Goal: Task Accomplishment & Management: Manage account settings

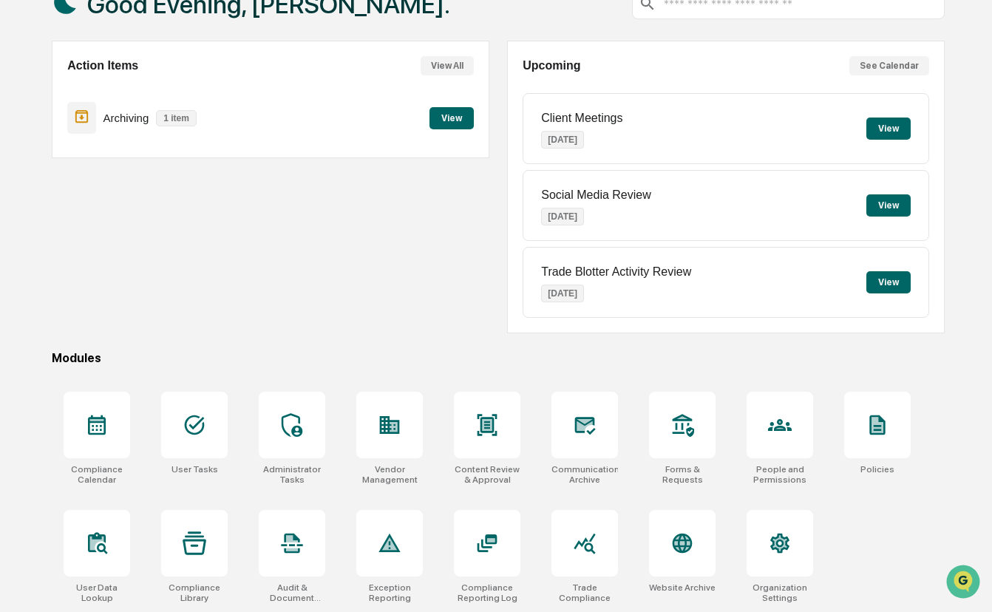
scroll to position [118, 0]
click at [294, 534] on icon at bounding box center [292, 544] width 21 height 20
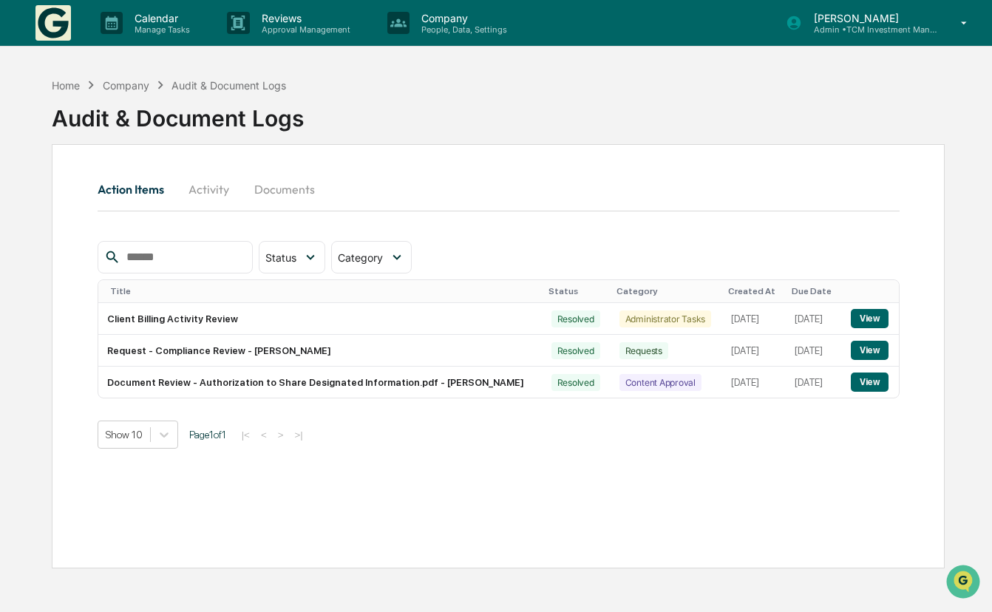
click at [211, 194] on button "Activity" at bounding box center [209, 189] width 67 height 35
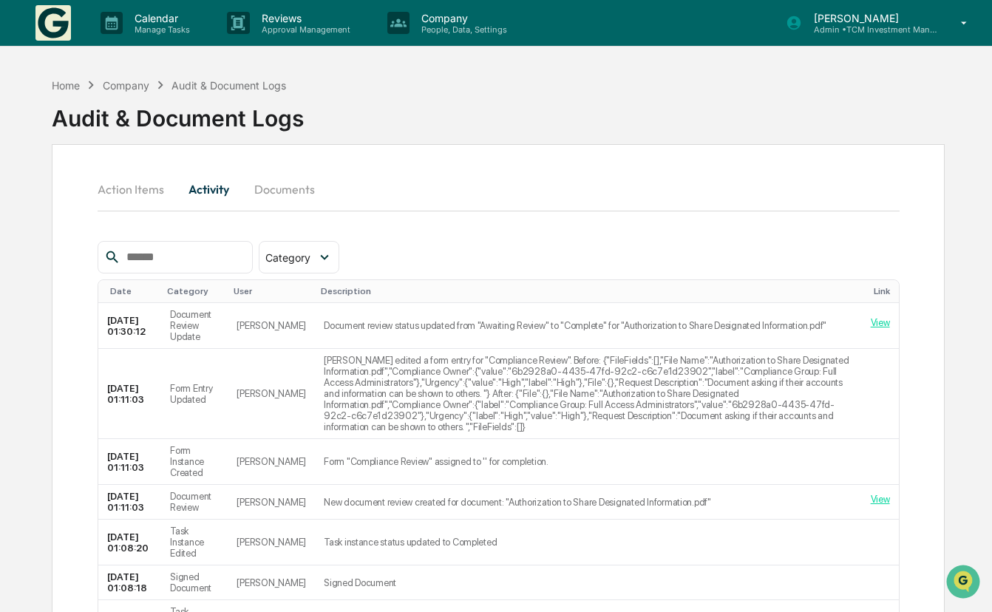
click at [295, 186] on button "Documents" at bounding box center [284, 189] width 84 height 35
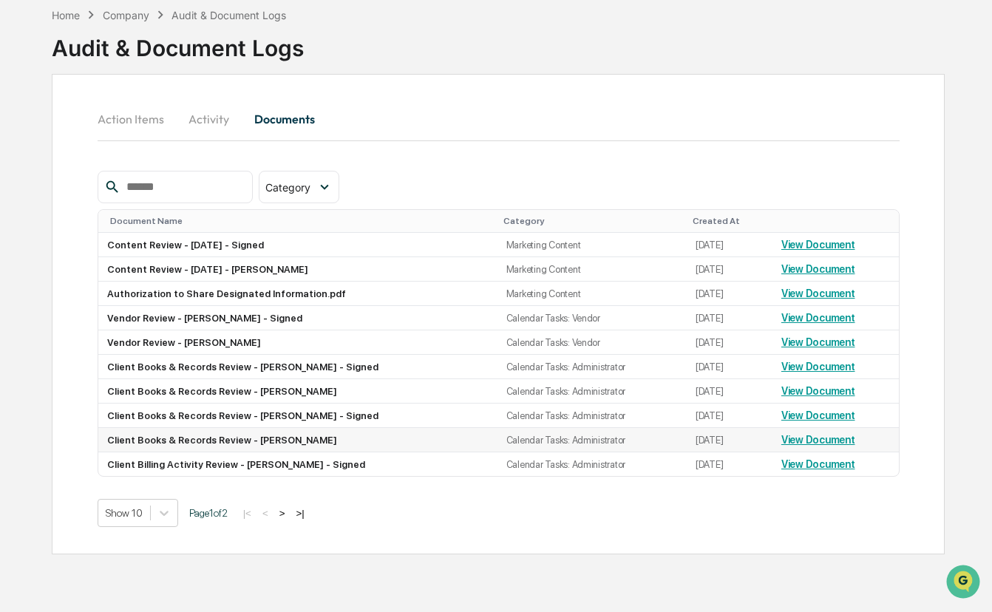
scroll to position [85, 0]
click at [835, 458] on link "View Document" at bounding box center [818, 464] width 74 height 12
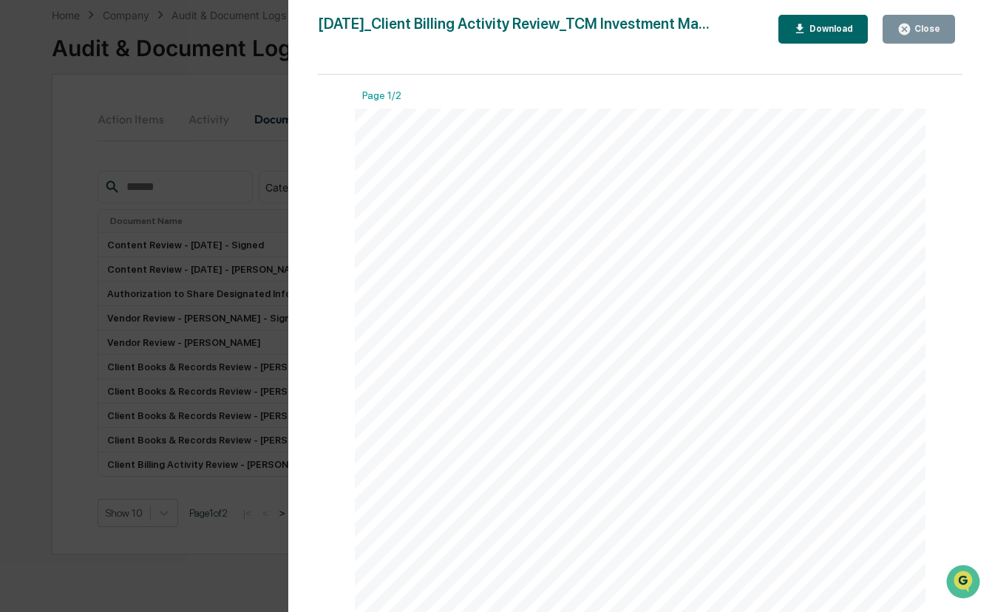
scroll to position [0, 0]
click at [918, 27] on div "Close" at bounding box center [926, 29] width 29 height 10
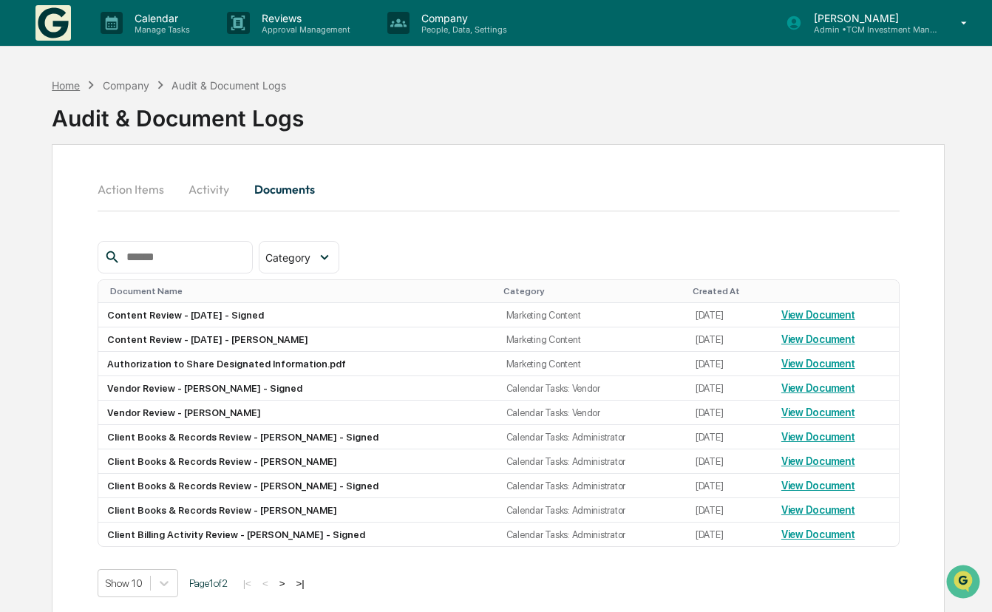
click at [60, 88] on div "Home" at bounding box center [66, 85] width 28 height 13
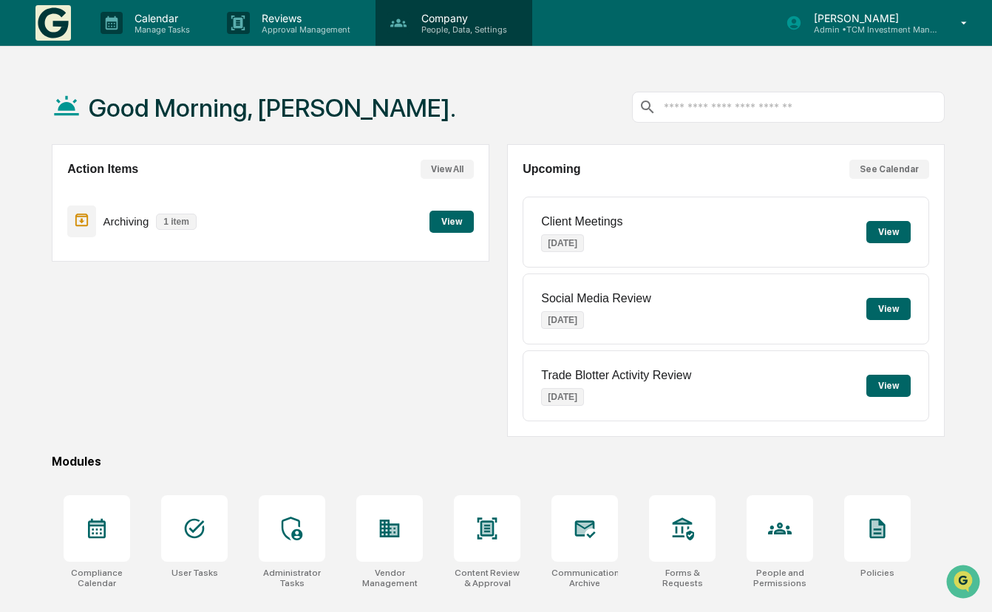
click at [462, 29] on p "People, Data, Settings" at bounding box center [462, 29] width 105 height 10
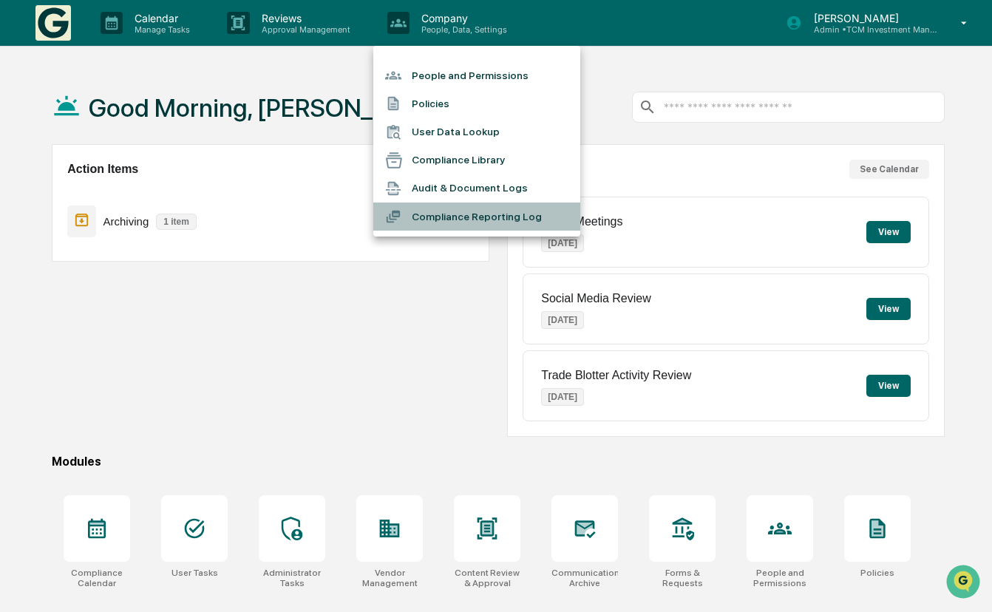
click at [438, 213] on li "Compliance Reporting Log" at bounding box center [476, 217] width 207 height 28
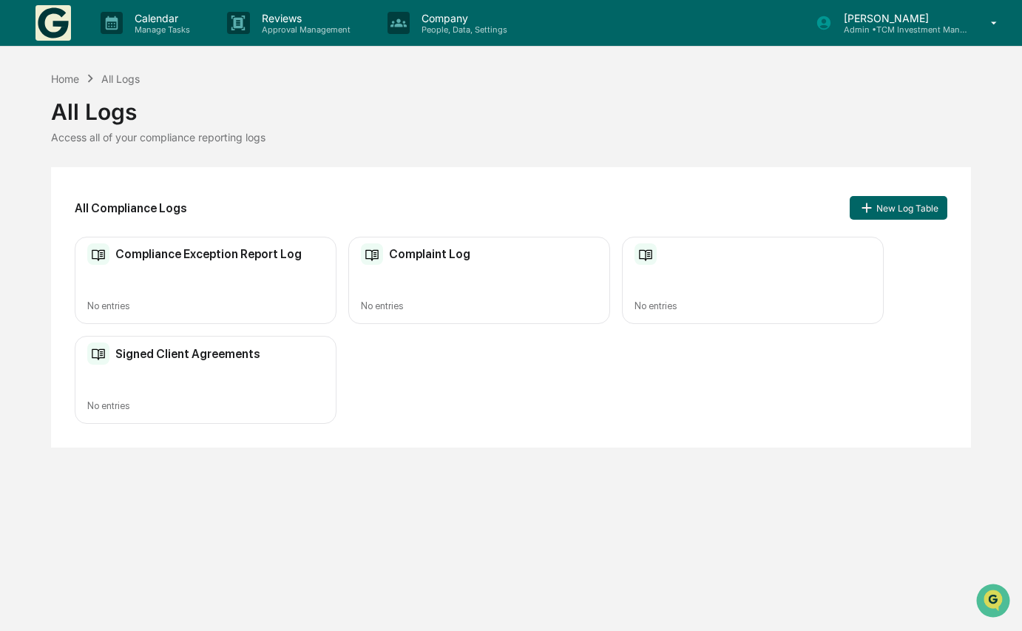
click at [231, 362] on div "Signed Client Agreements" at bounding box center [173, 353] width 173 height 22
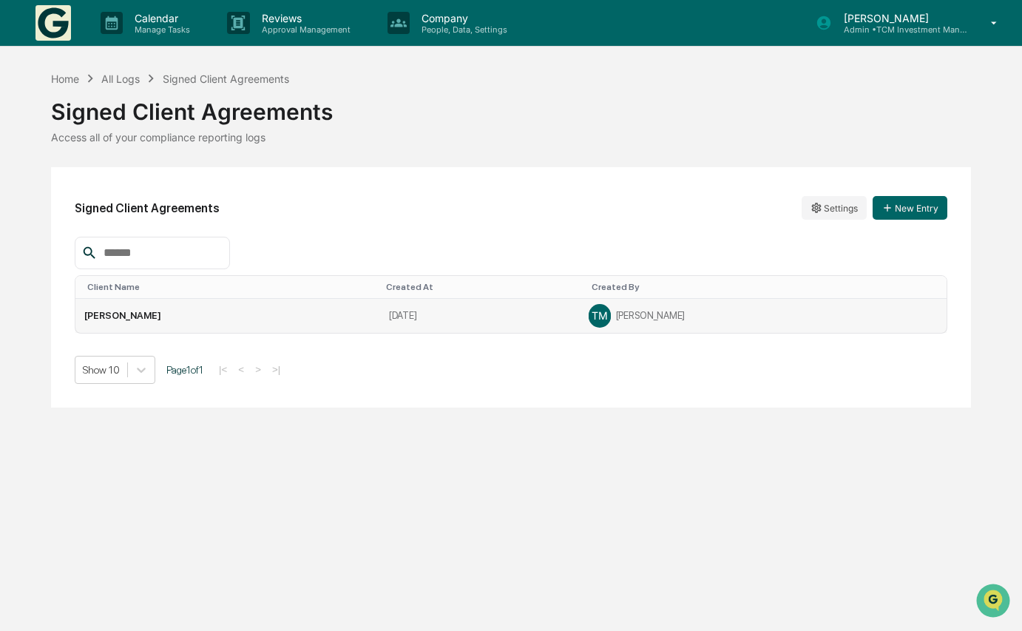
click at [114, 313] on td "Eric Perez" at bounding box center [227, 316] width 305 height 34
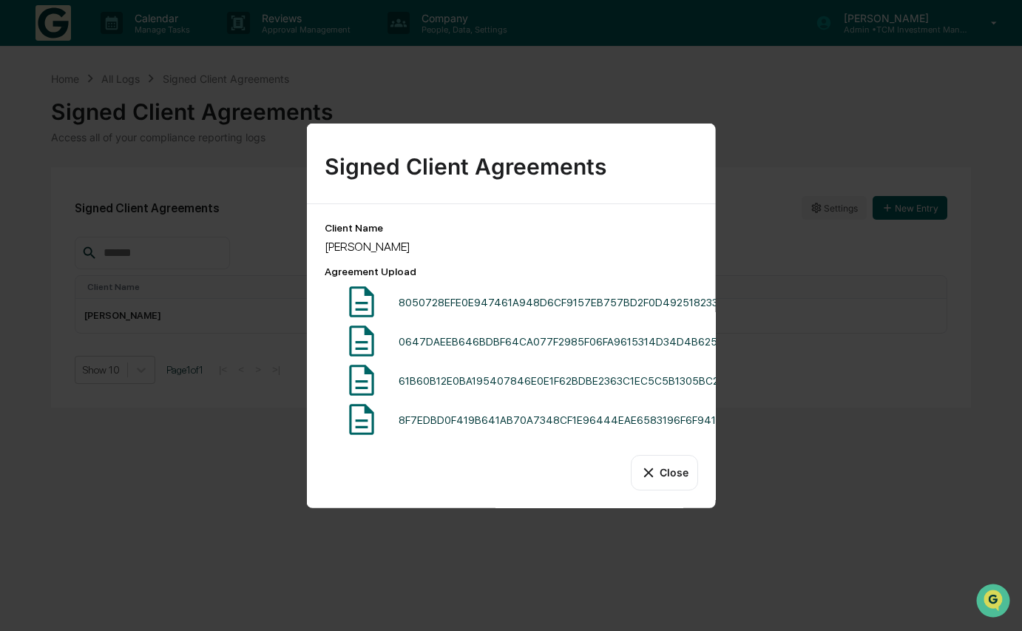
click at [468, 418] on div "8F7EDBD0F419B641AB70A7348CF1E96444EAE6583196F6F941F2BD2CA897512B_1755048077606.…" at bounding box center [654, 420] width 512 height 12
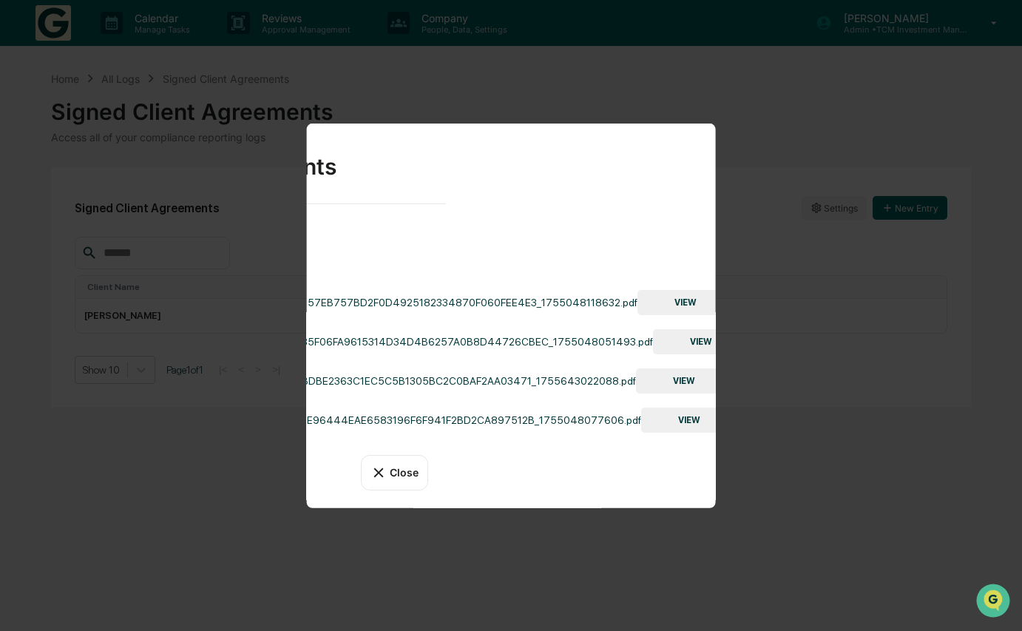
scroll to position [0, 269]
click at [665, 305] on button "VIEW" at bounding box center [686, 302] width 96 height 25
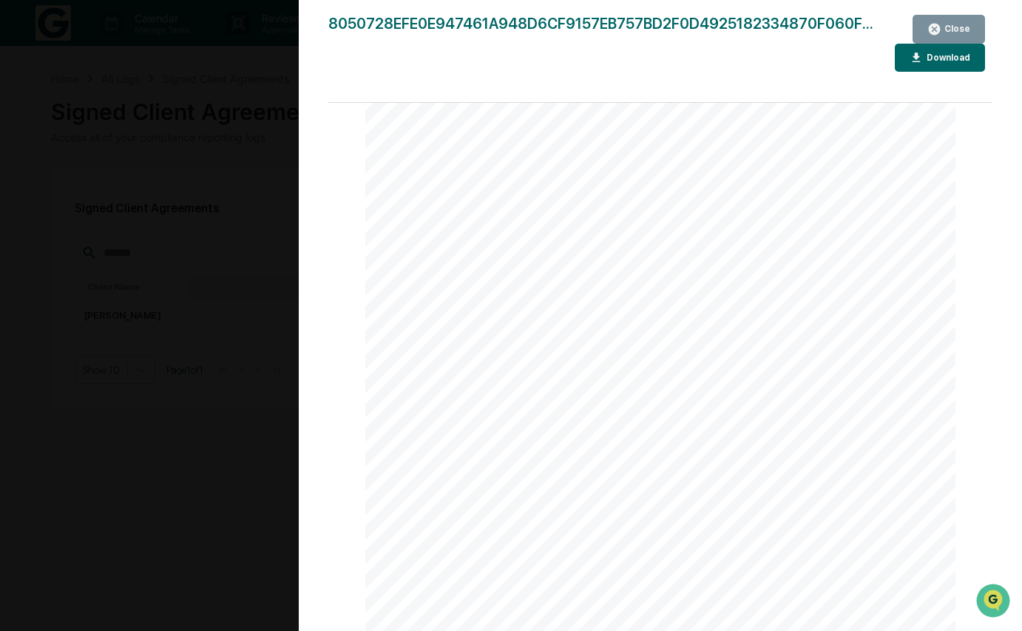
scroll to position [0, 0]
click at [937, 28] on icon "button" at bounding box center [934, 29] width 14 height 14
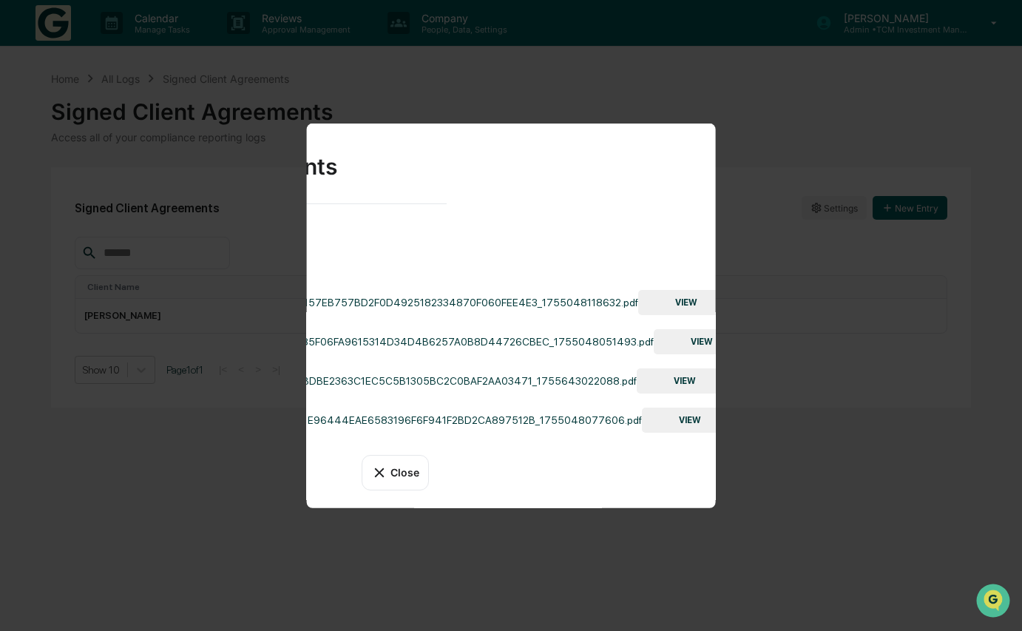
click at [813, 352] on div "Signed Client Agreements Client Name Eric Perez Agreement Upload 8050728EFE0E94…" at bounding box center [511, 315] width 1022 height 631
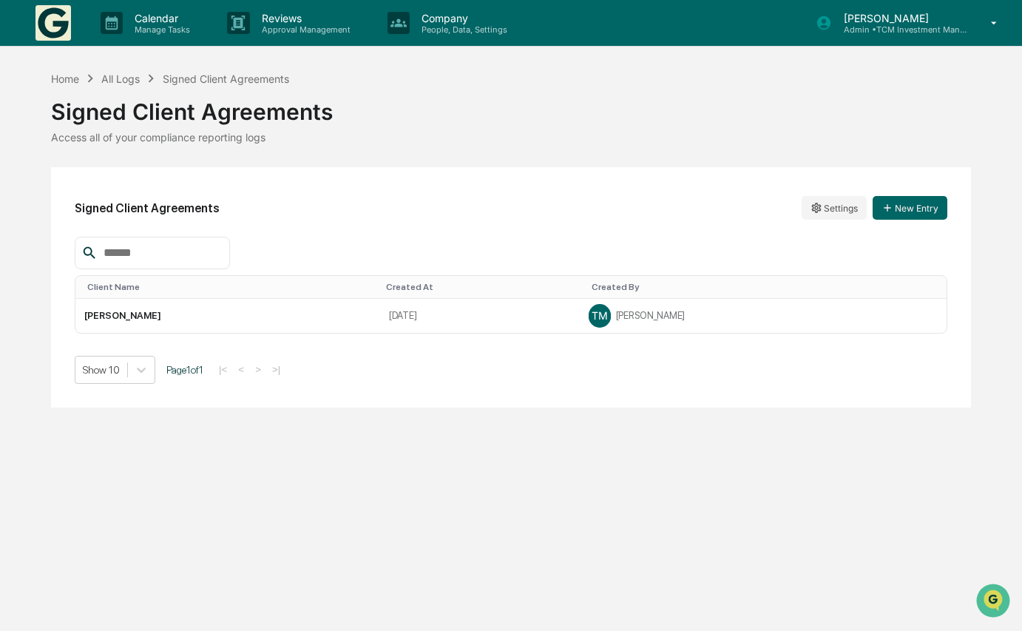
click at [57, 15] on img at bounding box center [52, 22] width 35 height 35
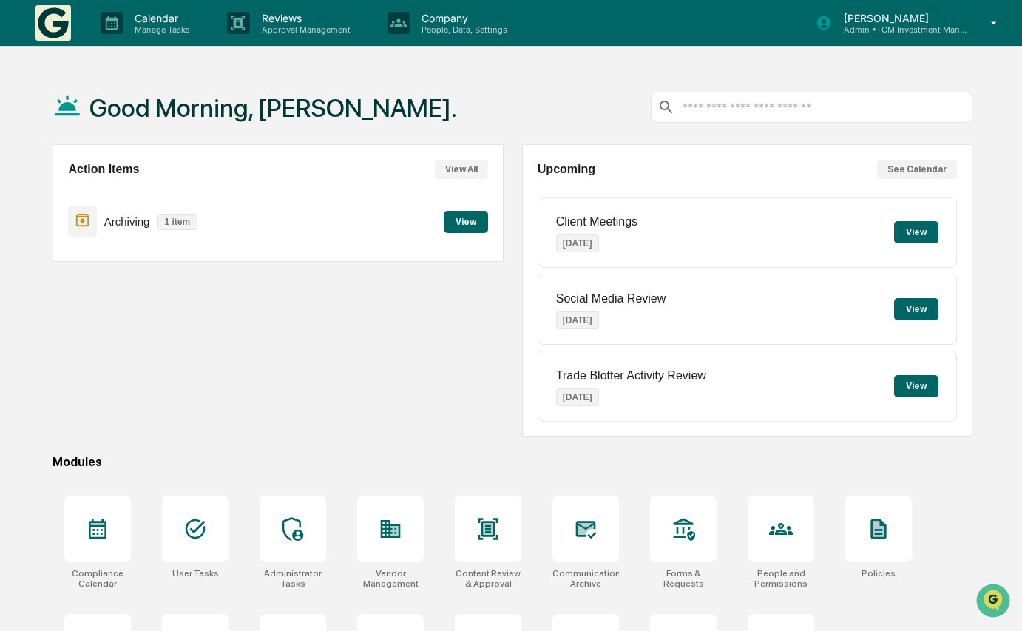
click at [467, 165] on button "View All" at bounding box center [461, 169] width 53 height 19
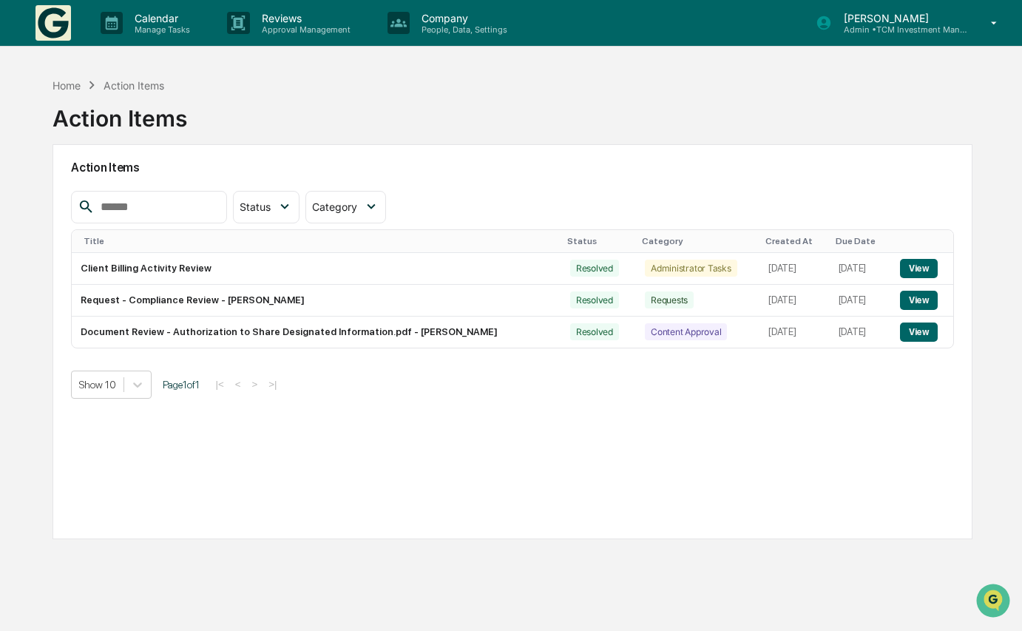
click at [31, 16] on div "Calendar Manage Tasks Reviews Approval Management Company People, Data, Setting…" at bounding box center [511, 23] width 1022 height 47
click at [44, 16] on img at bounding box center [52, 22] width 35 height 35
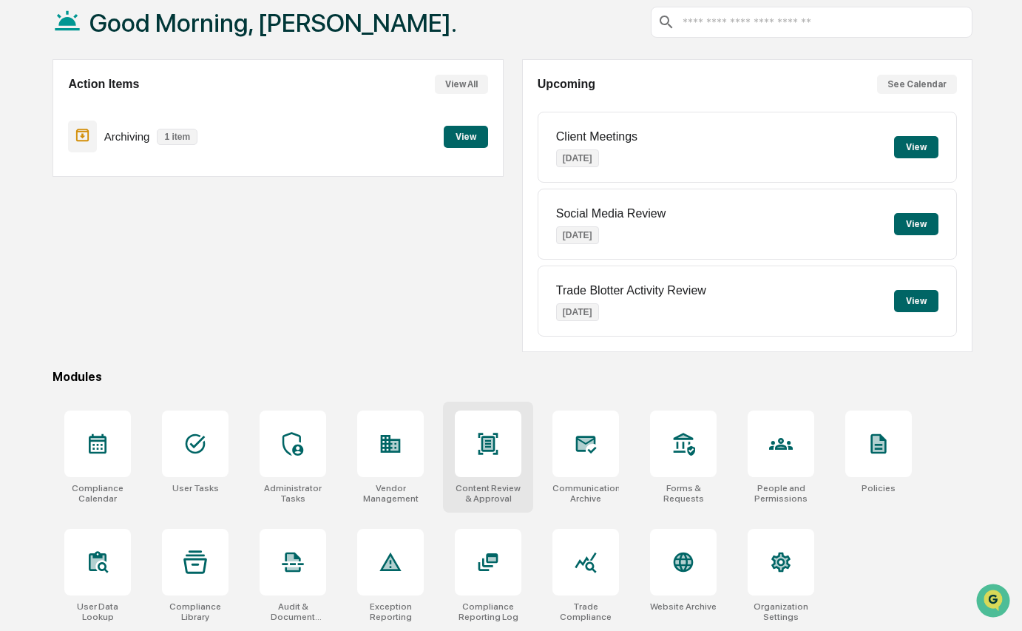
scroll to position [99, 0]
click at [588, 550] on icon at bounding box center [586, 562] width 24 height 24
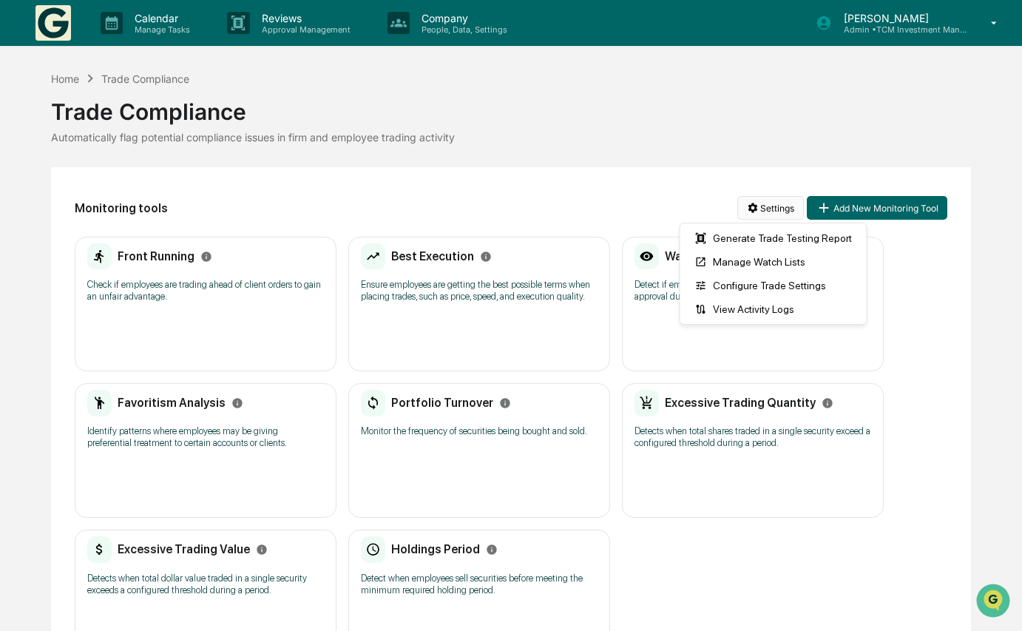
click at [770, 200] on html "Calendar Manage Tasks Reviews Approval Management Company People, Data, Setting…" at bounding box center [511, 315] width 1022 height 631
click at [668, 180] on html "Calendar Manage Tasks Reviews Approval Management Company People, Data, Setting…" at bounding box center [511, 315] width 1022 height 631
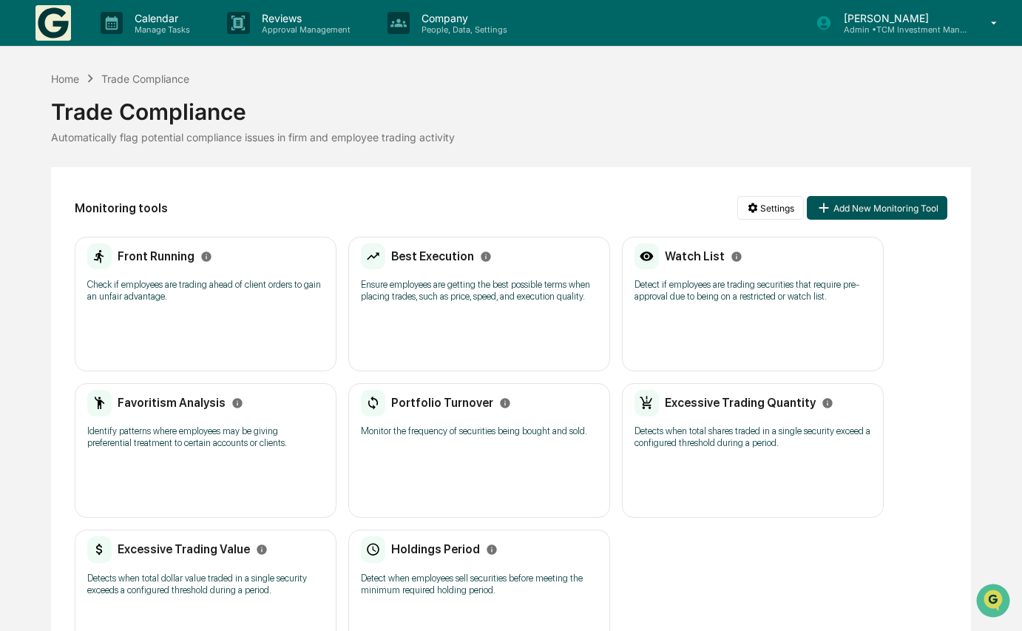
click at [832, 199] on button "Add New Monitoring Tool" at bounding box center [877, 208] width 140 height 24
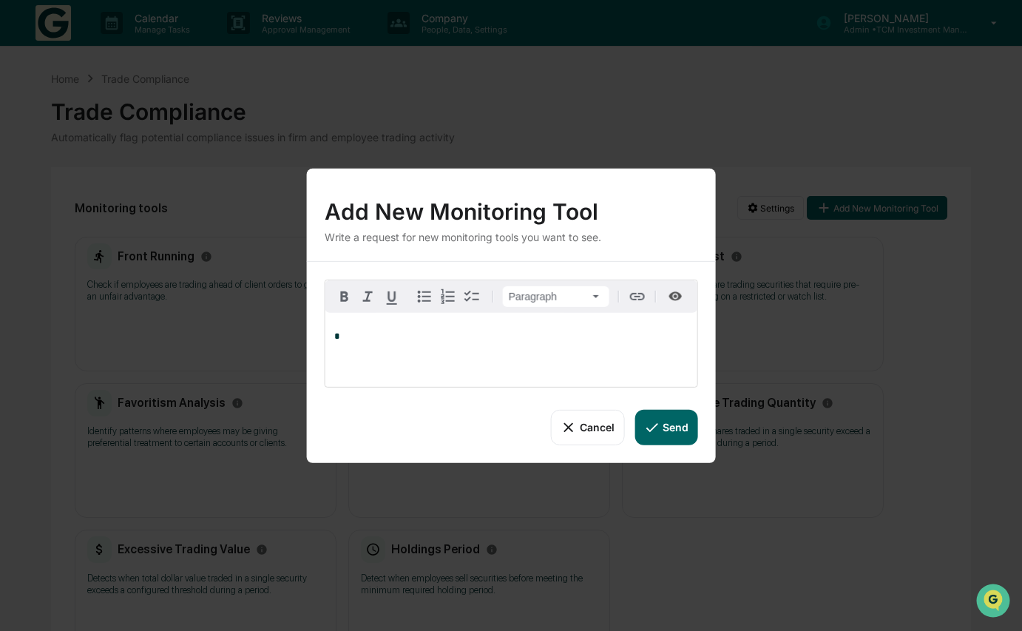
click at [586, 430] on button "Cancel" at bounding box center [587, 426] width 73 height 35
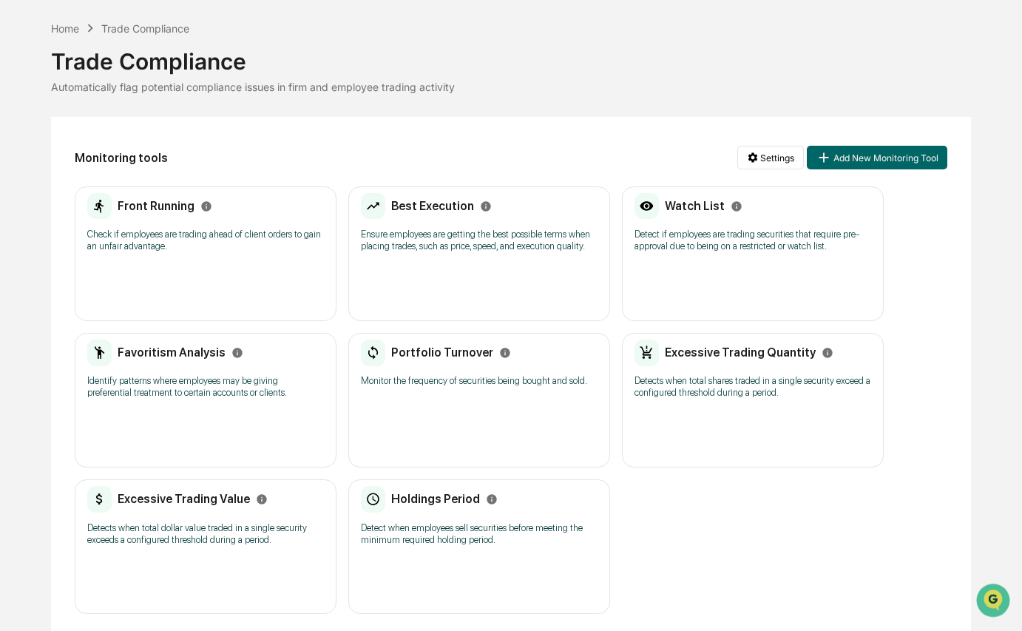
scroll to position [50, 0]
click at [263, 290] on div "Front Running Check if employees are trading ahead of client orders to gain an …" at bounding box center [206, 254] width 262 height 135
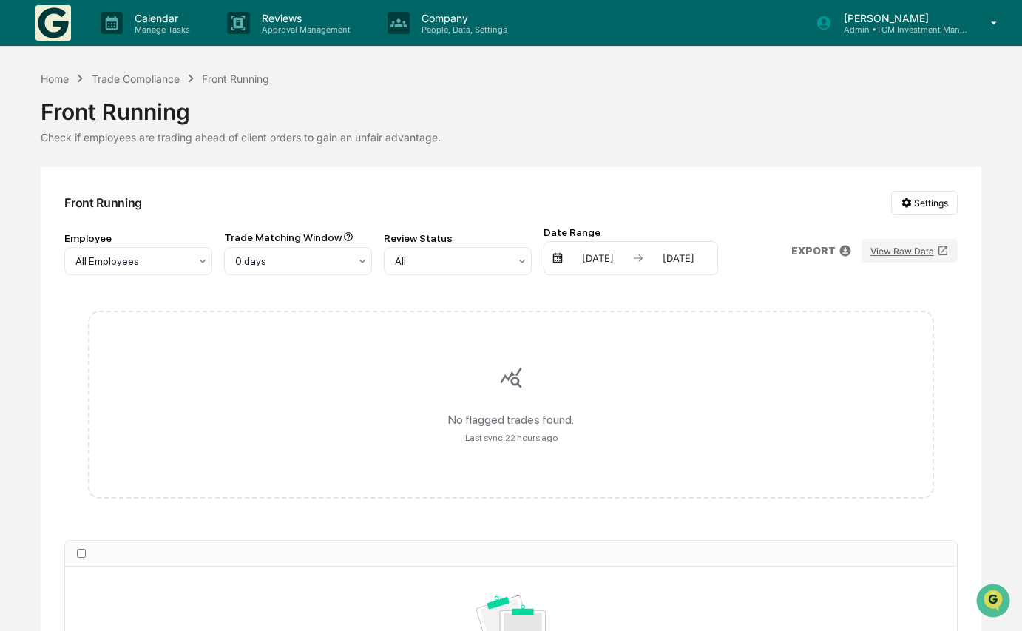
click at [922, 26] on p "Admin • TCM Investment Management" at bounding box center [901, 29] width 138 height 10
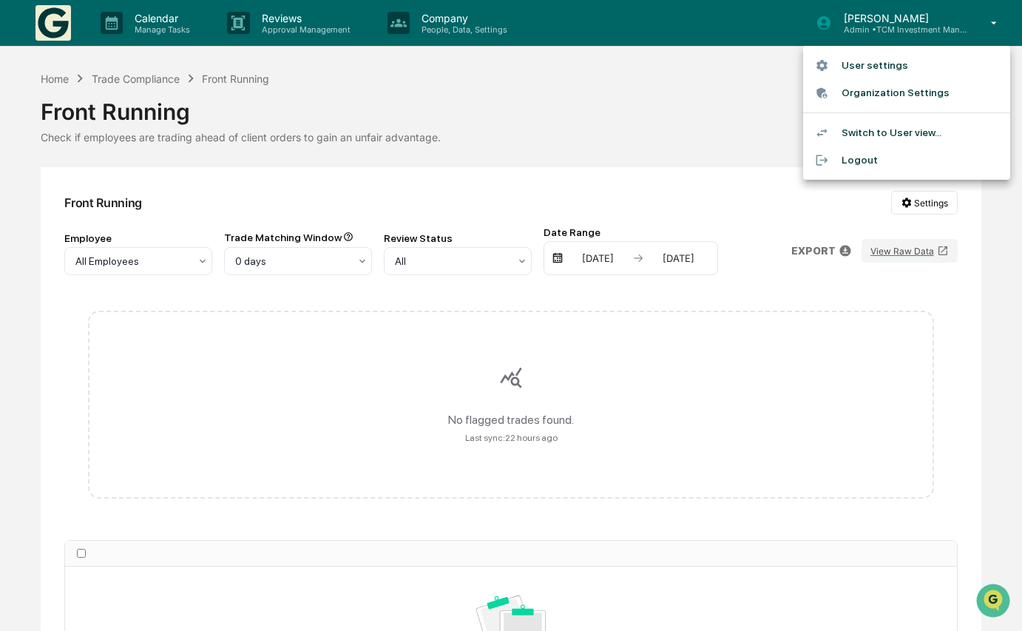
click at [875, 132] on li "Switch to User view..." at bounding box center [906, 132] width 207 height 27
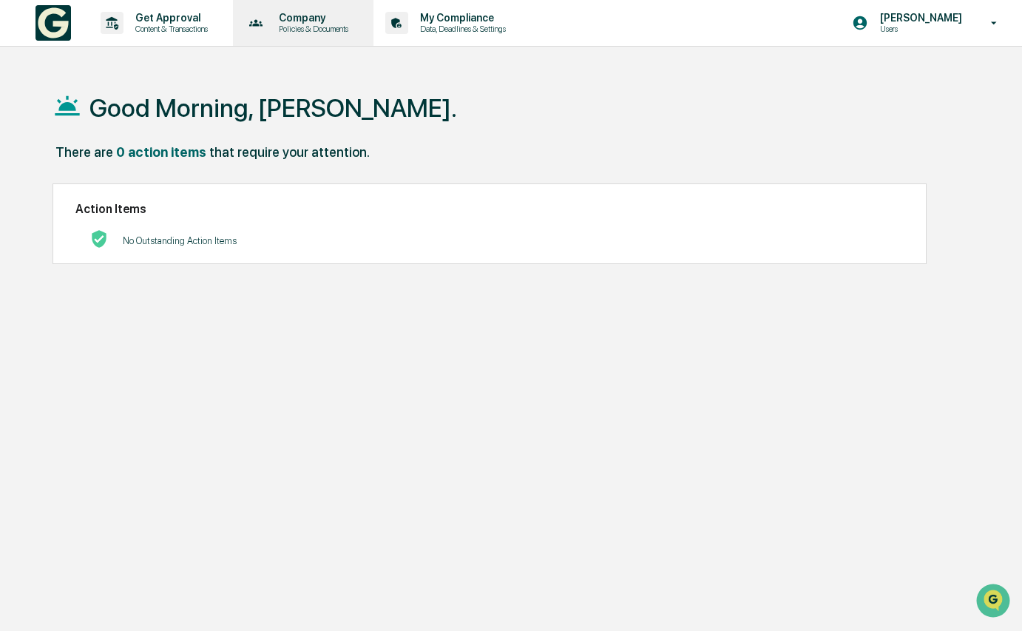
click at [356, 27] on p "Policies & Documents" at bounding box center [311, 29] width 89 height 10
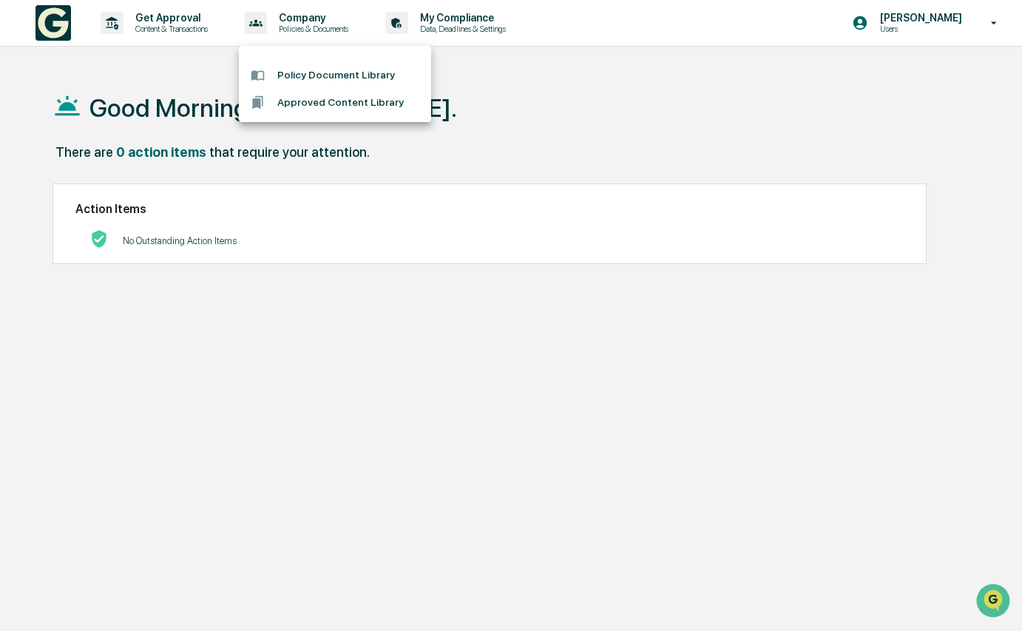
click at [440, 26] on div at bounding box center [511, 315] width 1022 height 631
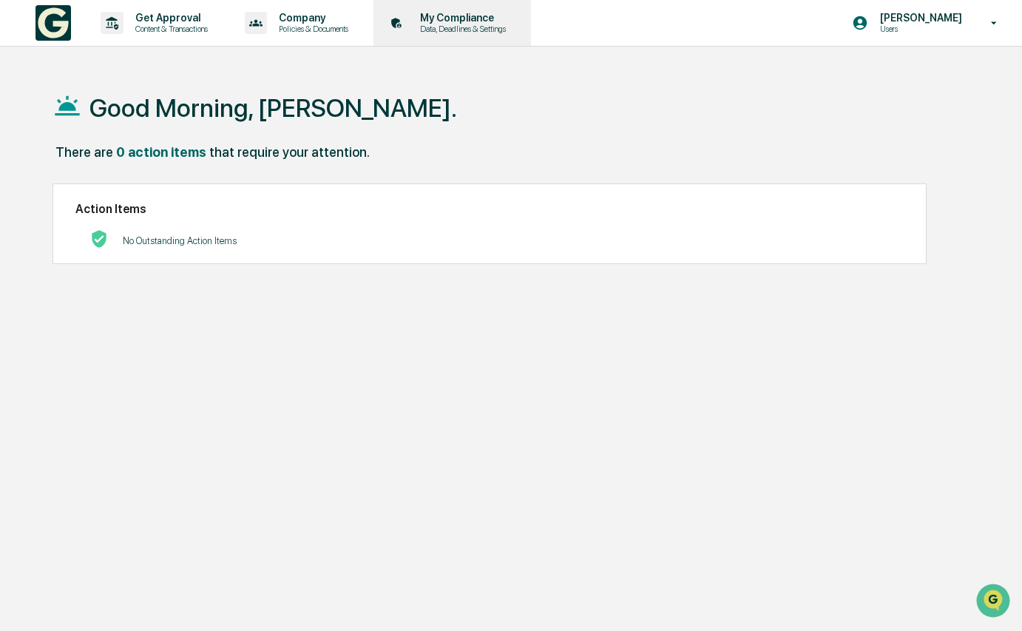
click at [450, 26] on p "Data, Deadlines & Settings" at bounding box center [460, 29] width 105 height 10
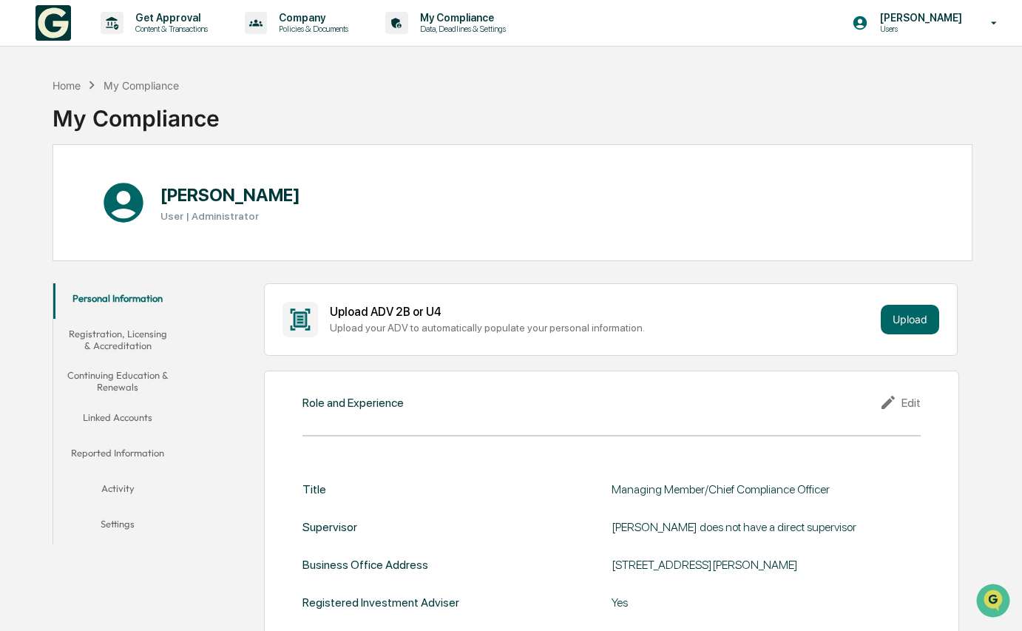
click at [123, 342] on button "Registration, Licensing & Accreditation" at bounding box center [117, 340] width 128 height 42
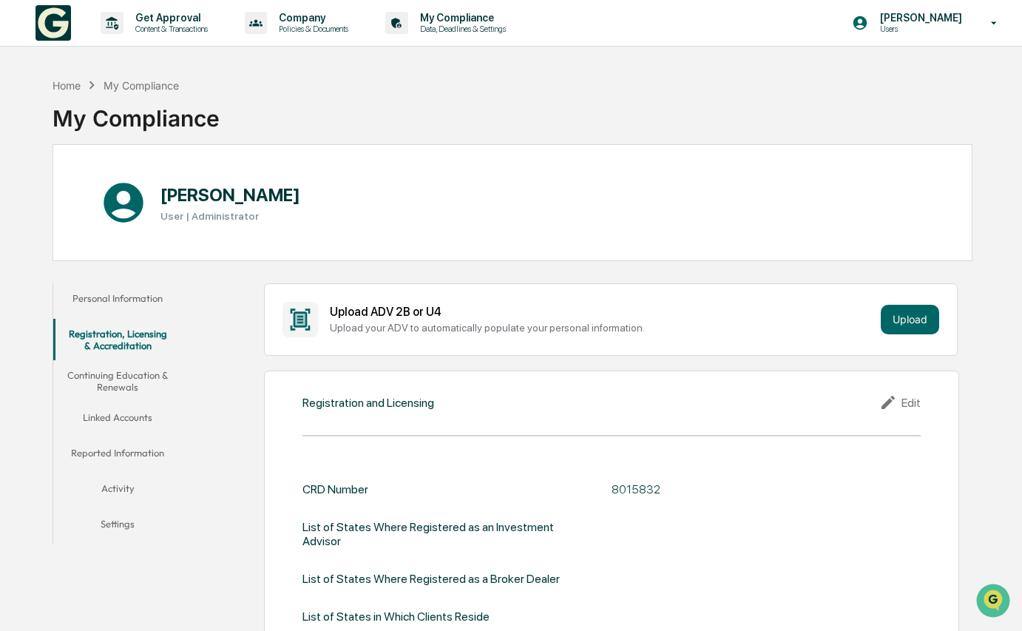
click at [121, 415] on button "Linked Accounts" at bounding box center [117, 419] width 128 height 35
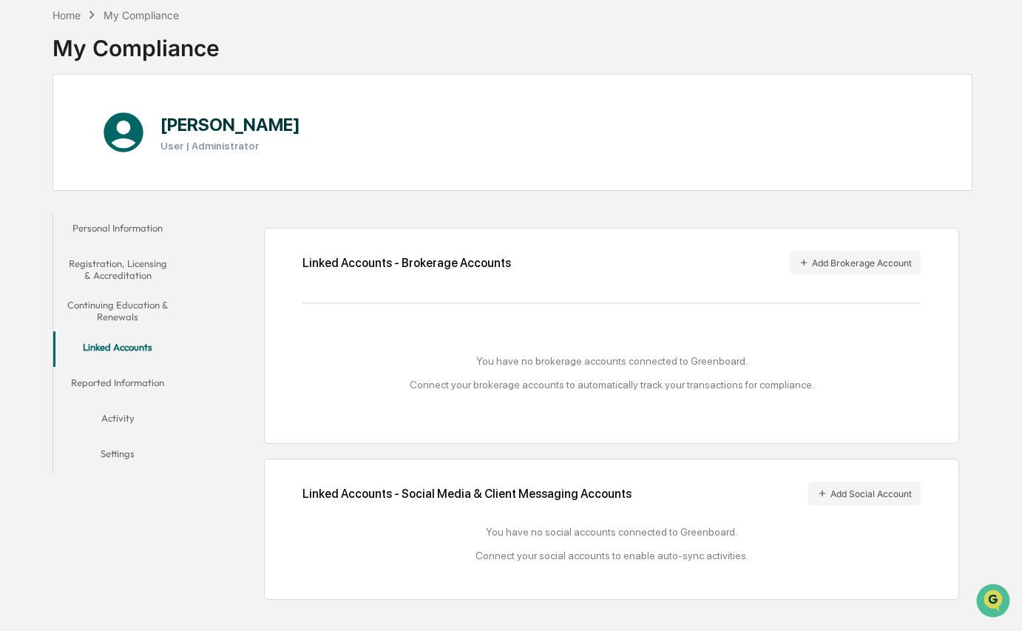
scroll to position [84, 0]
click at [835, 251] on button "Add Brokerage Account" at bounding box center [855, 263] width 131 height 24
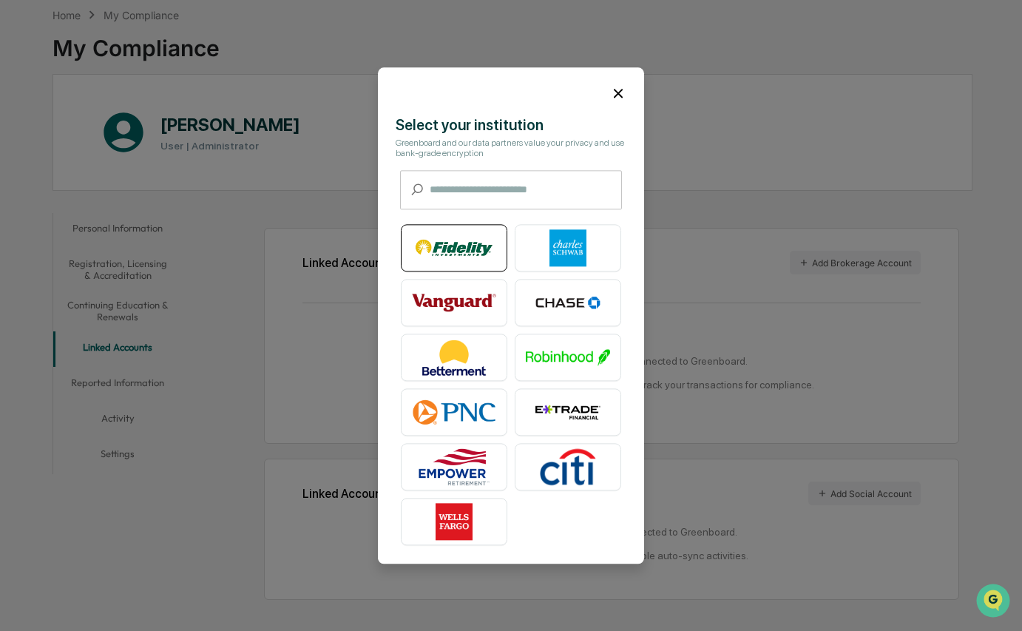
click at [470, 251] on img at bounding box center [454, 247] width 84 height 37
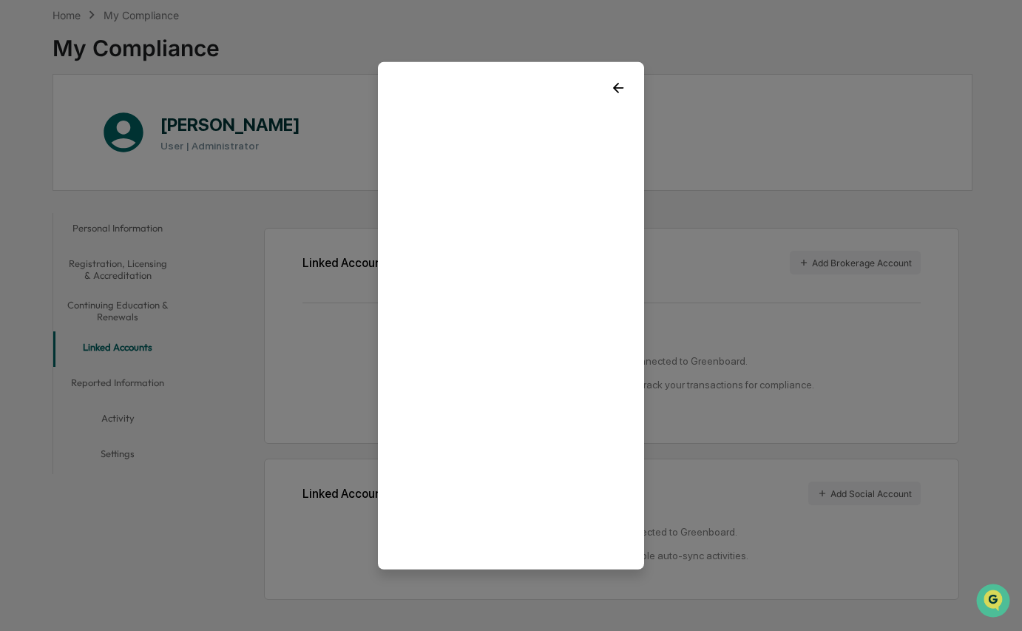
click at [617, 84] on icon at bounding box center [618, 87] width 10 height 10
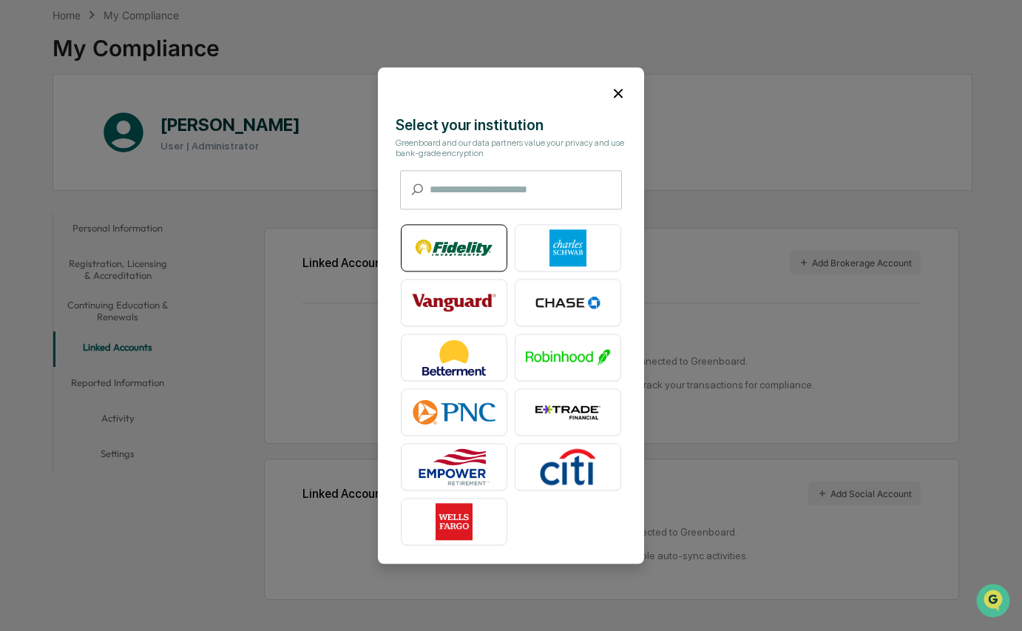
click at [449, 236] on img at bounding box center [454, 247] width 84 height 37
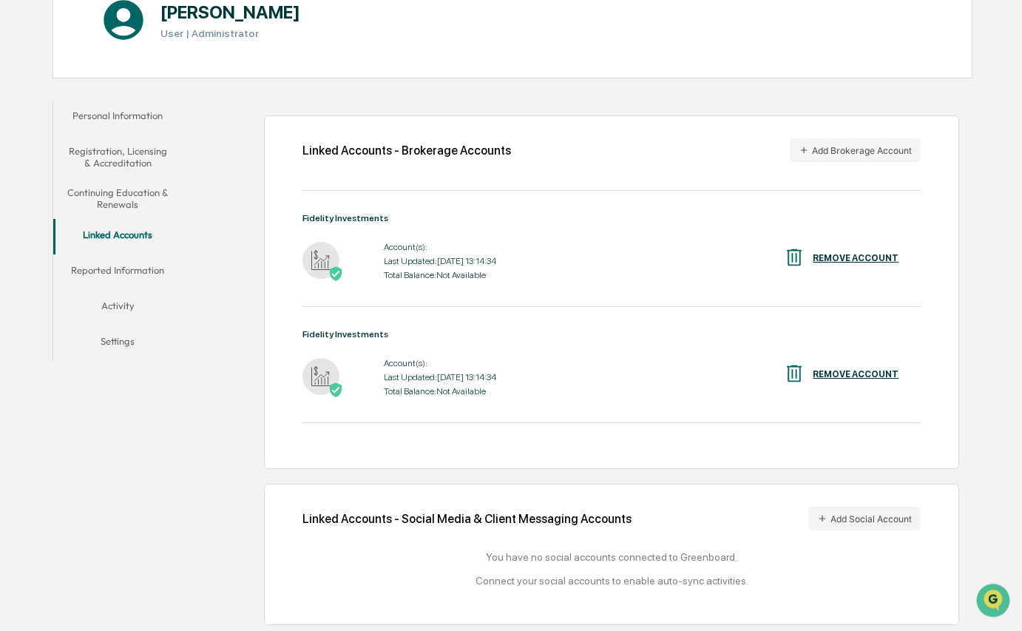
scroll to position [193, 0]
click at [322, 247] on img at bounding box center [320, 258] width 37 height 37
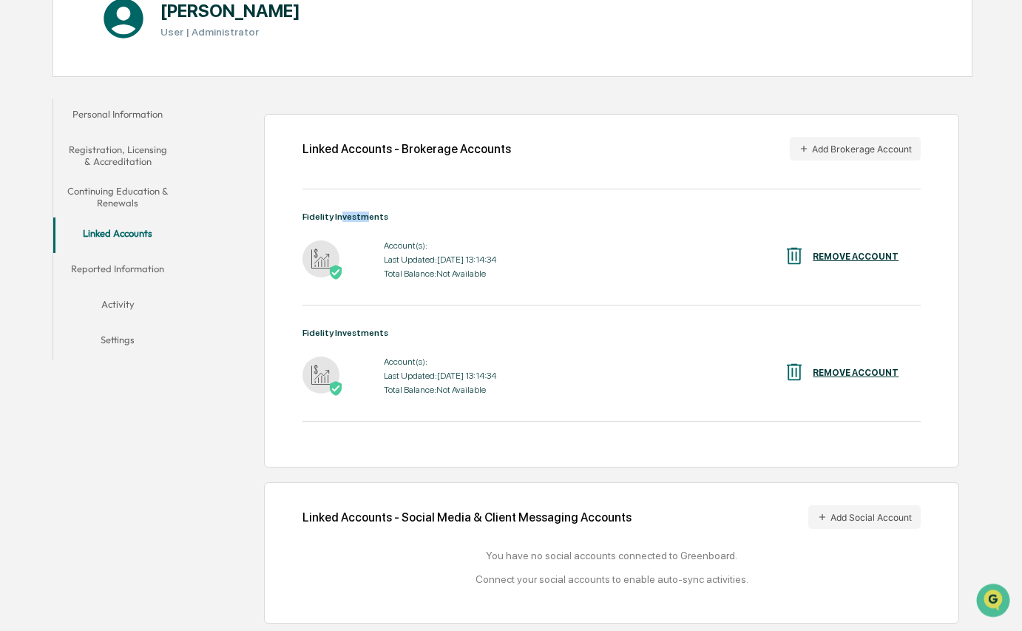
drag, startPoint x: 339, startPoint y: 212, endPoint x: 364, endPoint y: 208, distance: 25.4
click at [364, 211] on div "Fidelity Investments" at bounding box center [611, 216] width 618 height 10
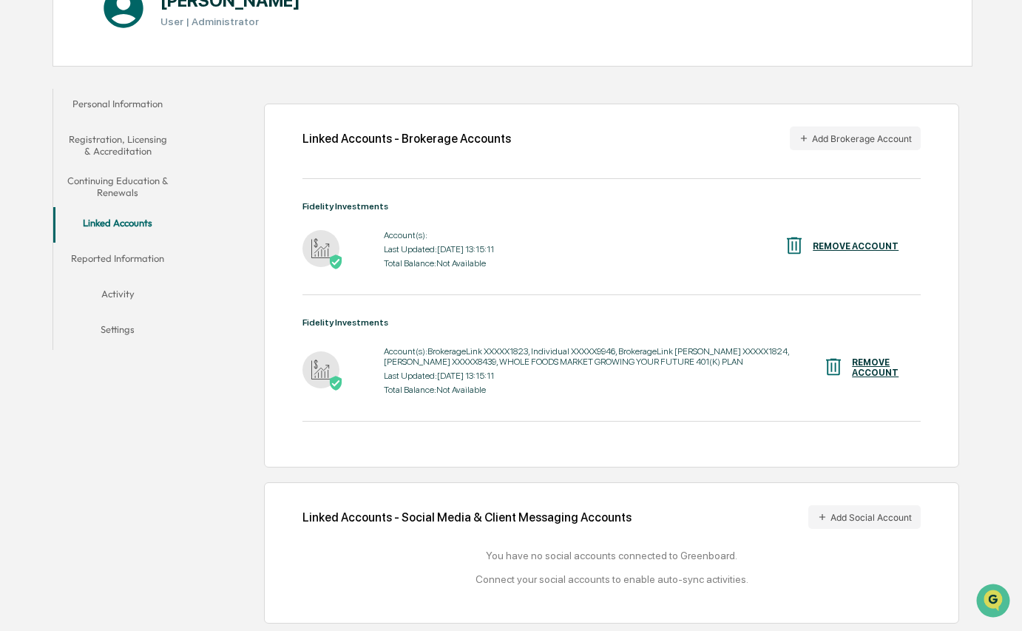
scroll to position [209, 0]
click at [137, 243] on button "Reported Information" at bounding box center [117, 260] width 128 height 35
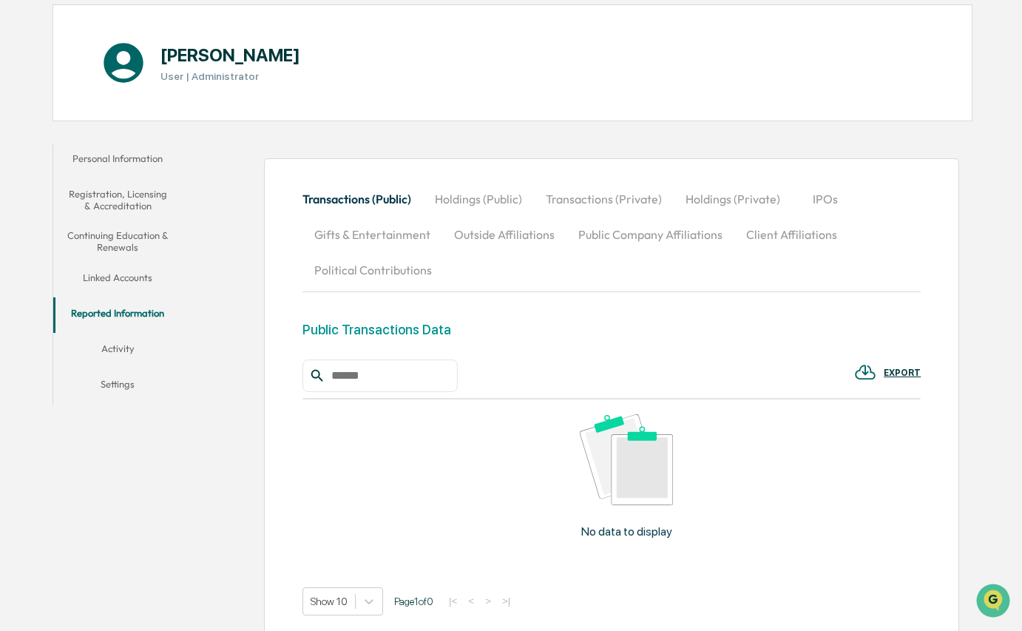
click at [483, 197] on button "Holdings (Public)" at bounding box center [478, 198] width 111 height 35
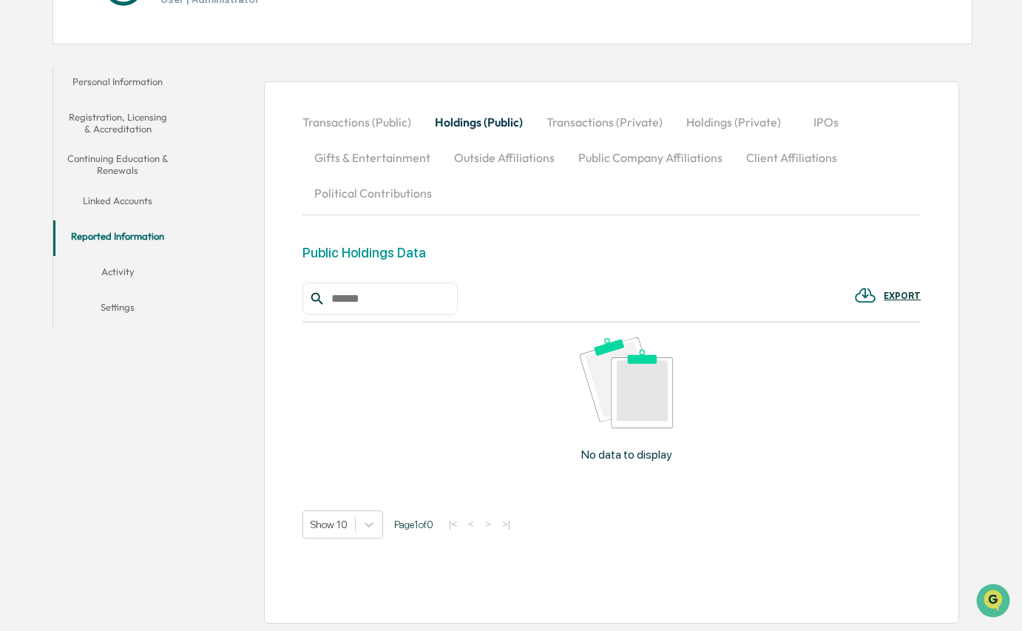
scroll to position [260, 0]
click at [109, 257] on button "Activity" at bounding box center [117, 274] width 128 height 35
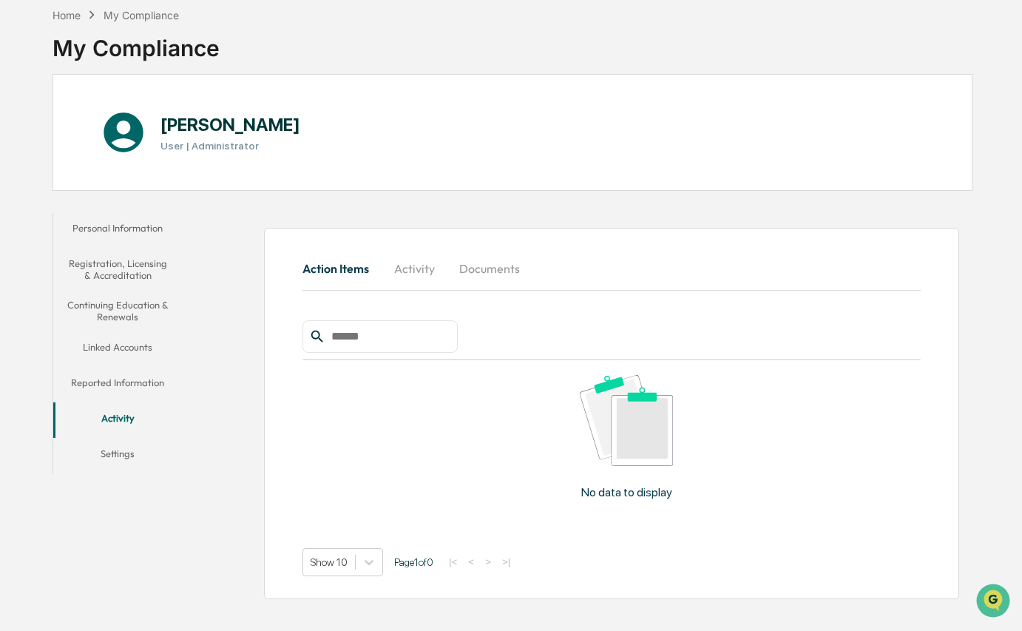
click at [398, 253] on button "Activity" at bounding box center [414, 268] width 67 height 35
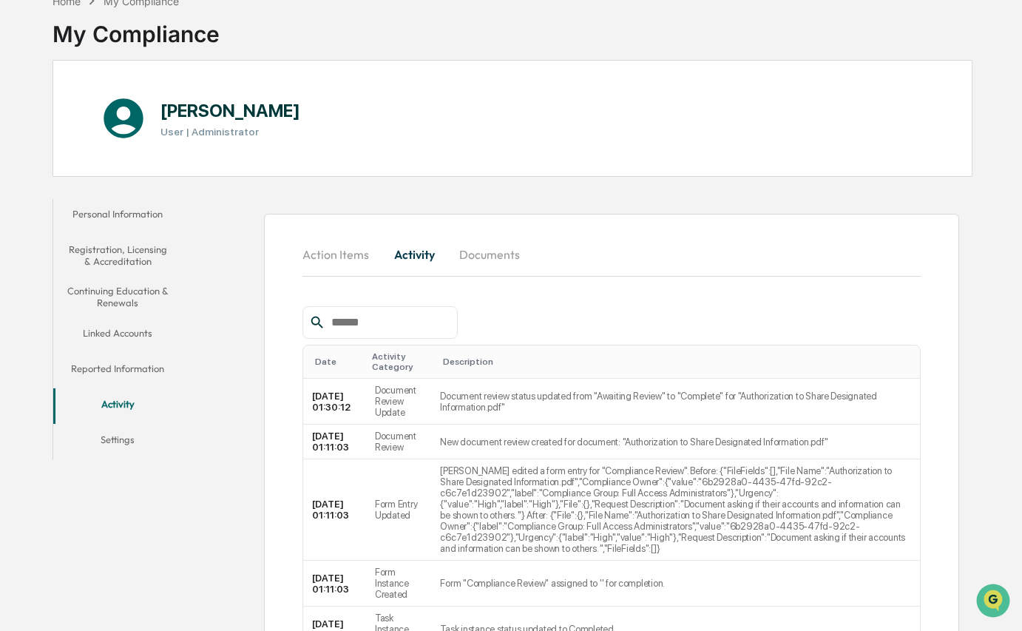
click at [478, 262] on button "Documents" at bounding box center [489, 254] width 84 height 35
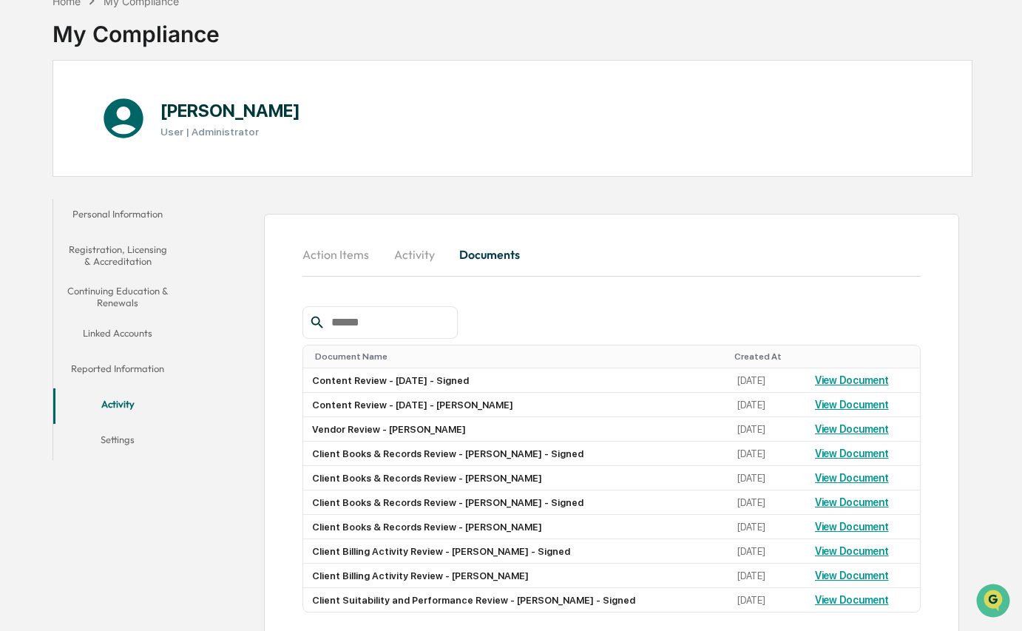
click at [112, 442] on button "Settings" at bounding box center [117, 441] width 128 height 35
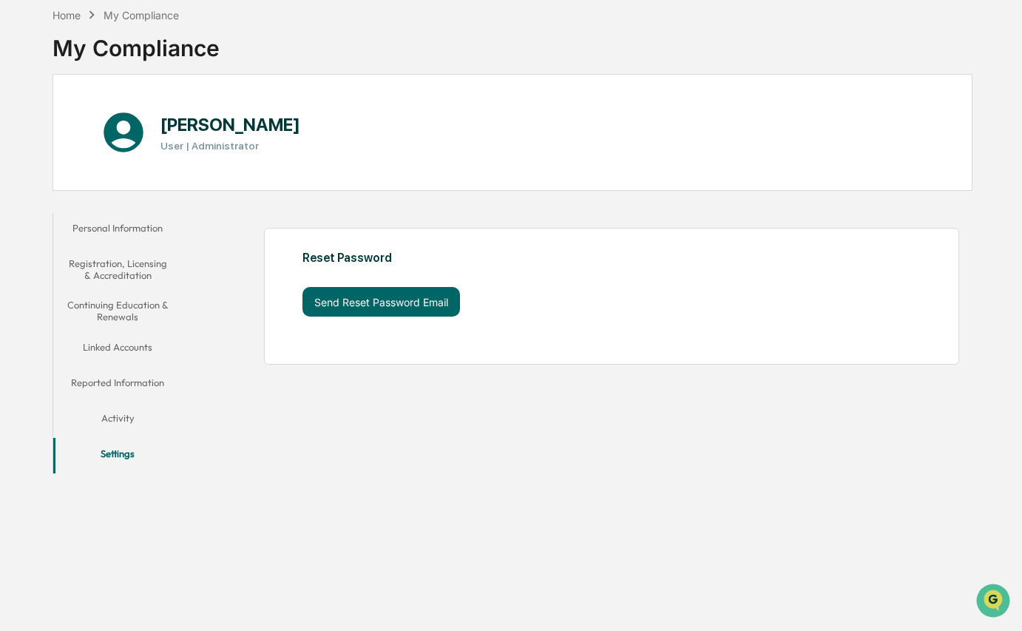
click at [118, 332] on button "Linked Accounts" at bounding box center [117, 349] width 128 height 35
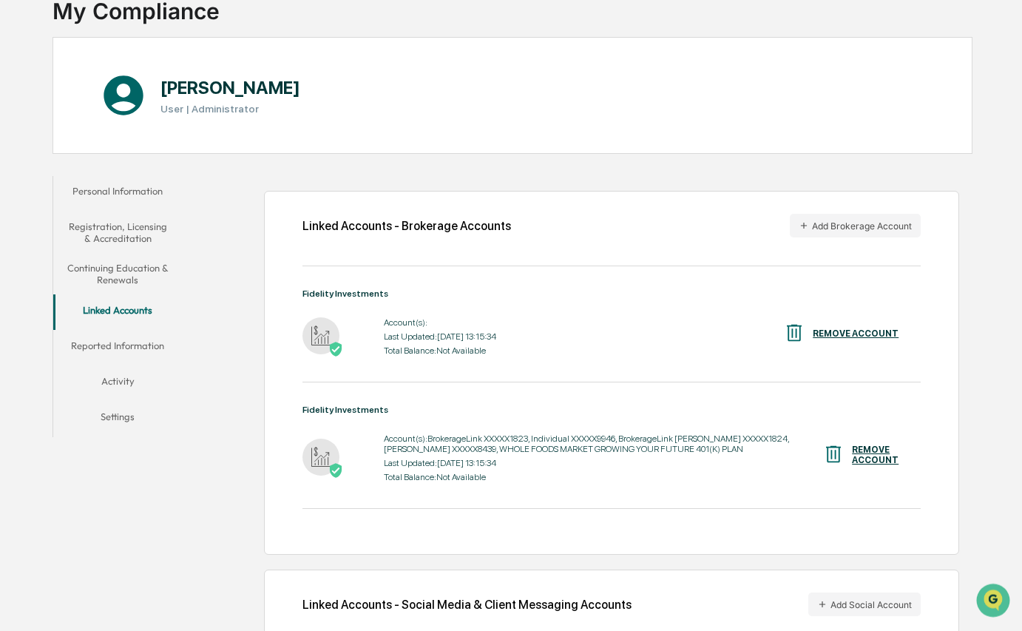
scroll to position [121, 0]
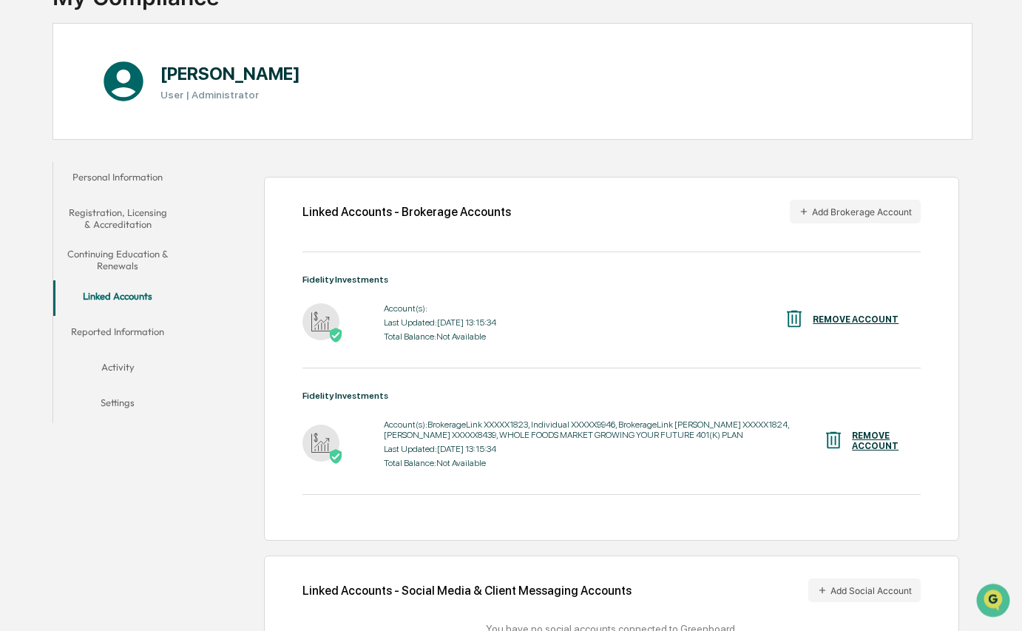
click at [878, 315] on div "REMOVE ACCOUNT" at bounding box center [856, 319] width 86 height 10
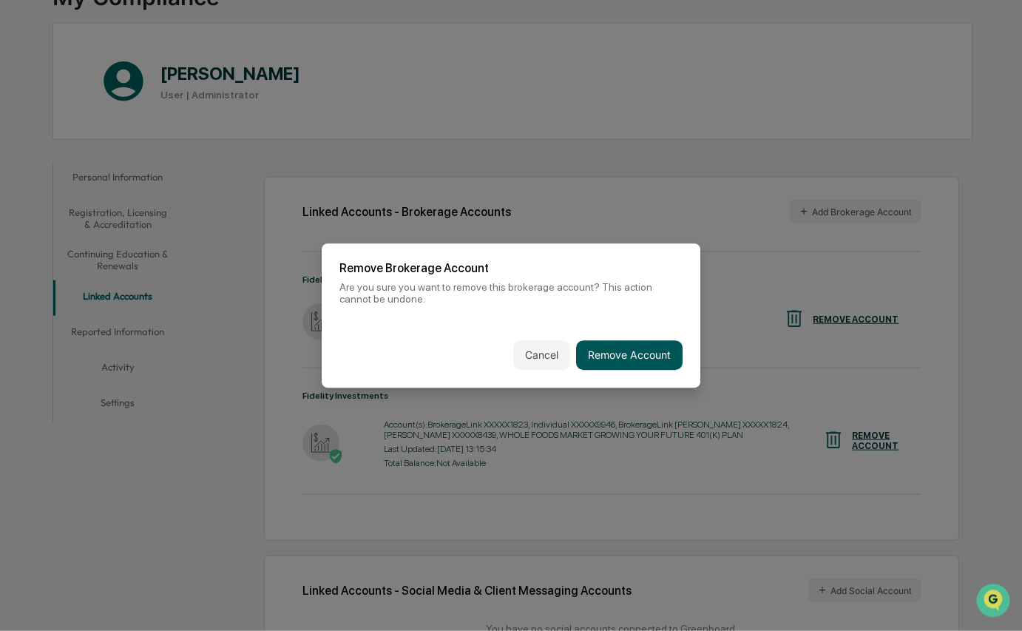
click at [630, 355] on button "Remove Account" at bounding box center [629, 355] width 106 height 30
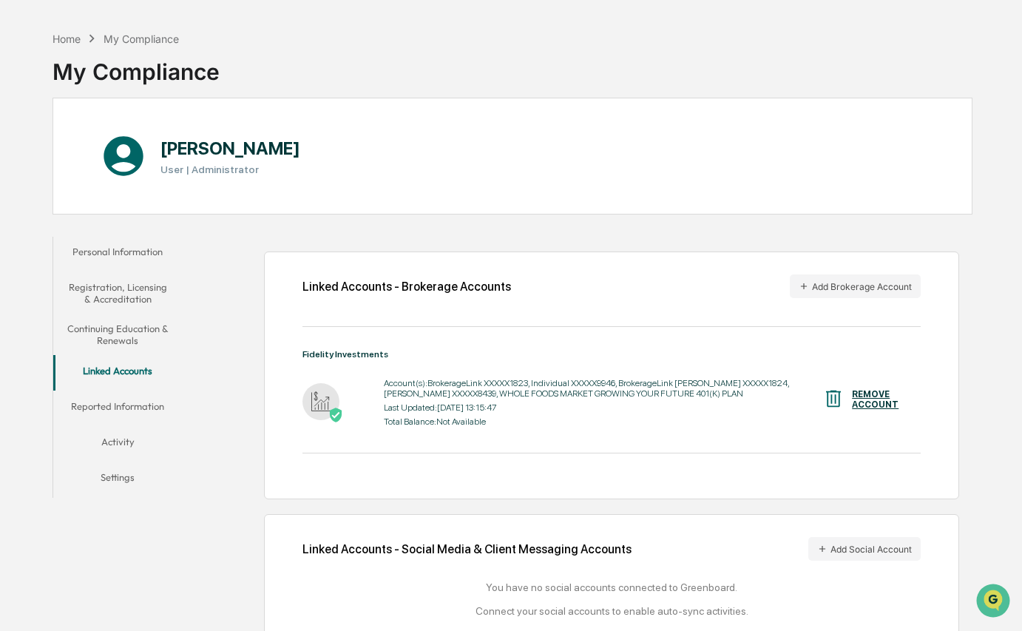
scroll to position [6, 0]
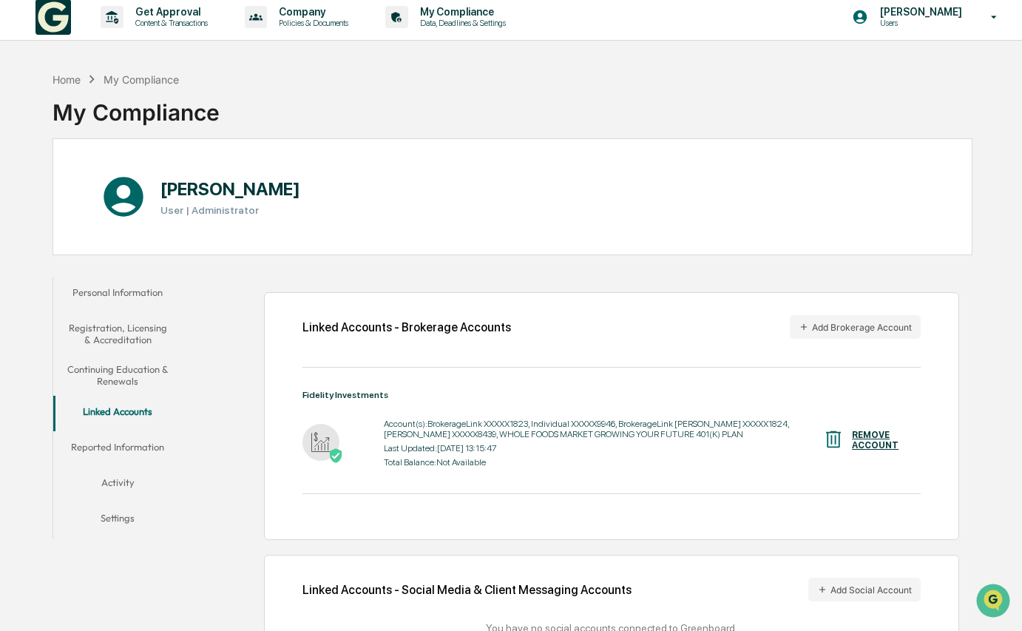
click at [95, 298] on button "Personal Information" at bounding box center [117, 294] width 128 height 35
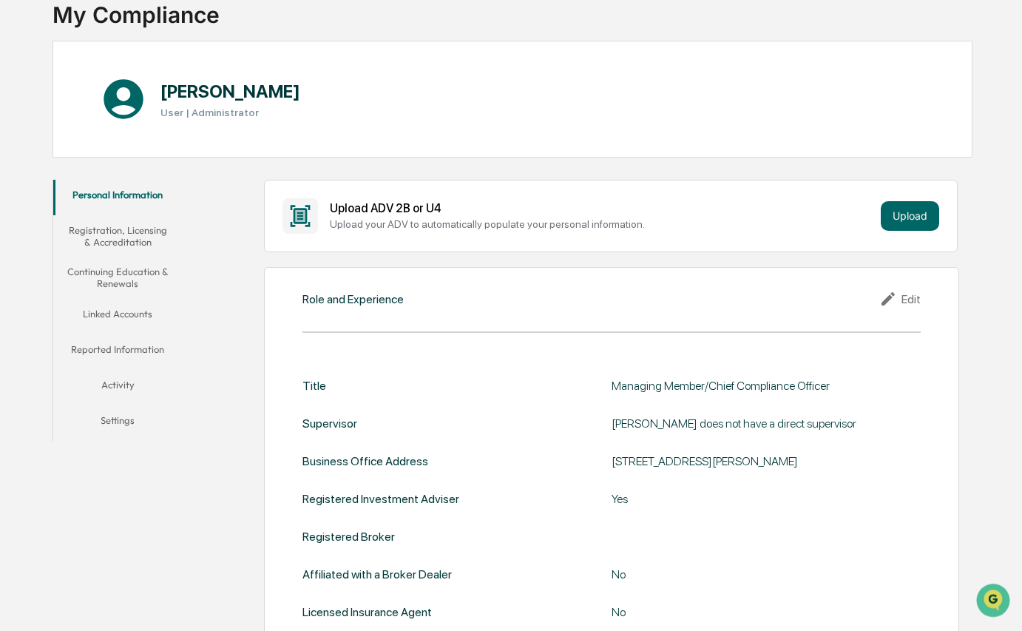
scroll to position [125, 0]
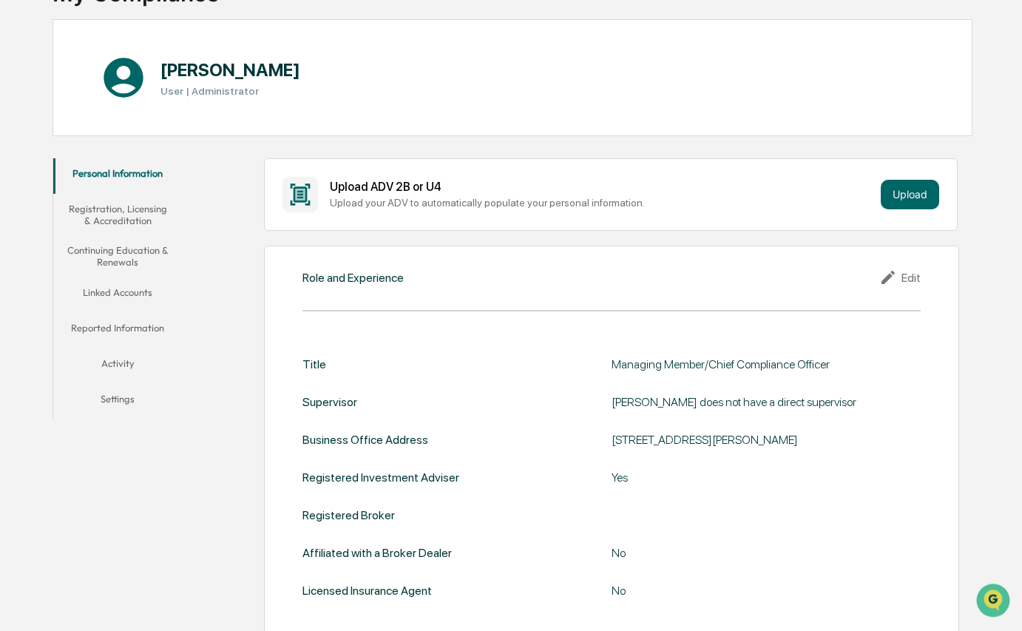
click at [106, 206] on button "Registration, Licensing & Accreditation" at bounding box center [117, 215] width 128 height 42
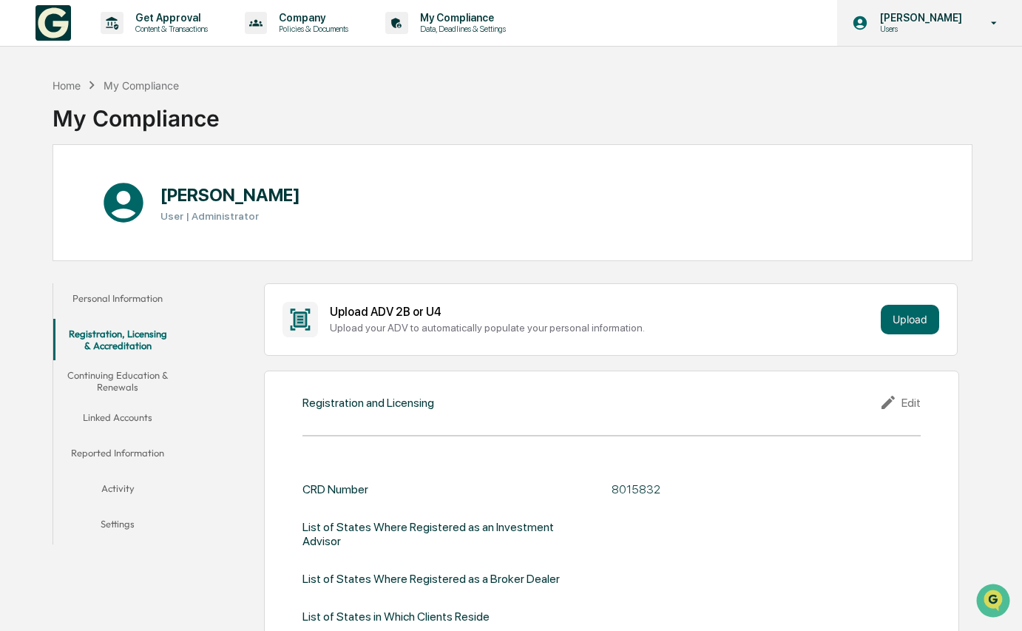
click at [916, 27] on p "Users" at bounding box center [918, 29] width 101 height 10
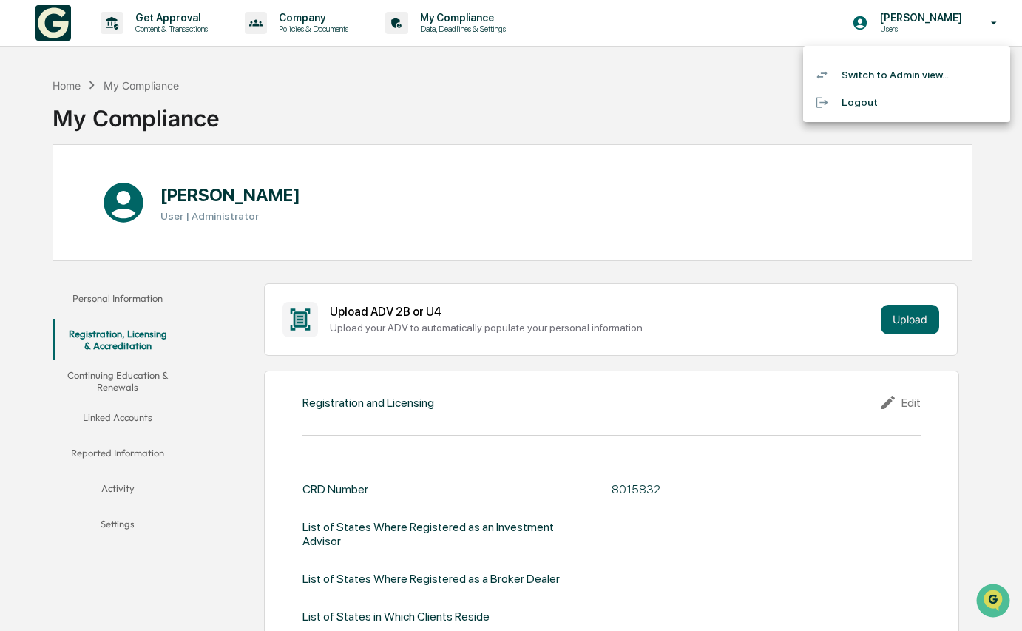
click at [895, 66] on li "Switch to Admin view..." at bounding box center [906, 74] width 207 height 27
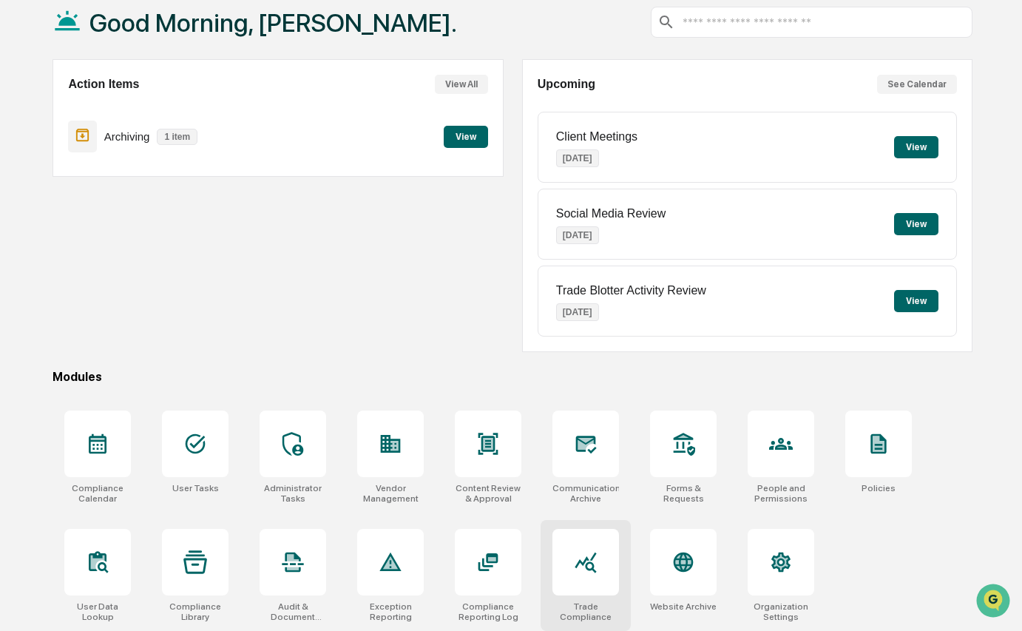
scroll to position [99, 0]
click at [588, 550] on icon at bounding box center [586, 562] width 24 height 24
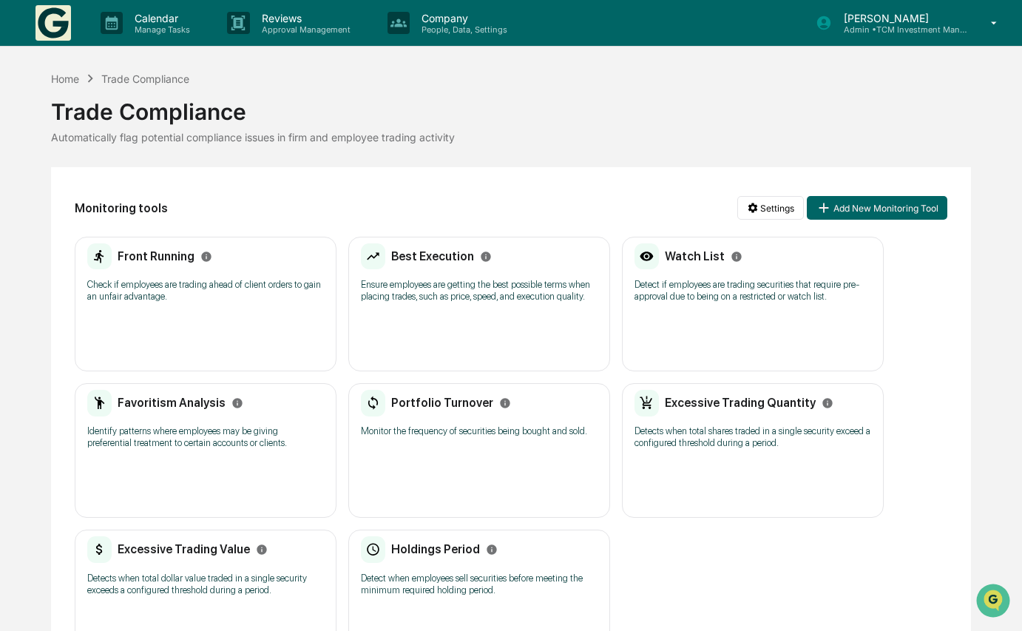
click at [196, 305] on div "Front Running Check if employees are trading ahead of client orders to gain an …" at bounding box center [205, 277] width 237 height 69
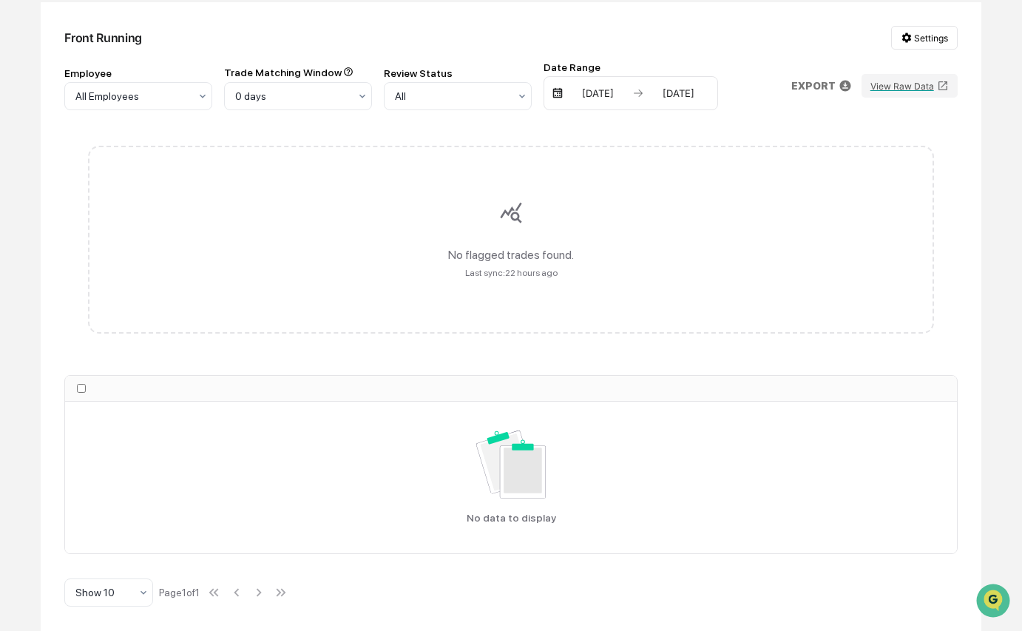
scroll to position [164, 0]
click at [519, 231] on div "No flagged trades found. Last sync: 22 hours ago" at bounding box center [510, 240] width 845 height 188
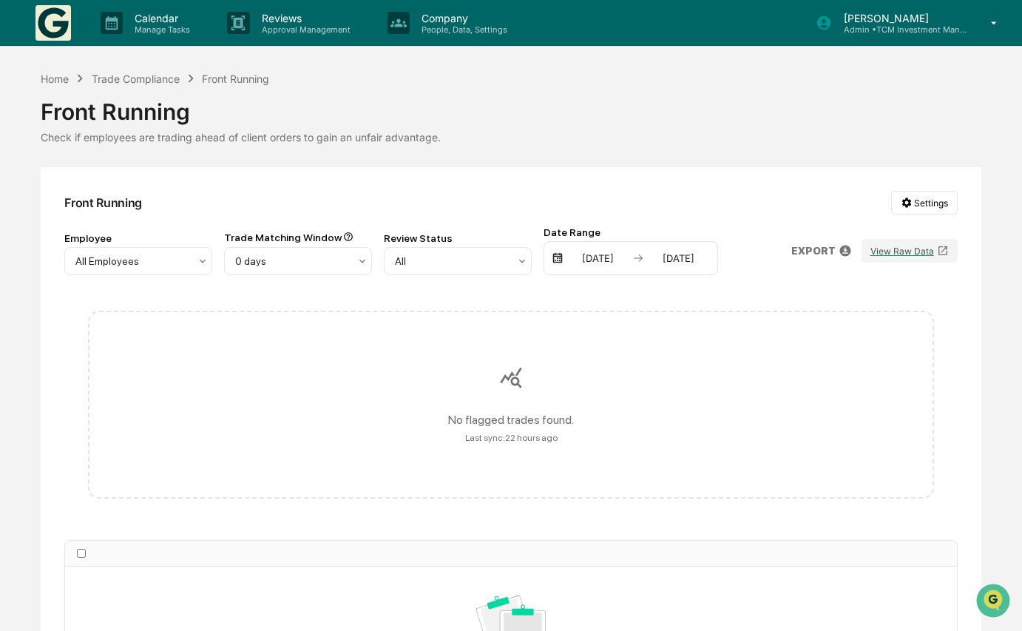
scroll to position [0, 0]
click at [437, 13] on p "Company" at bounding box center [462, 18] width 105 height 13
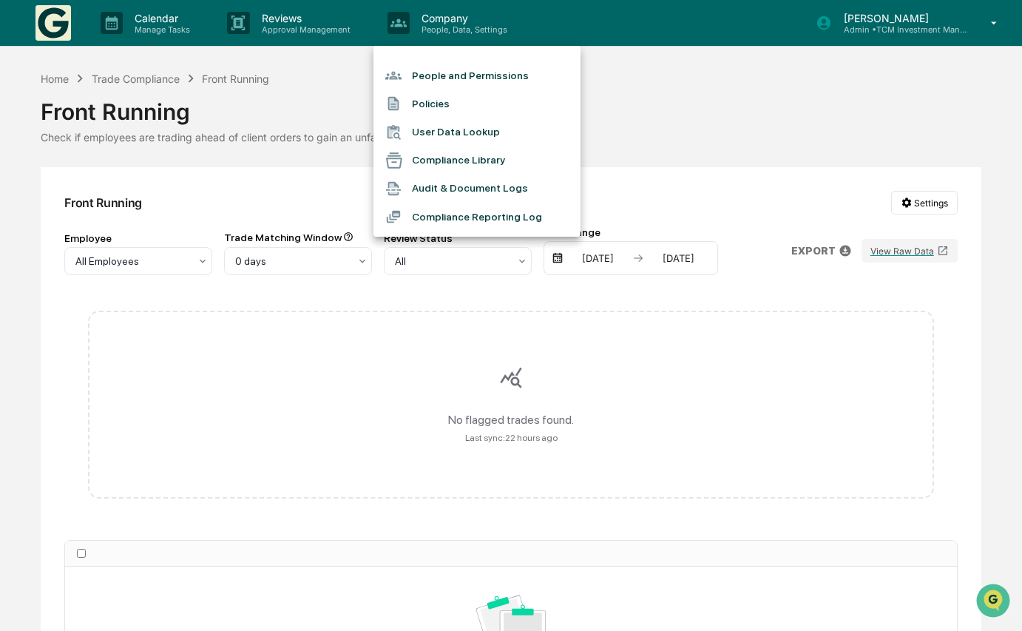
click at [448, 75] on li "People and Permissions" at bounding box center [476, 75] width 207 height 28
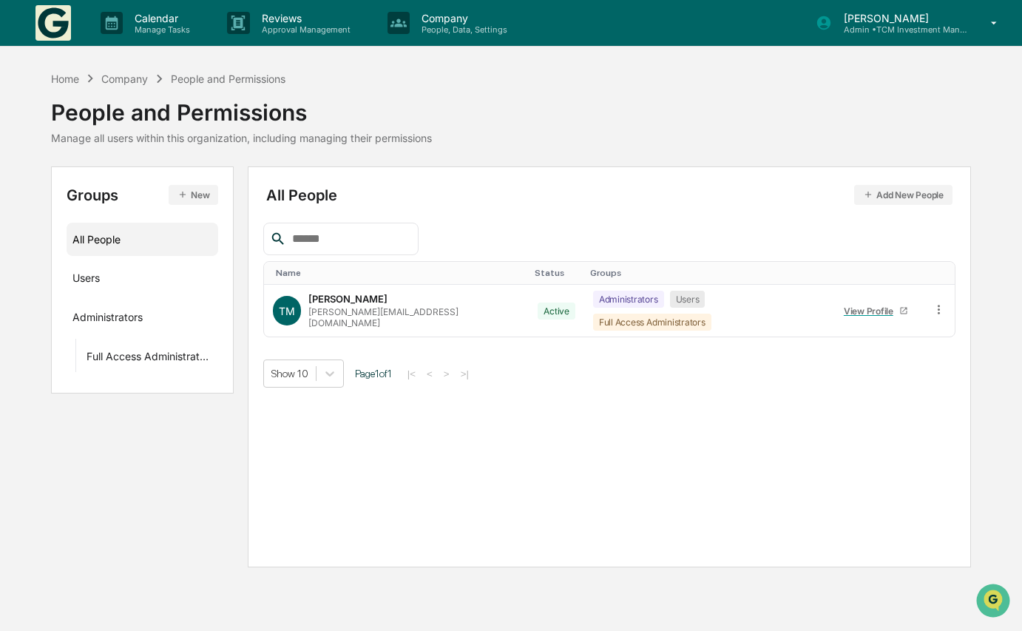
click at [64, 36] on img at bounding box center [52, 22] width 35 height 35
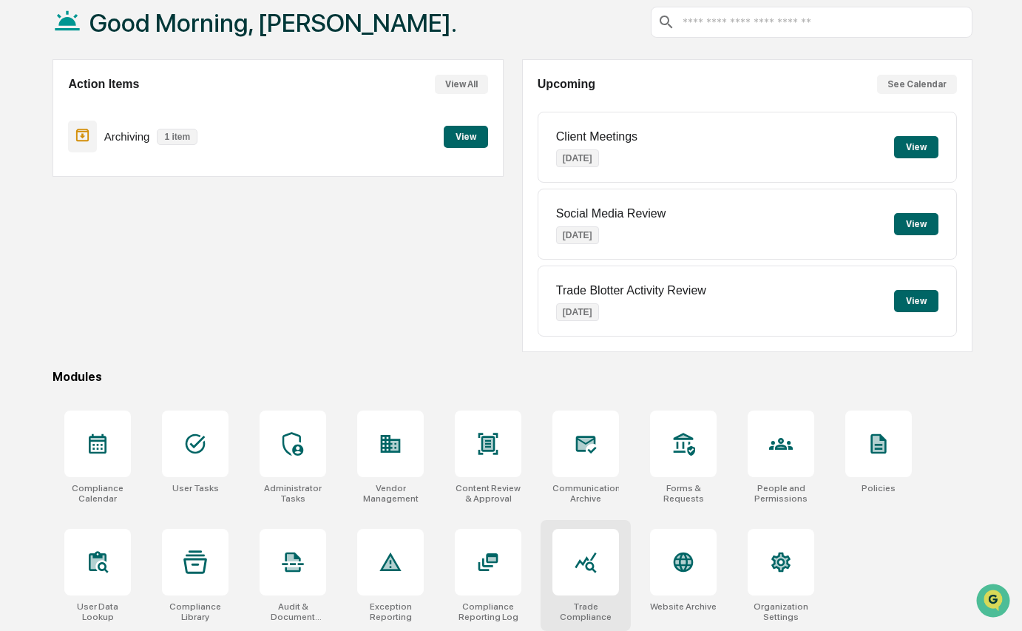
scroll to position [99, 0]
click at [574, 529] on div at bounding box center [585, 562] width 67 height 67
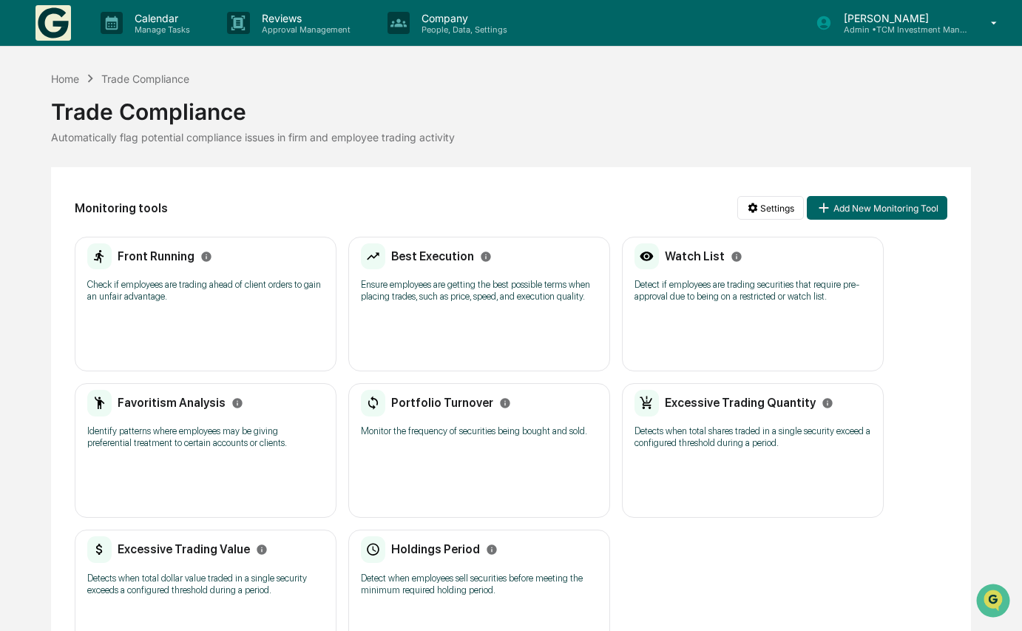
click at [659, 265] on div "Watch List" at bounding box center [688, 256] width 108 height 27
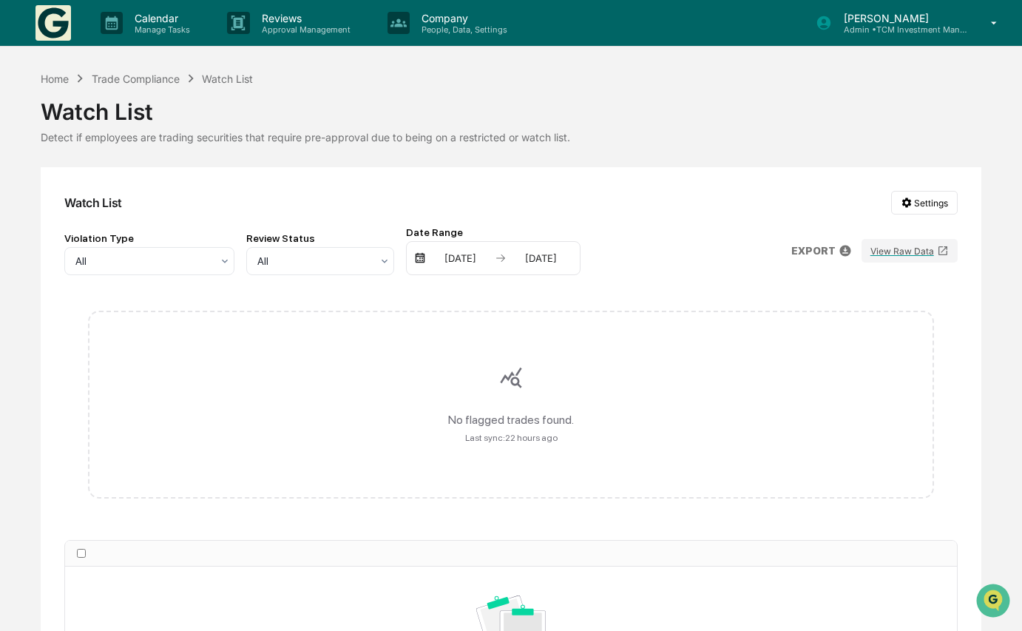
click at [523, 387] on div "No flagged trades found. Last sync: 22 hours ago" at bounding box center [510, 405] width 845 height 188
click at [55, 24] on img at bounding box center [52, 22] width 35 height 35
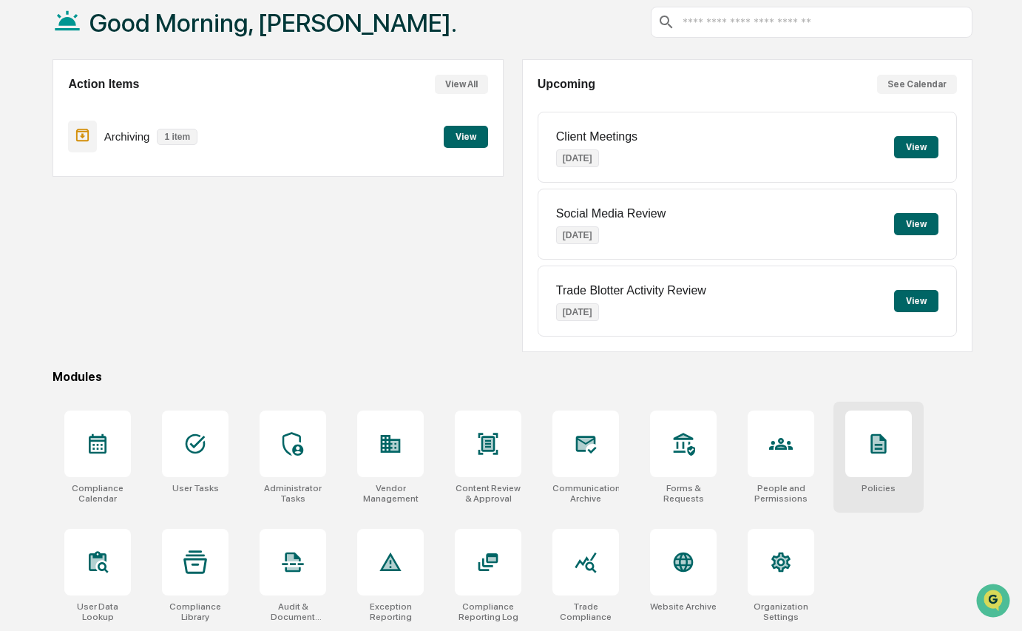
click at [877, 434] on icon at bounding box center [879, 444] width 16 height 20
click at [591, 412] on div at bounding box center [585, 443] width 67 height 67
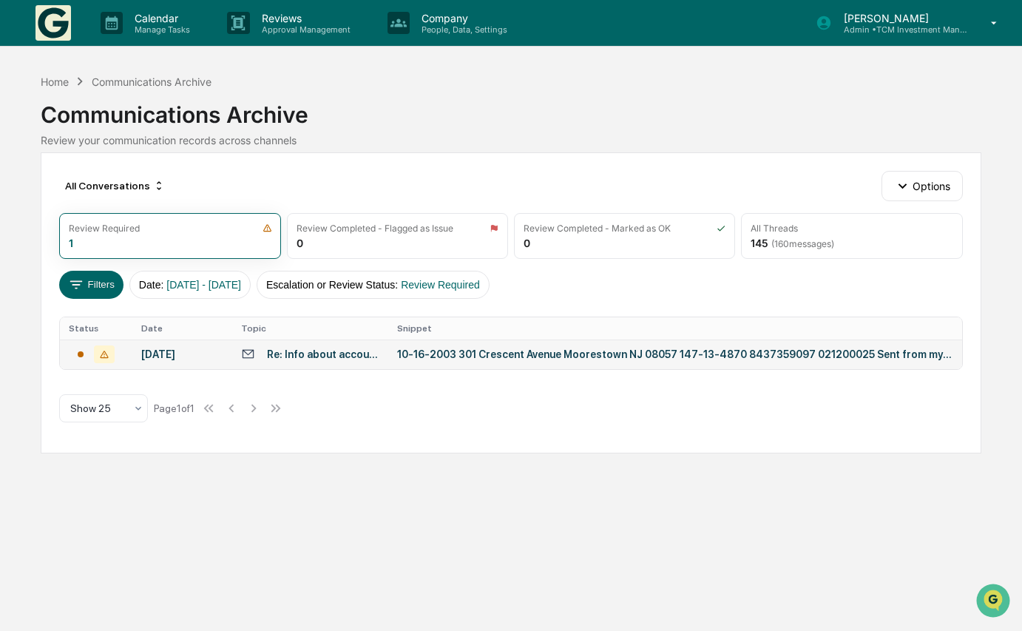
click at [388, 351] on td "[DATE] [STREET_ADDRESS] 147-13-4870 8437359097 021200025 Sent from my iPhone On…" at bounding box center [675, 354] width 574 height 30
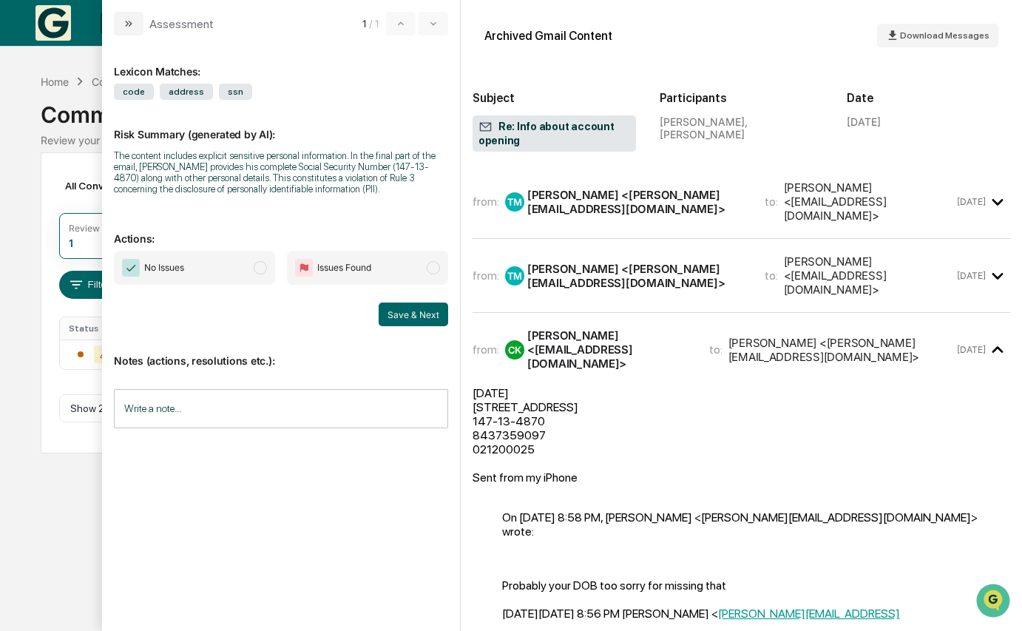
click at [259, 267] on span "modal" at bounding box center [260, 267] width 13 height 13
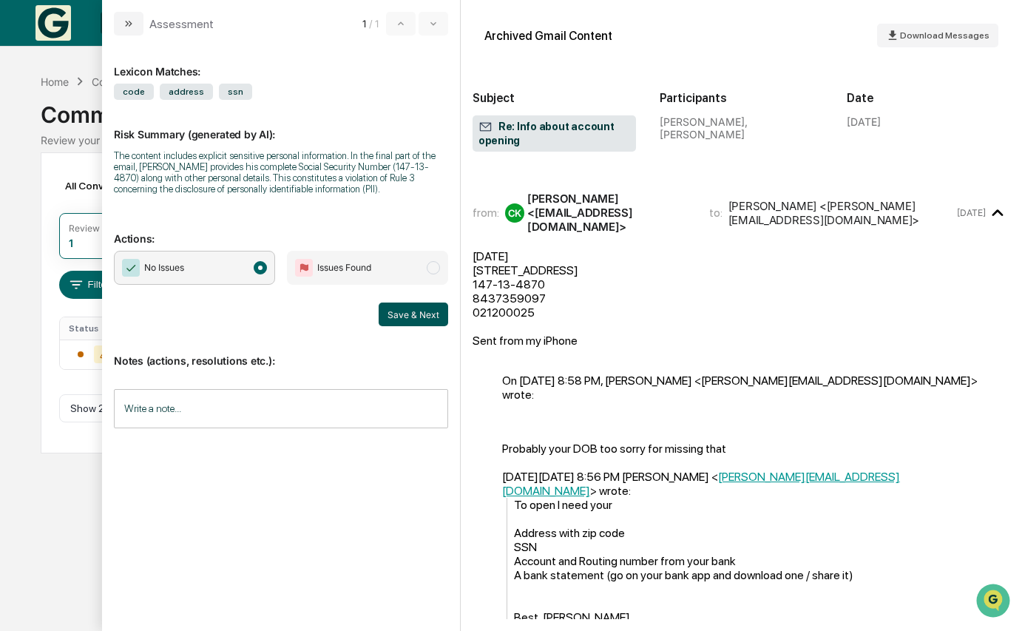
click at [401, 304] on button "Save & Next" at bounding box center [413, 314] width 69 height 24
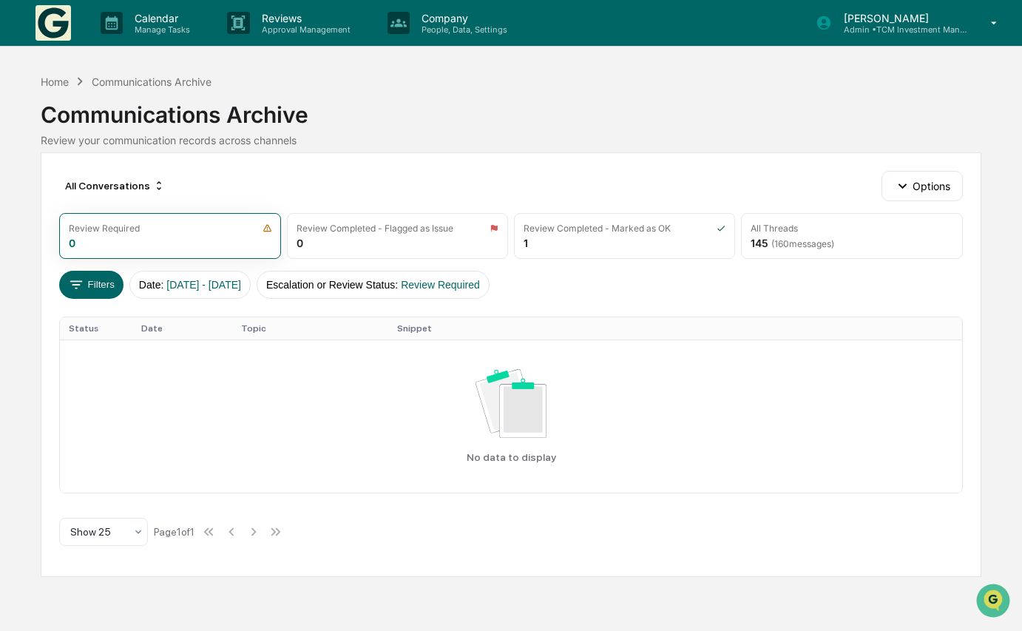
click at [56, 24] on img at bounding box center [52, 22] width 35 height 35
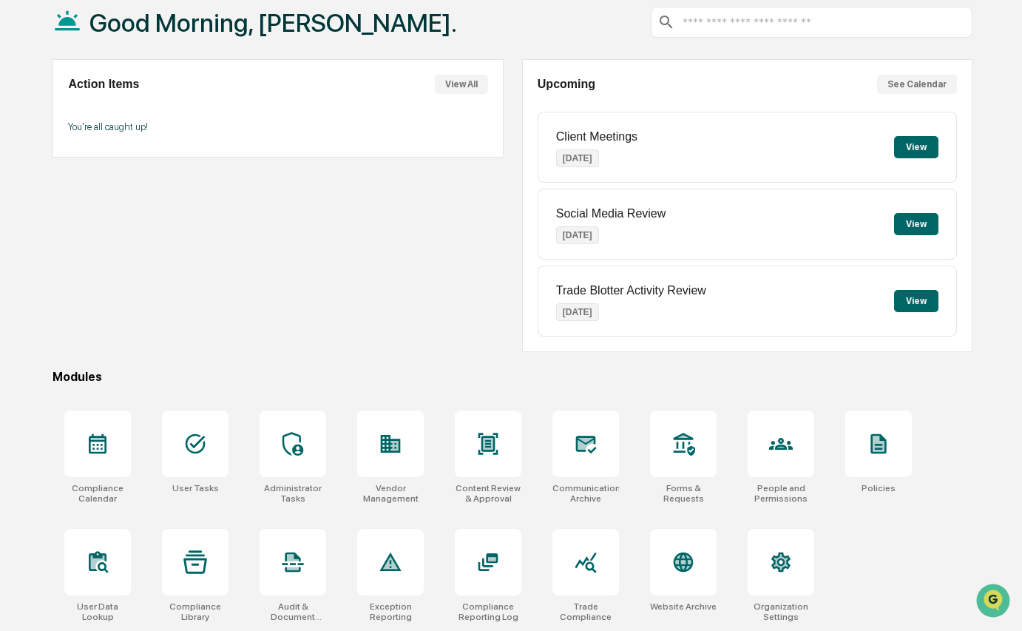
scroll to position [99, 0]
click at [391, 552] on icon at bounding box center [390, 561] width 21 height 18
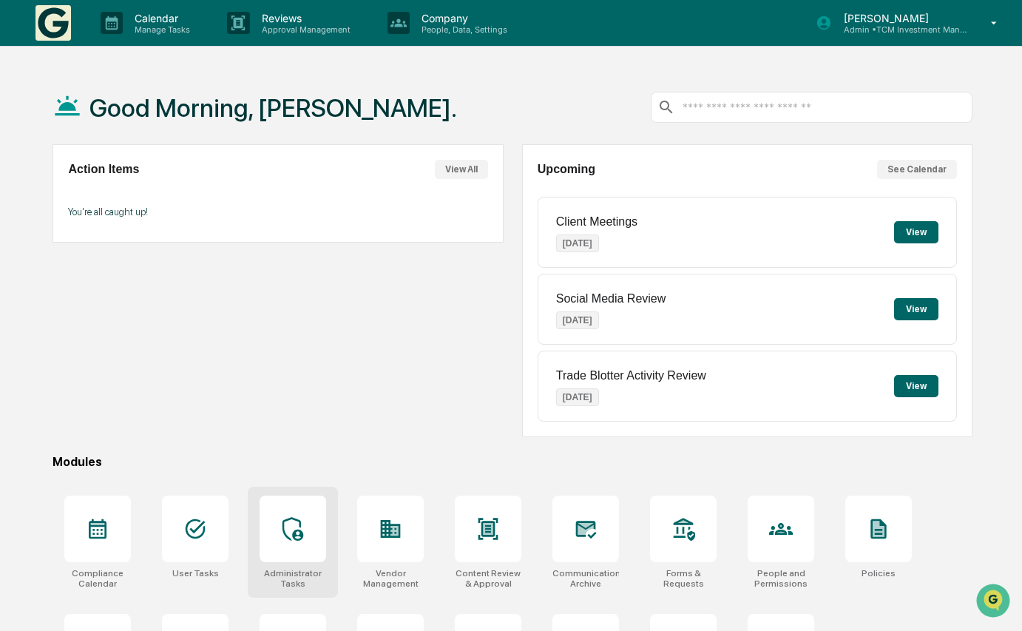
scroll to position [0, 0]
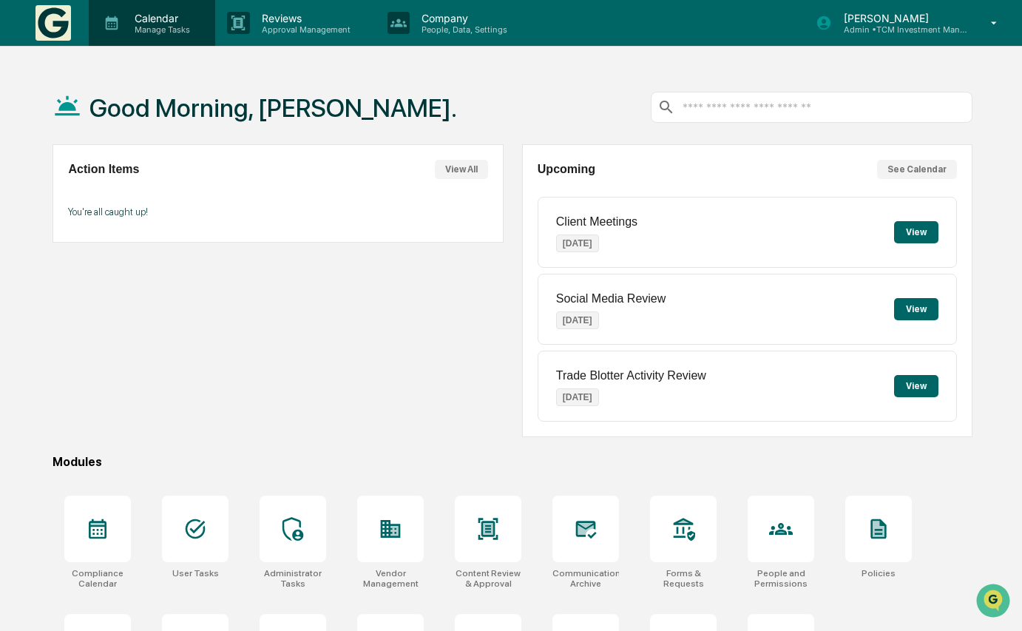
click at [174, 18] on p "Calendar" at bounding box center [160, 18] width 75 height 13
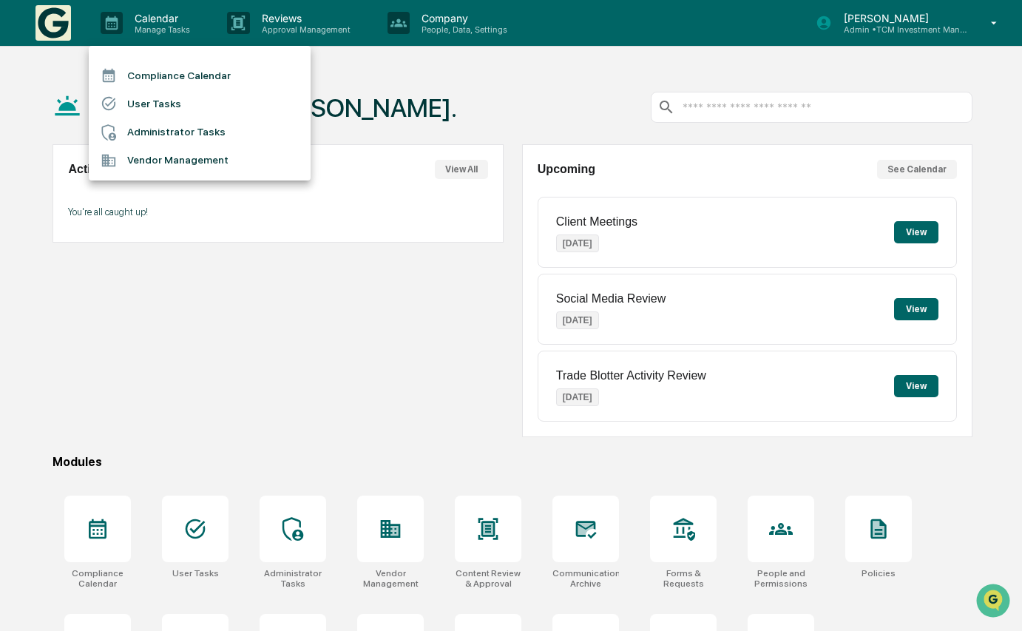
click at [268, 30] on div at bounding box center [511, 315] width 1022 height 631
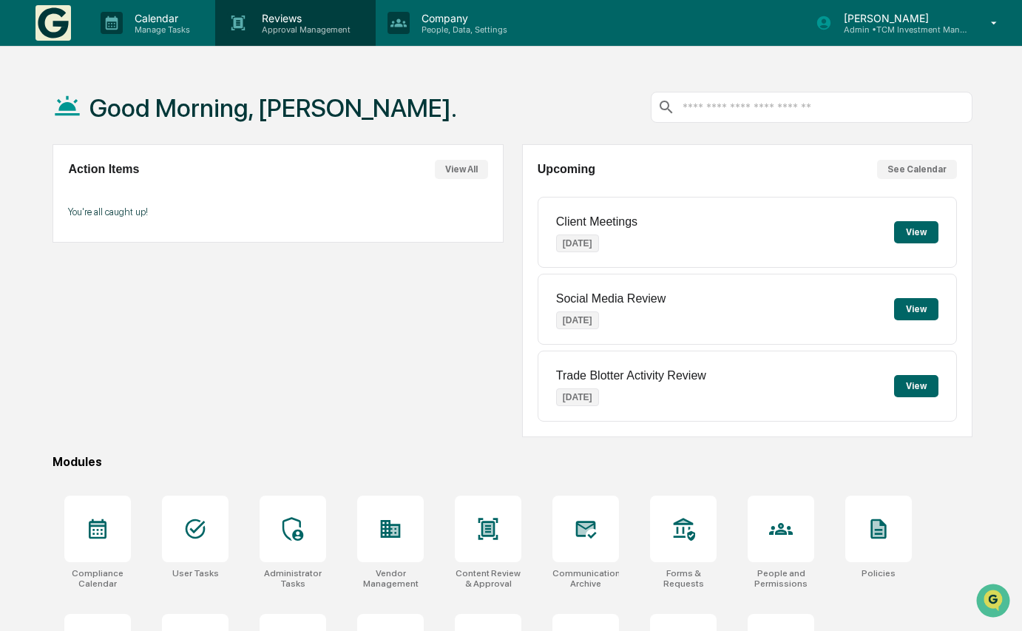
click at [279, 24] on p "Approval Management" at bounding box center [304, 29] width 108 height 10
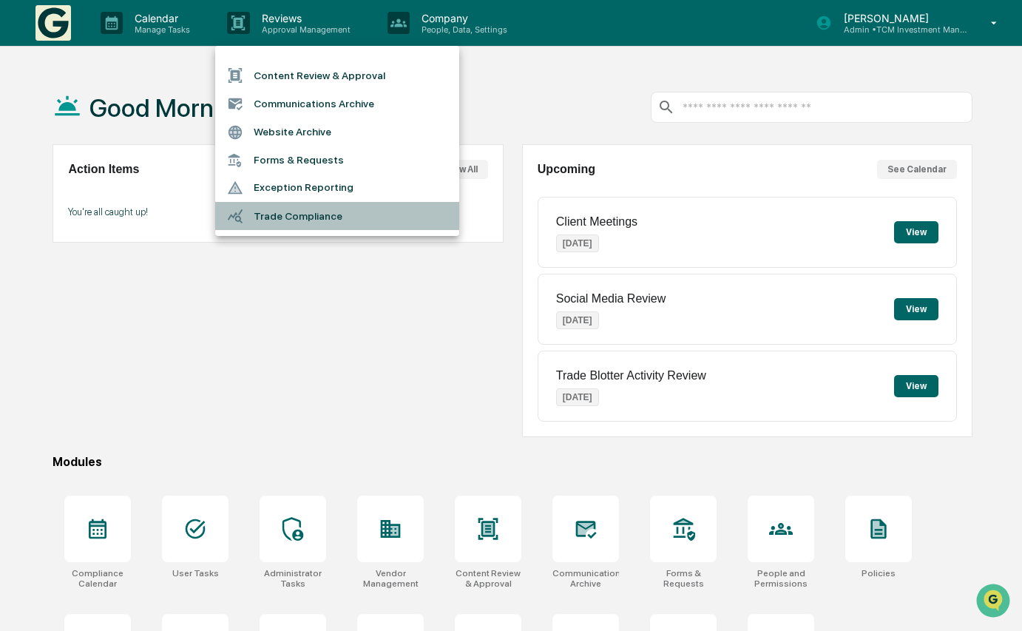
click at [333, 209] on li "Trade Compliance" at bounding box center [337, 216] width 244 height 28
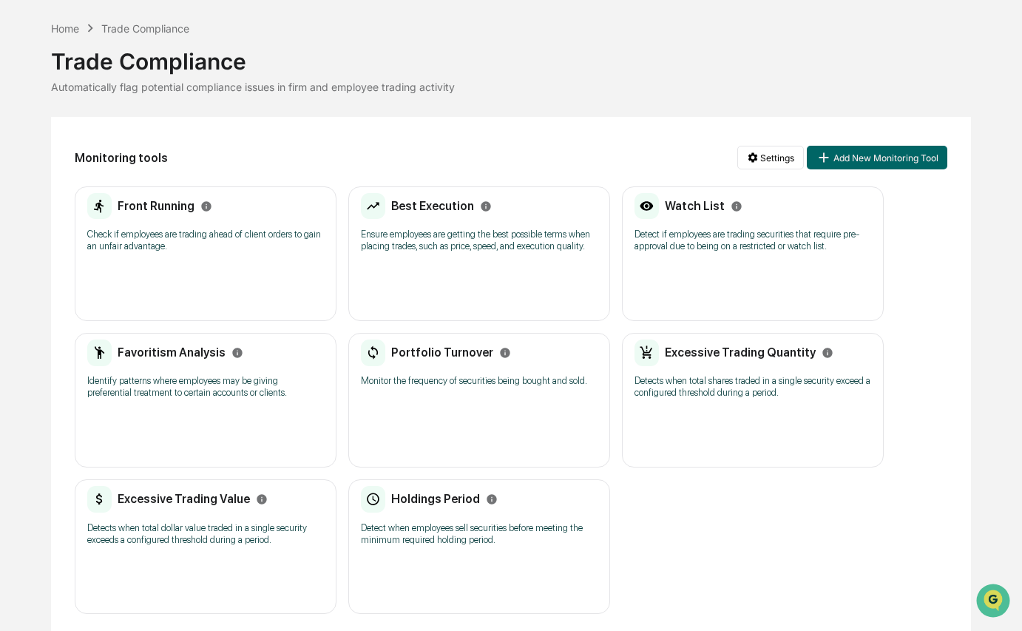
scroll to position [50, 0]
click at [517, 531] on p "Detect when employees sell securities before meeting the minimum required holdi…" at bounding box center [479, 535] width 237 height 24
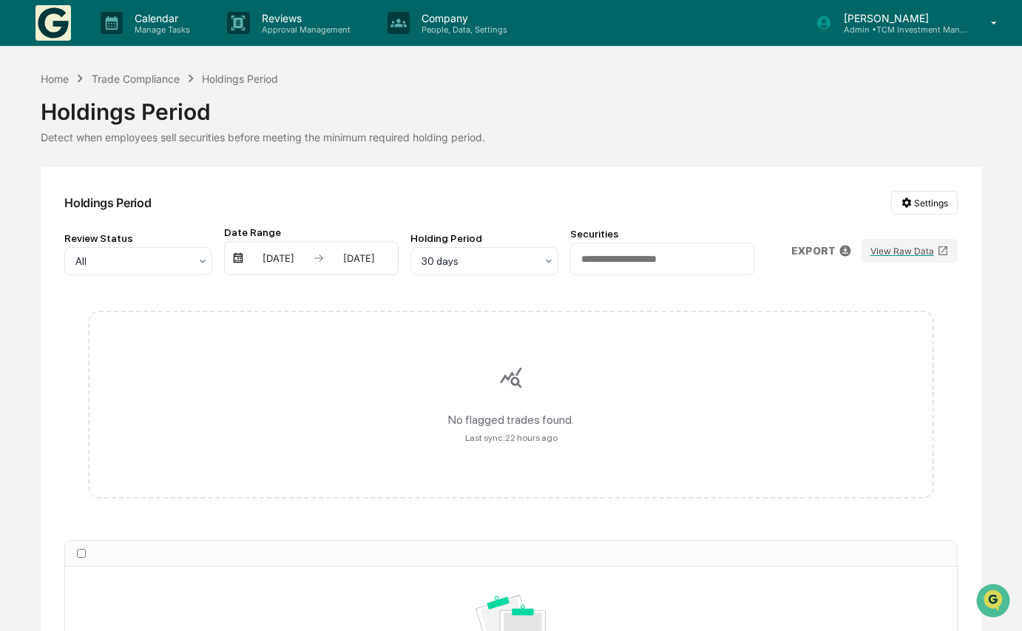
click at [60, 20] on img at bounding box center [52, 22] width 35 height 35
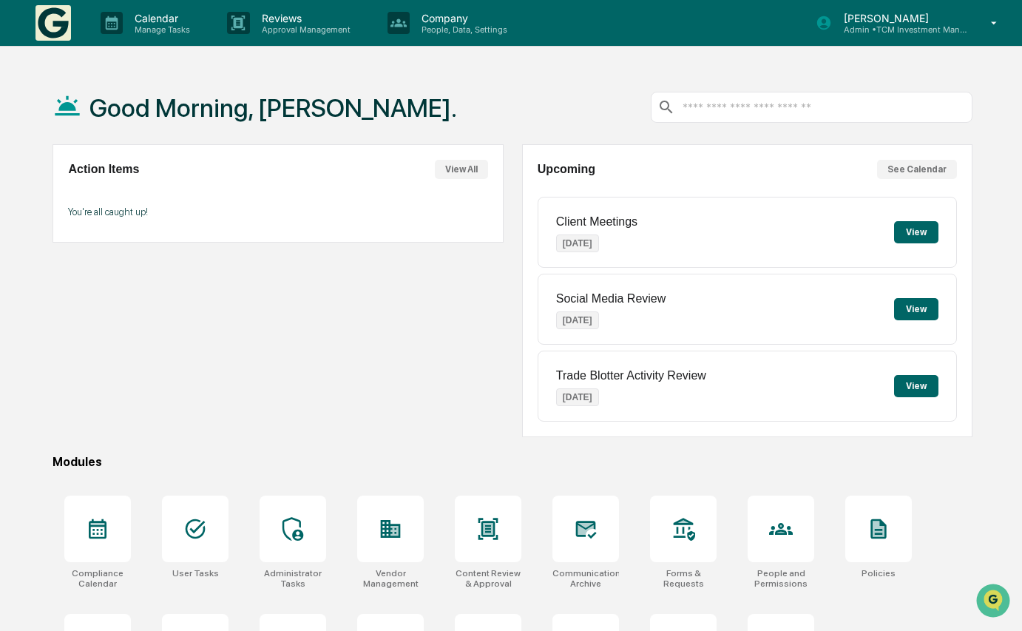
click at [891, 30] on p "Admin • TCM Investment Management" at bounding box center [901, 29] width 138 height 10
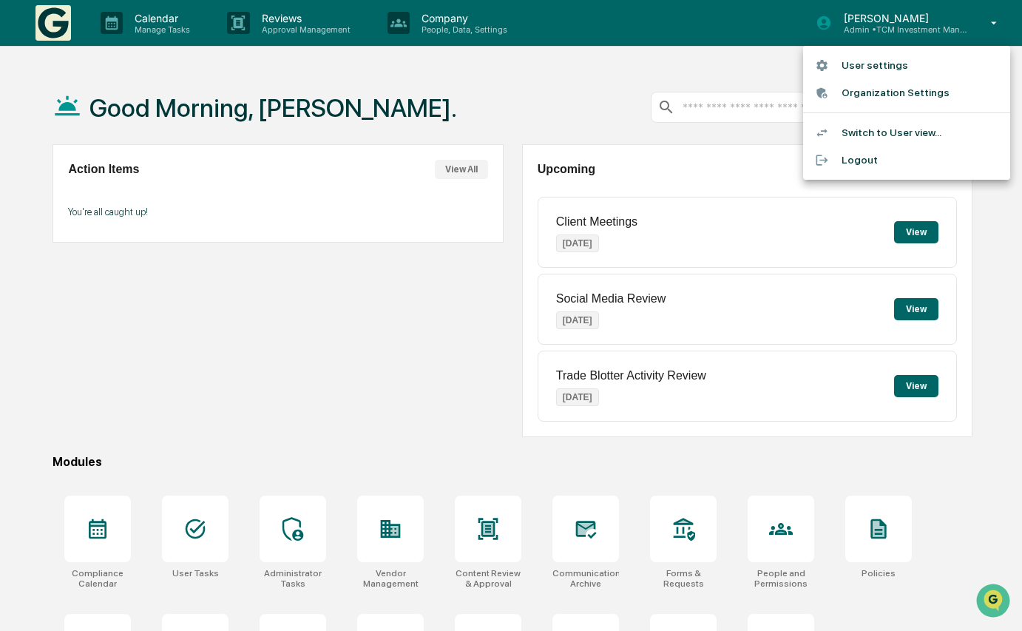
click at [890, 98] on li "Organization Settings" at bounding box center [906, 92] width 207 height 27
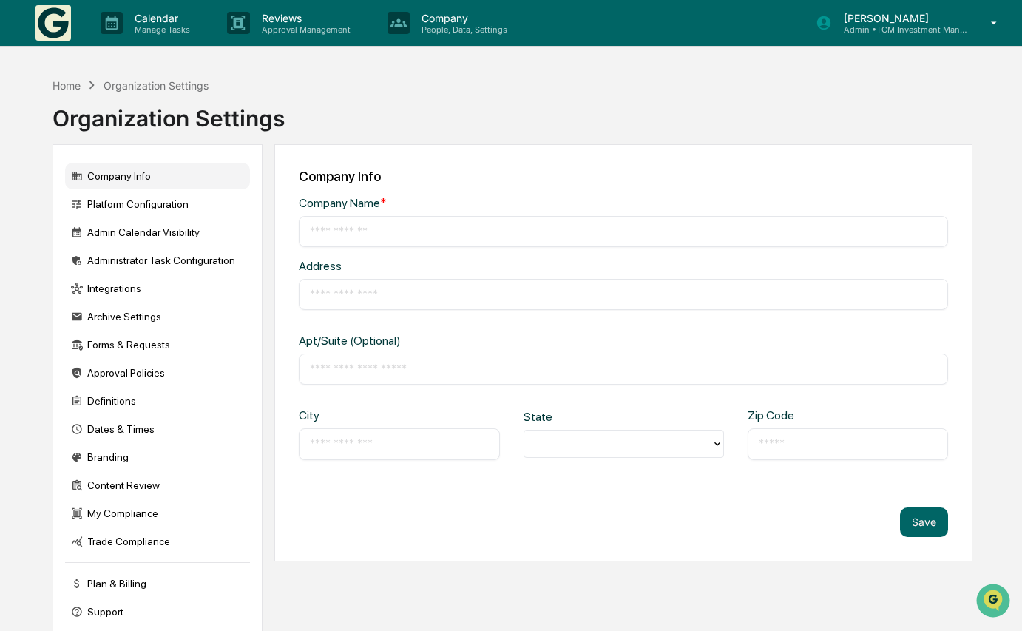
type input "**********"
type input "********"
type input "*****"
click at [157, 205] on div "Platform Configuration" at bounding box center [157, 204] width 185 height 27
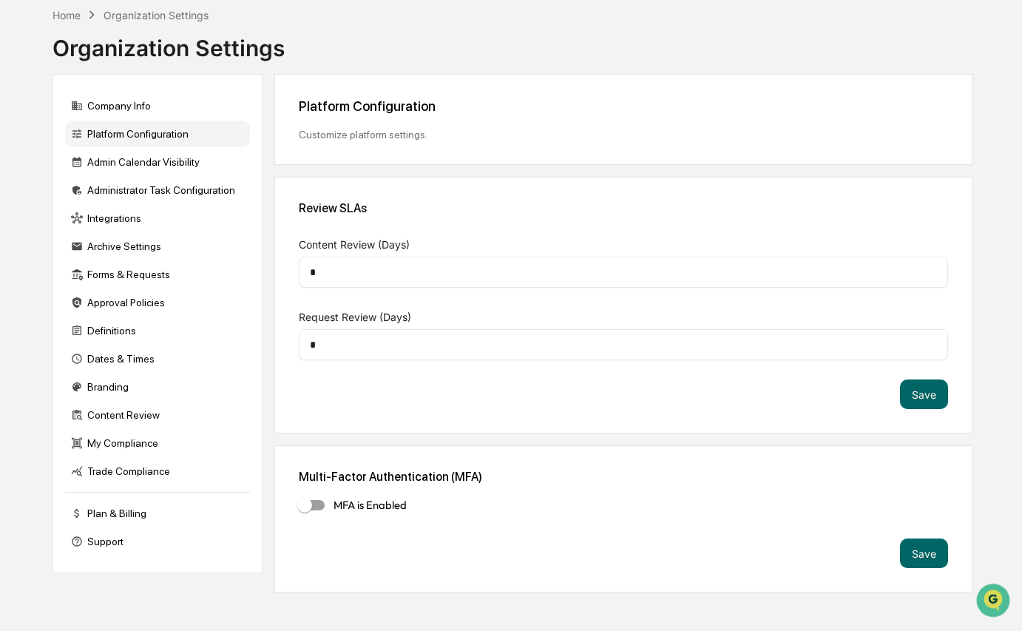
scroll to position [84, 0]
click at [912, 538] on button "Save" at bounding box center [924, 553] width 48 height 30
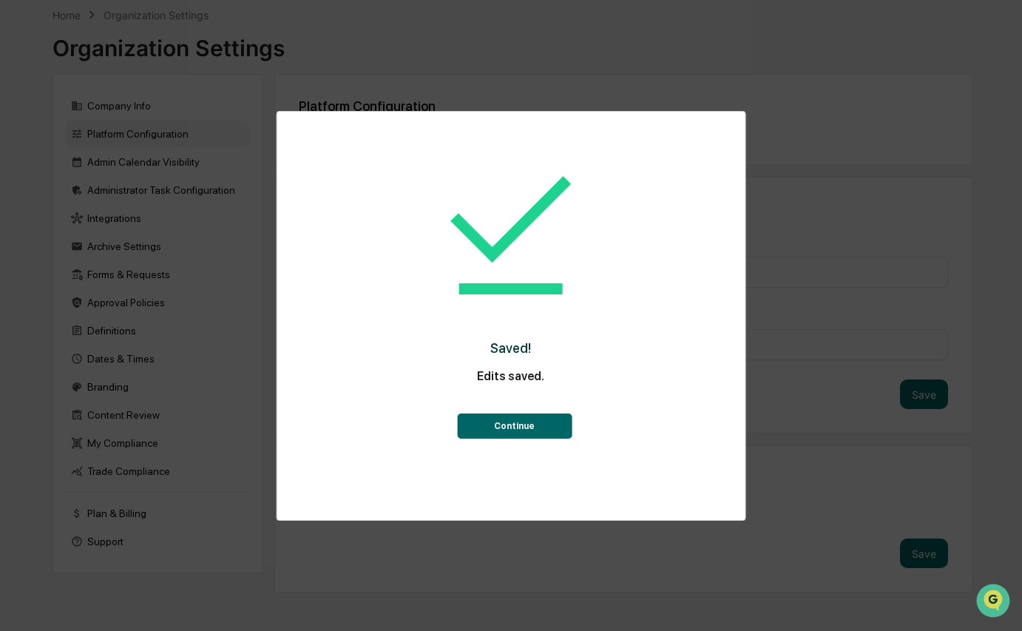
click at [555, 427] on button "Continue" at bounding box center [514, 425] width 115 height 25
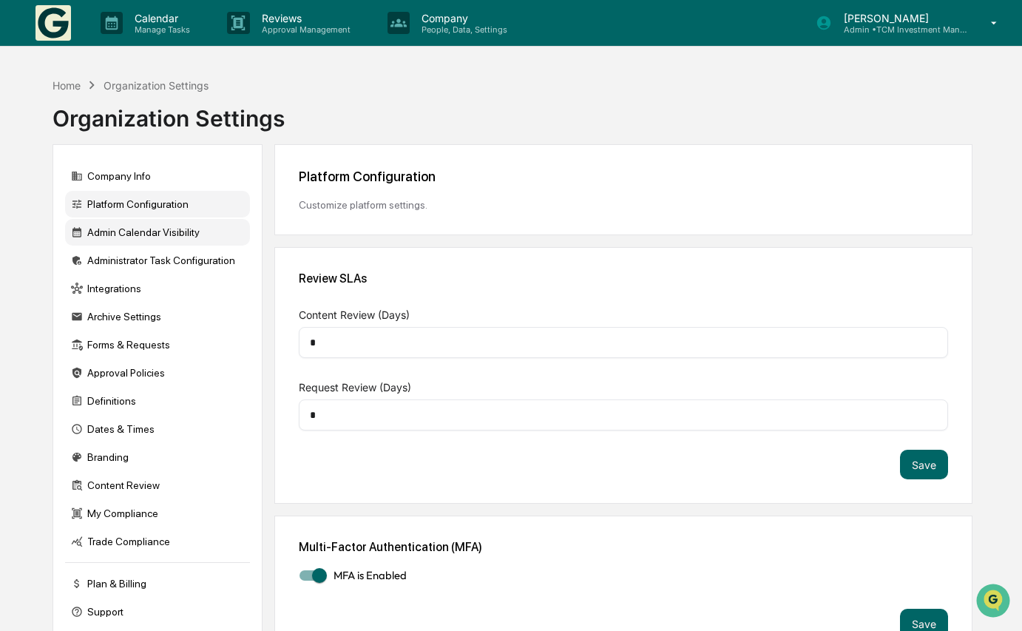
scroll to position [0, 0]
click at [163, 230] on div "Admin Calendar Visibility" at bounding box center [157, 232] width 185 height 27
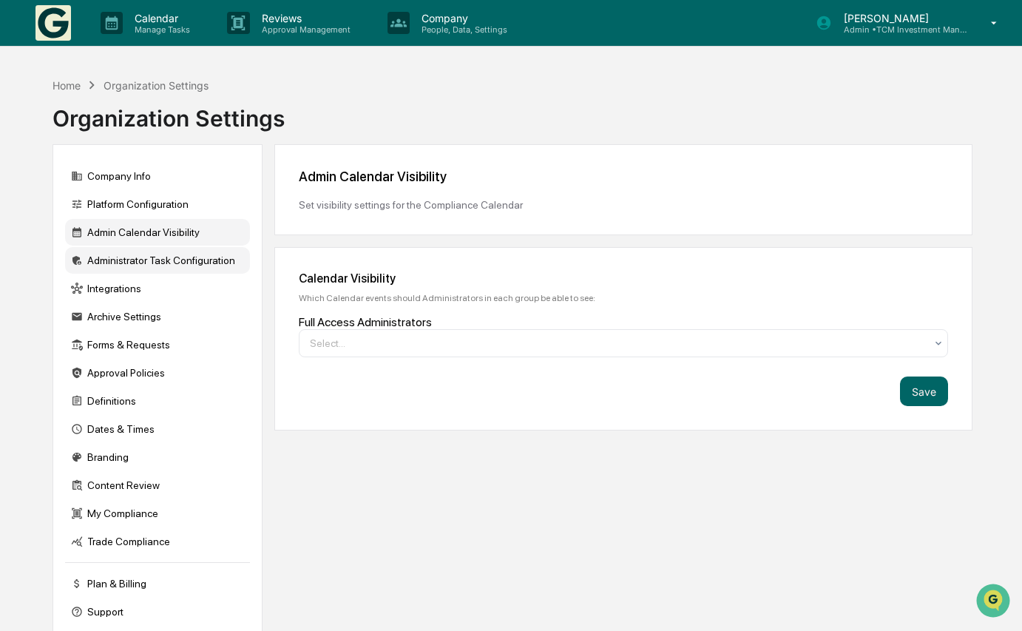
click at [159, 254] on div "Administrator Task Configuration" at bounding box center [157, 260] width 185 height 27
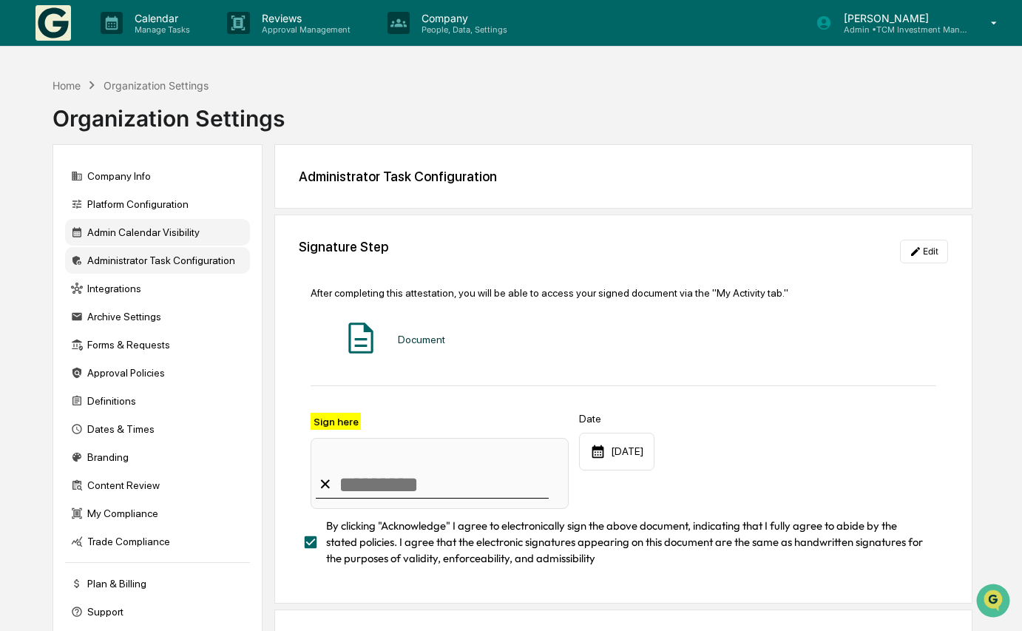
click at [157, 233] on div "Admin Calendar Visibility" at bounding box center [157, 232] width 185 height 27
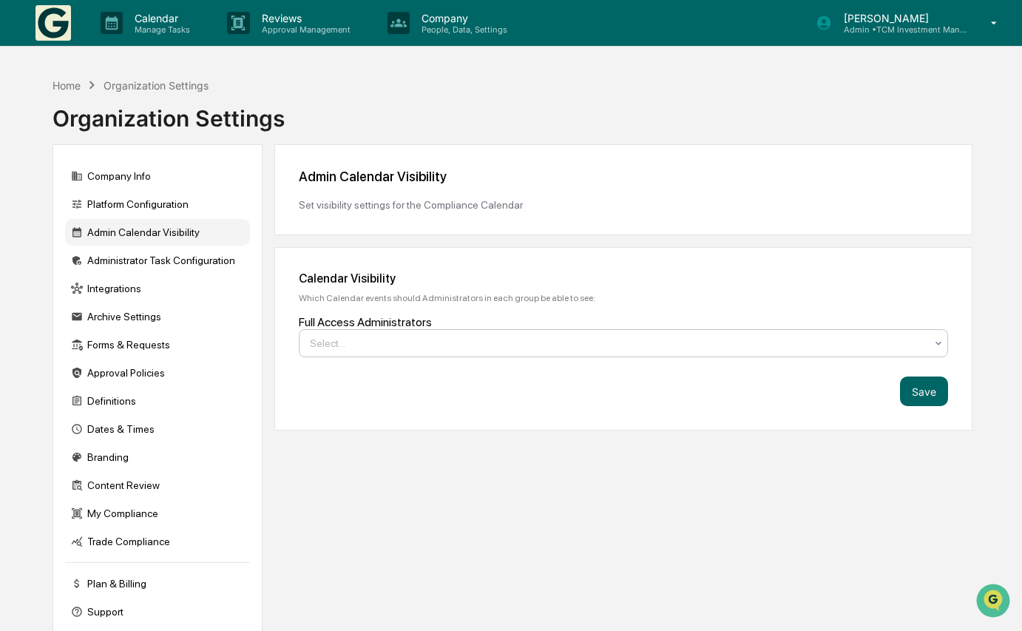
click at [429, 342] on div at bounding box center [617, 343] width 615 height 15
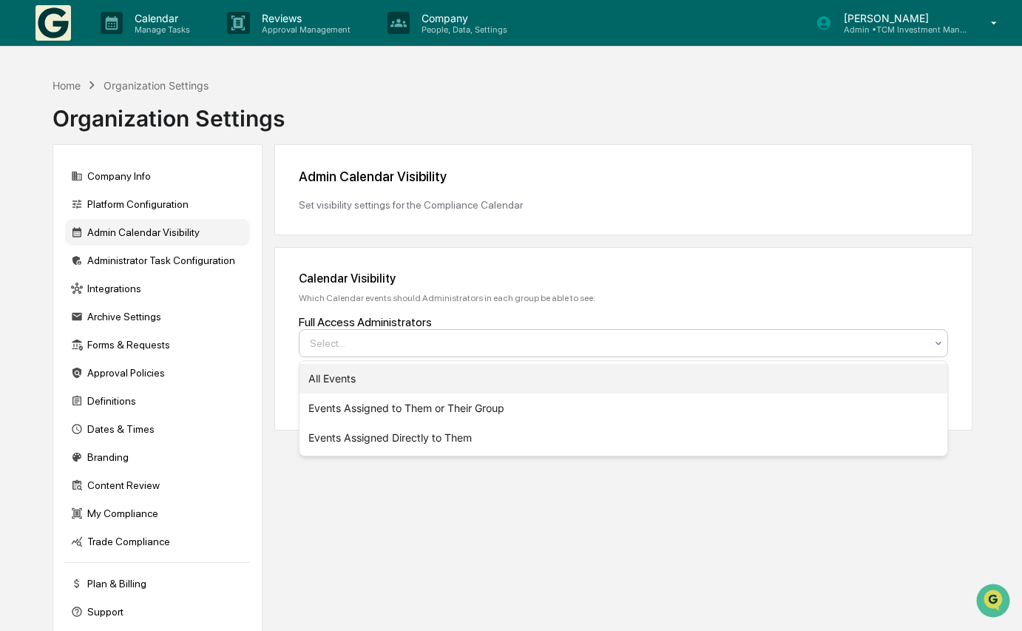
click at [425, 378] on div "All Events" at bounding box center [623, 379] width 648 height 30
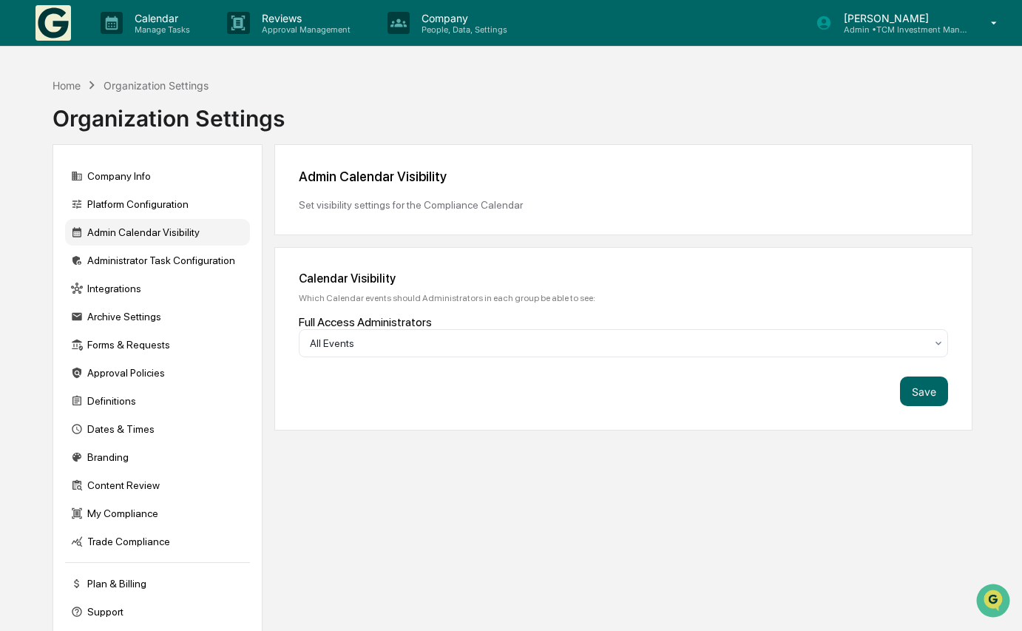
click at [705, 396] on div "Save" at bounding box center [623, 391] width 649 height 30
click at [925, 398] on button "Save" at bounding box center [924, 391] width 48 height 30
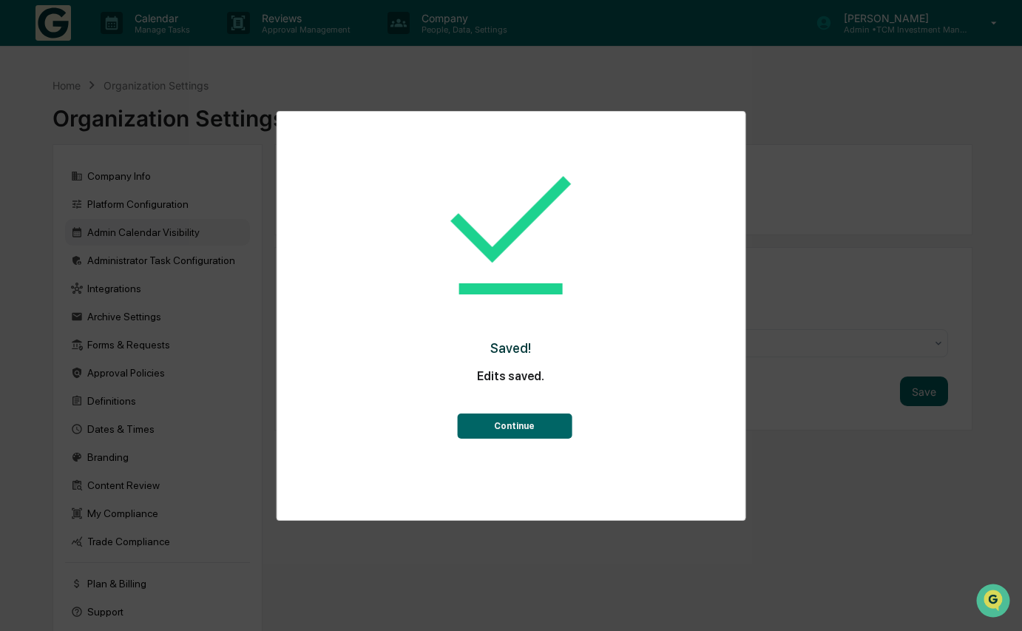
click at [521, 430] on button "Continue" at bounding box center [514, 425] width 115 height 25
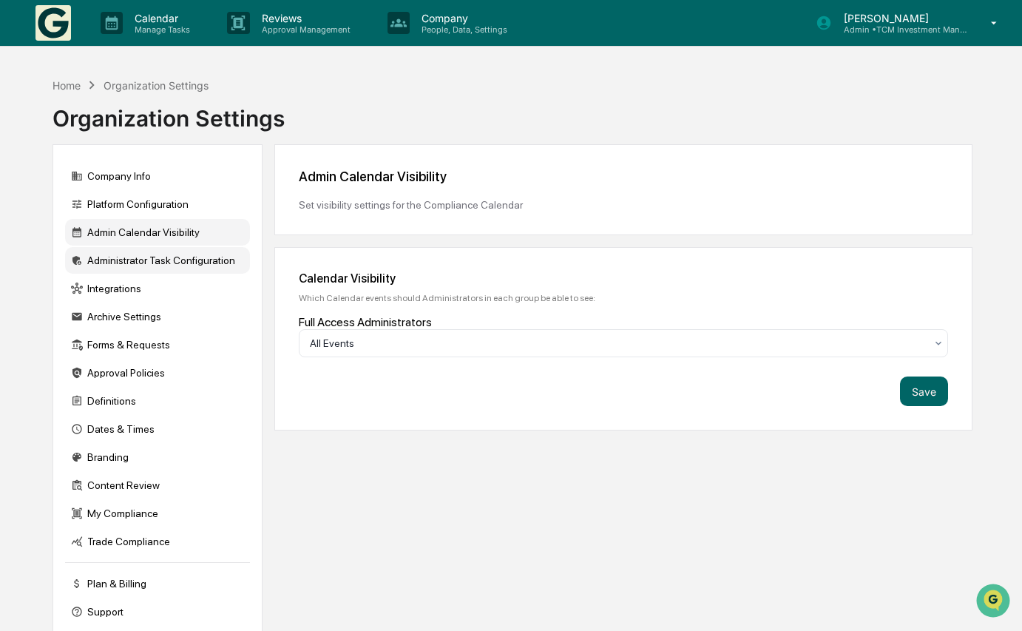
click at [163, 250] on div "Administrator Task Configuration" at bounding box center [157, 260] width 185 height 27
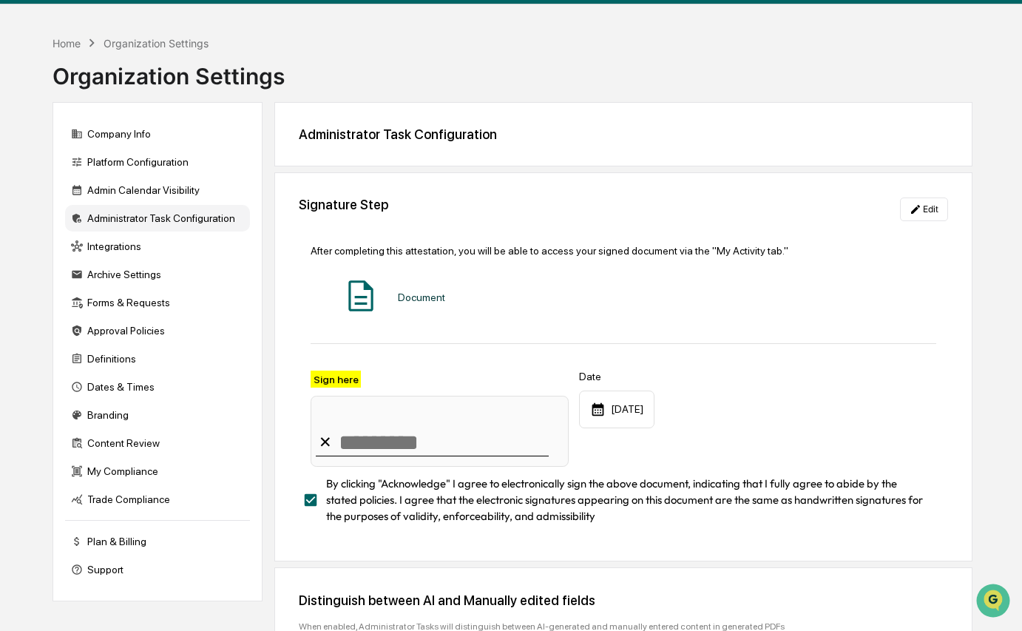
scroll to position [24, 0]
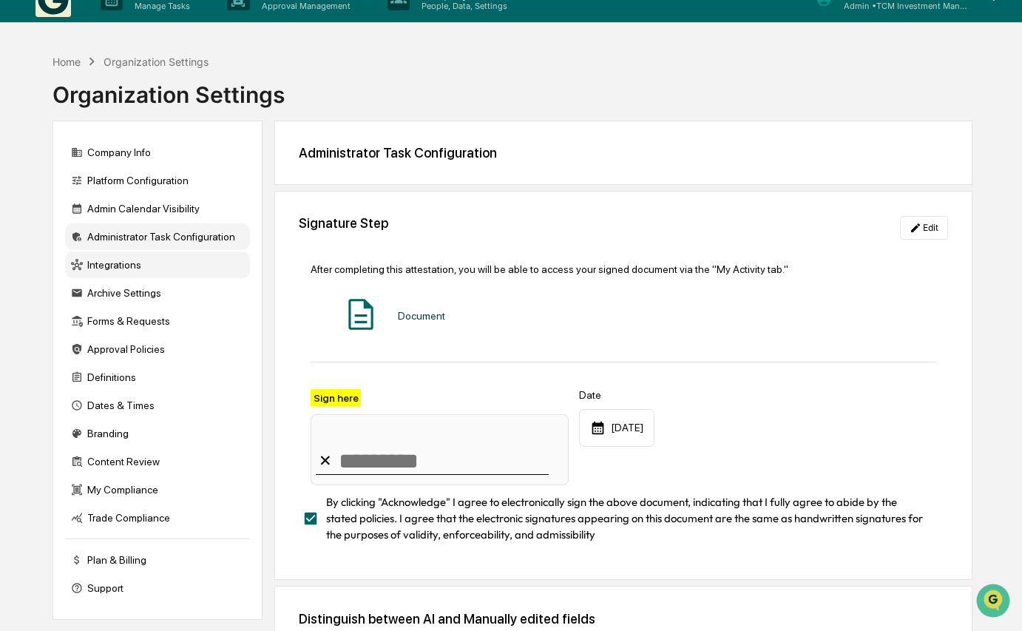
click at [148, 262] on div "Integrations" at bounding box center [157, 264] width 185 height 27
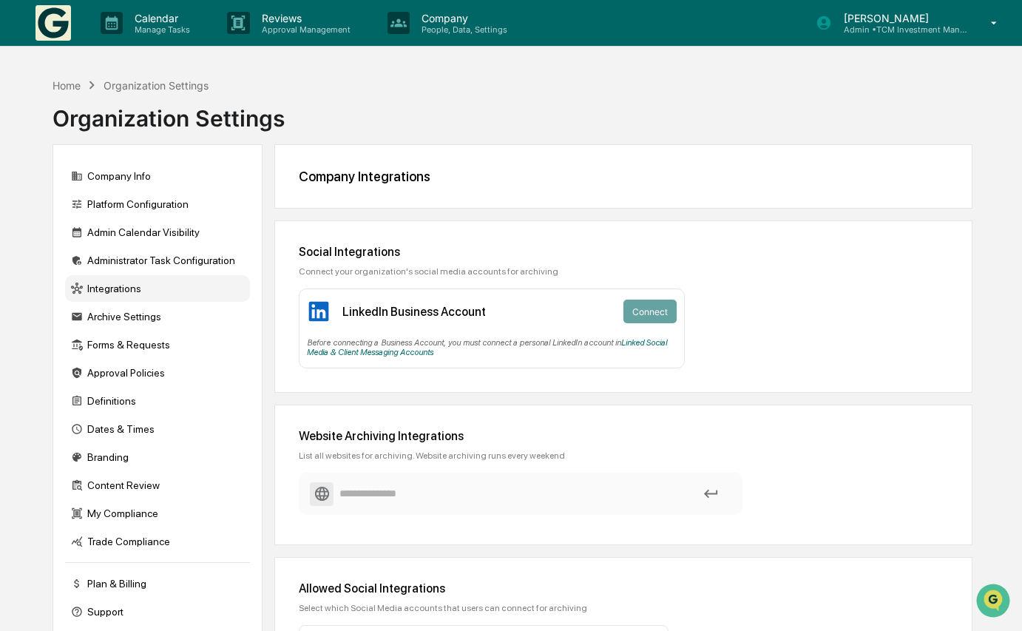
scroll to position [0, 0]
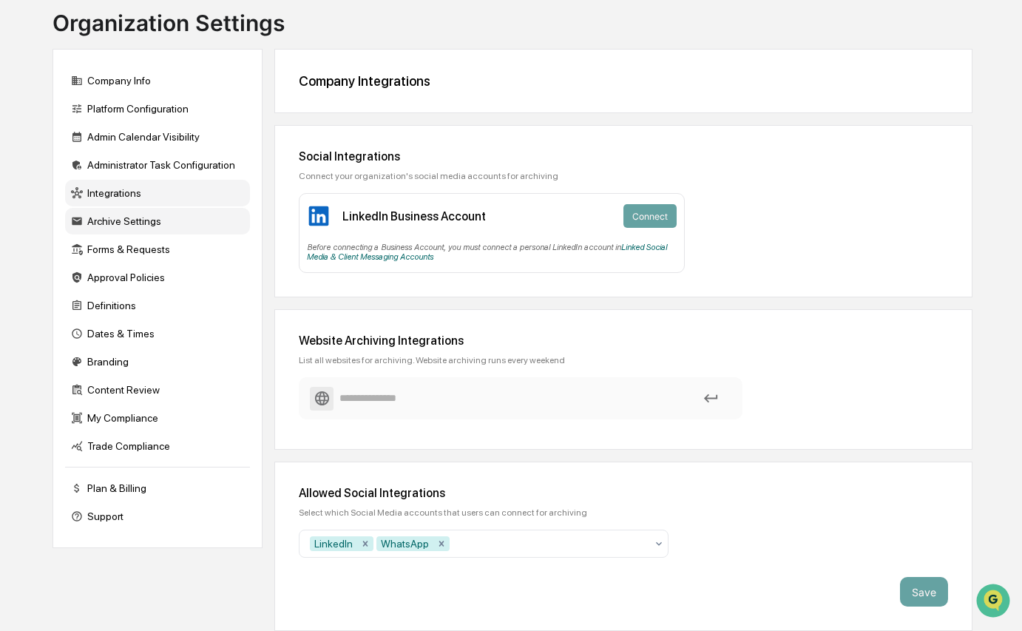
click at [132, 208] on div "Archive Settings" at bounding box center [157, 221] width 185 height 27
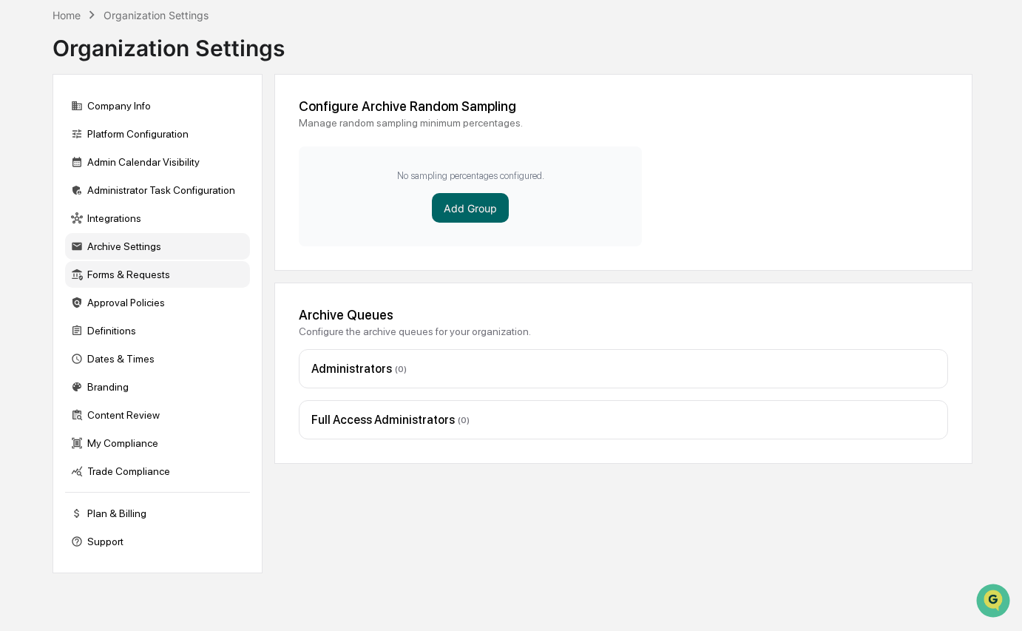
click at [134, 261] on div "Forms & Requests" at bounding box center [157, 274] width 185 height 27
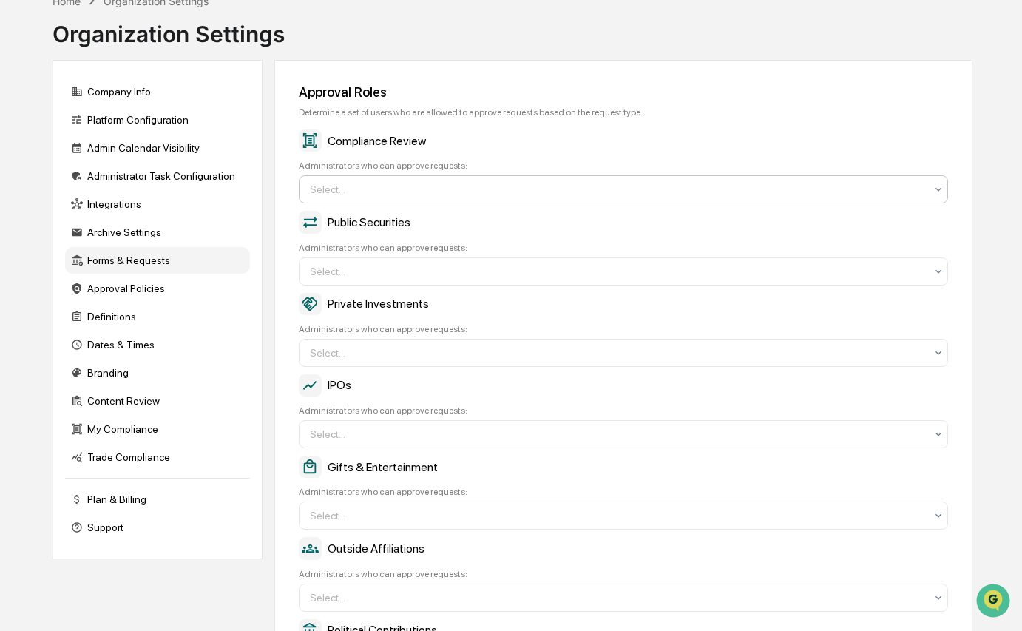
click at [347, 190] on div at bounding box center [617, 189] width 615 height 15
click at [381, 143] on div "Compliance Review" at bounding box center [623, 140] width 649 height 22
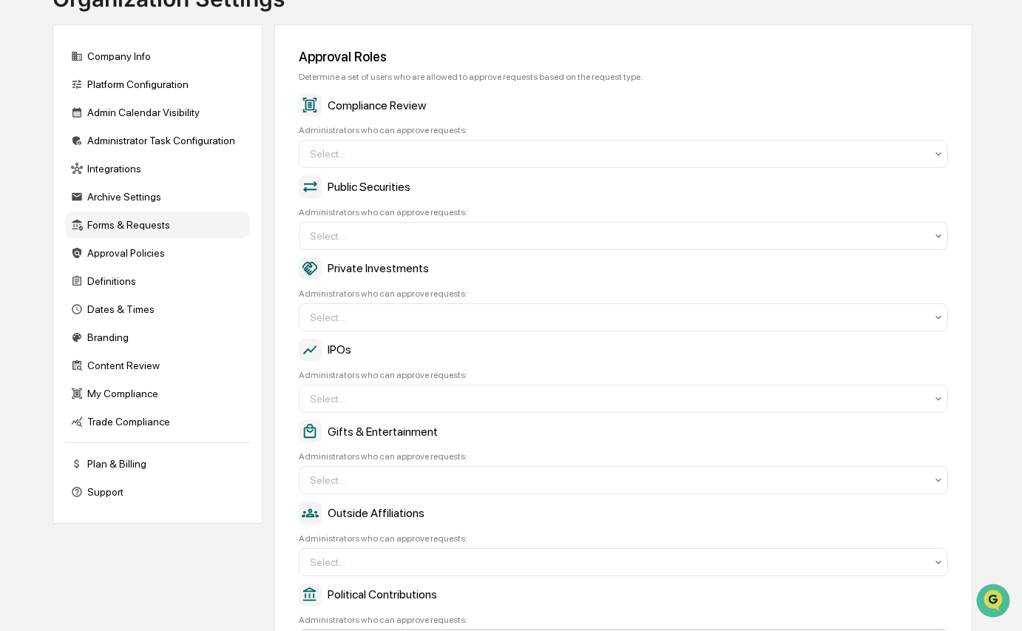
scroll to position [92, 0]
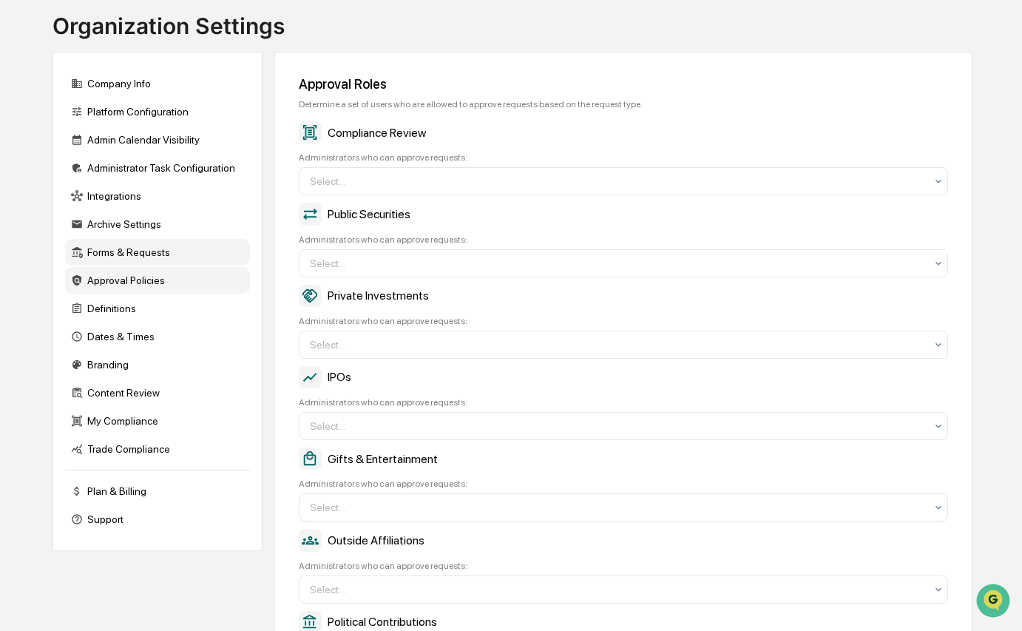
click at [182, 285] on div "Approval Policies" at bounding box center [157, 280] width 185 height 27
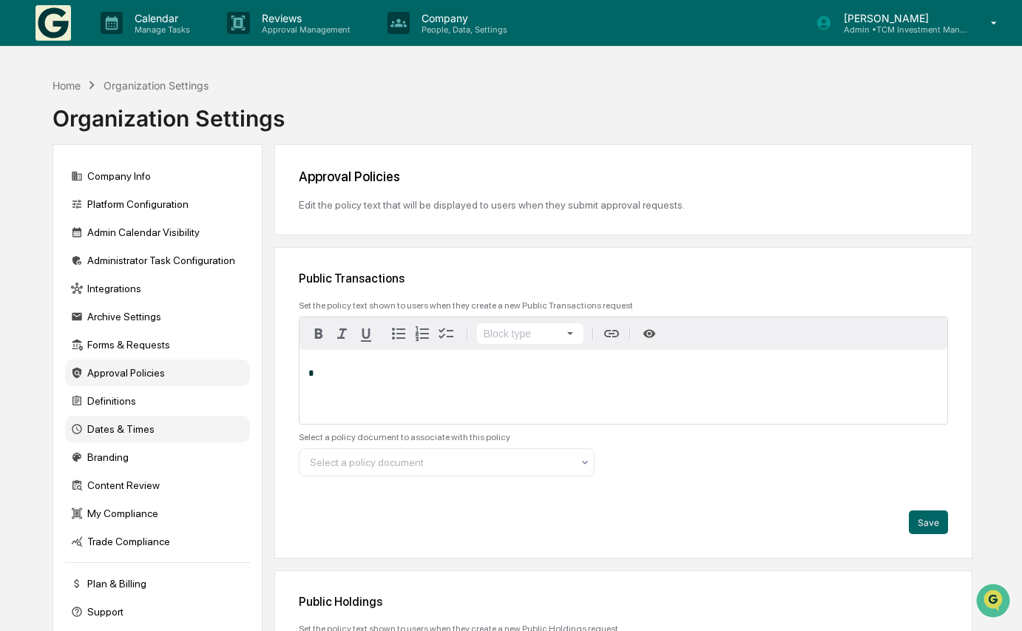
scroll to position [0, 0]
click at [158, 404] on div "Definitions" at bounding box center [157, 400] width 185 height 27
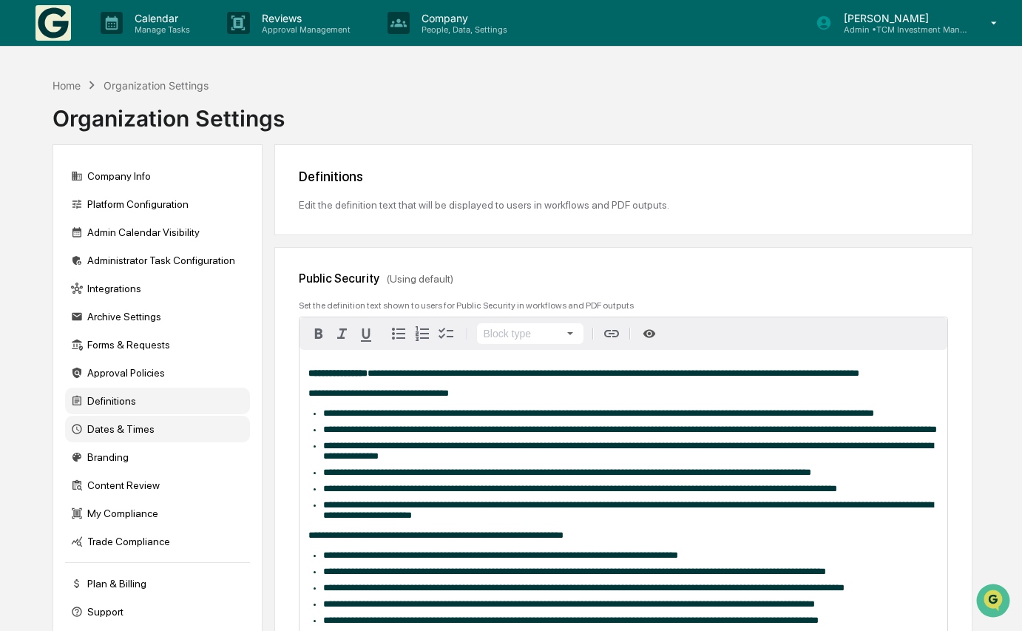
click at [152, 425] on div "Dates & Times" at bounding box center [157, 428] width 185 height 27
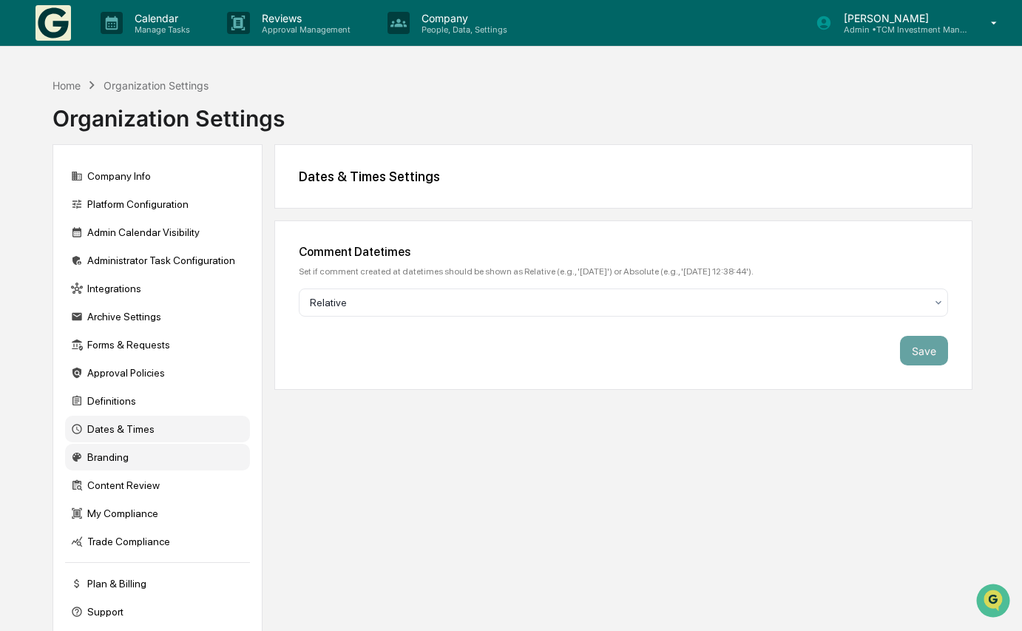
click at [135, 458] on div "Branding" at bounding box center [157, 457] width 185 height 27
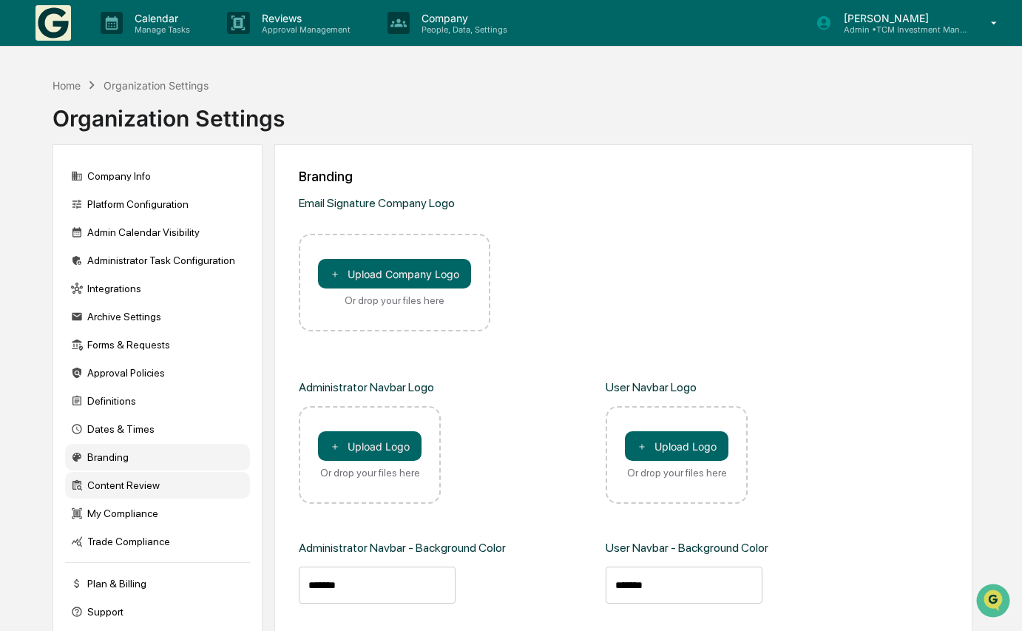
click at [166, 489] on div "Content Review" at bounding box center [157, 485] width 185 height 27
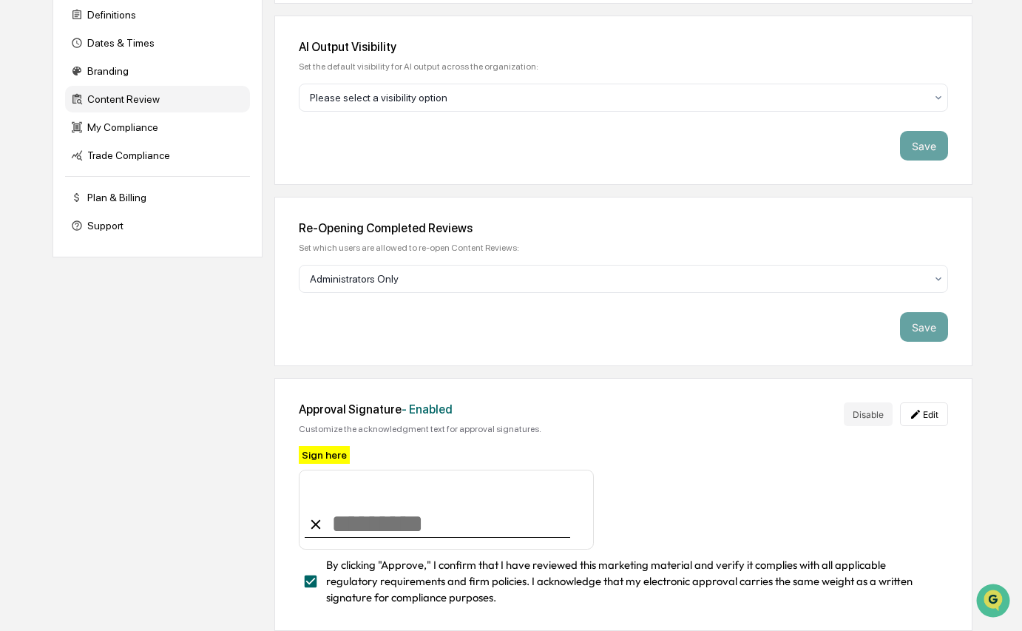
scroll to position [397, 0]
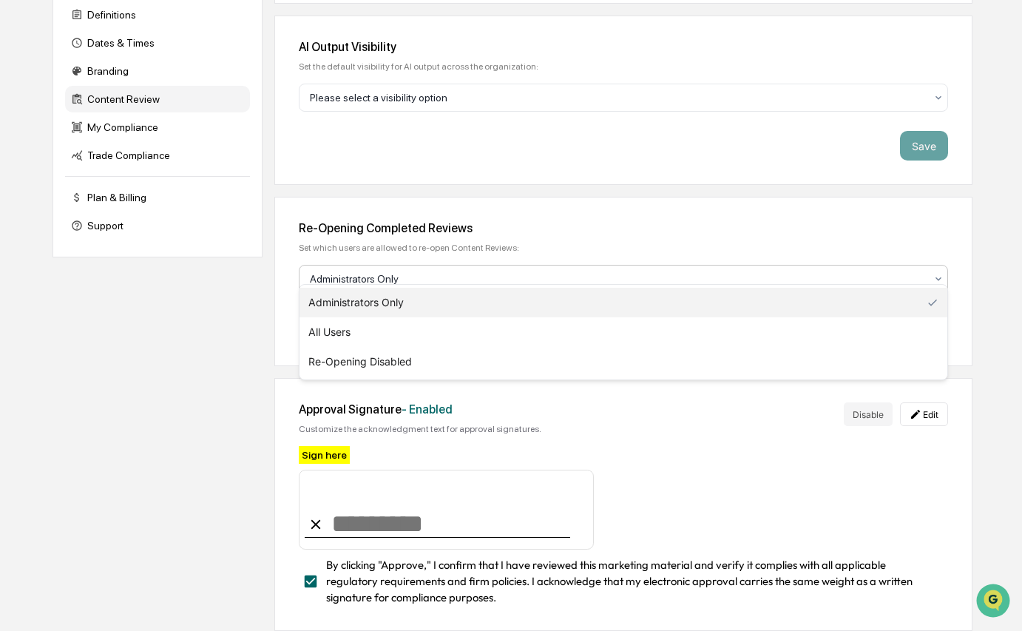
click at [400, 271] on div at bounding box center [617, 278] width 615 height 15
click at [402, 221] on div "Re-Opening Completed Reviews" at bounding box center [623, 228] width 649 height 14
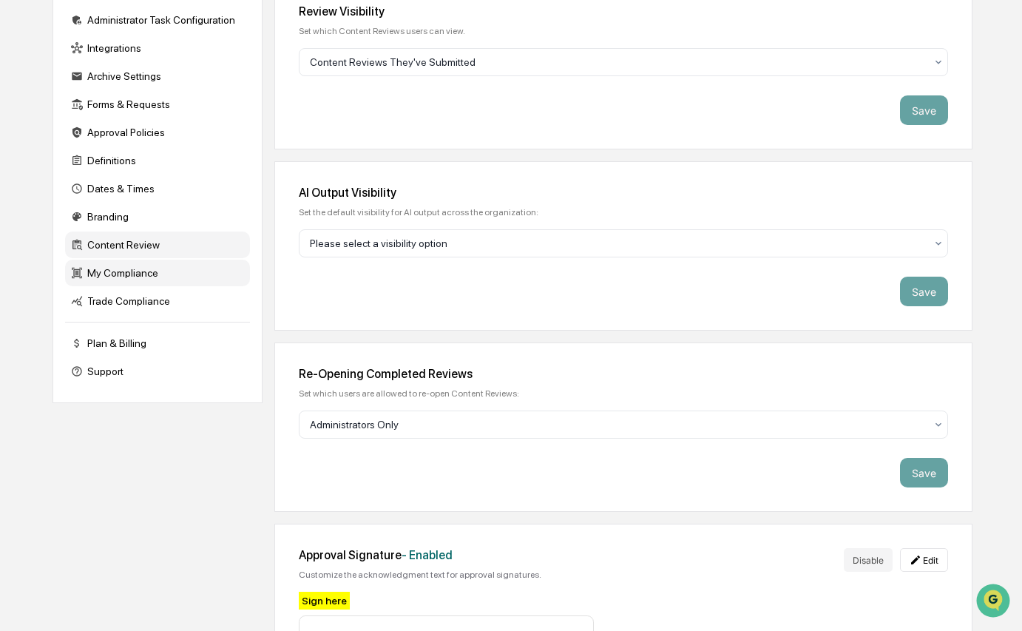
click at [183, 277] on div "My Compliance" at bounding box center [157, 272] width 185 height 27
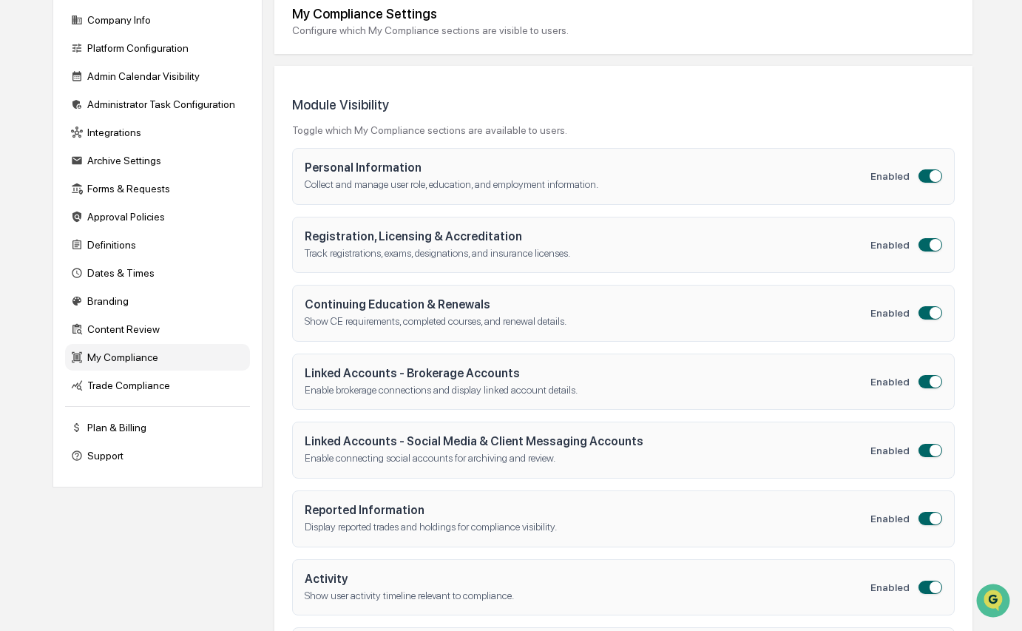
scroll to position [27, 0]
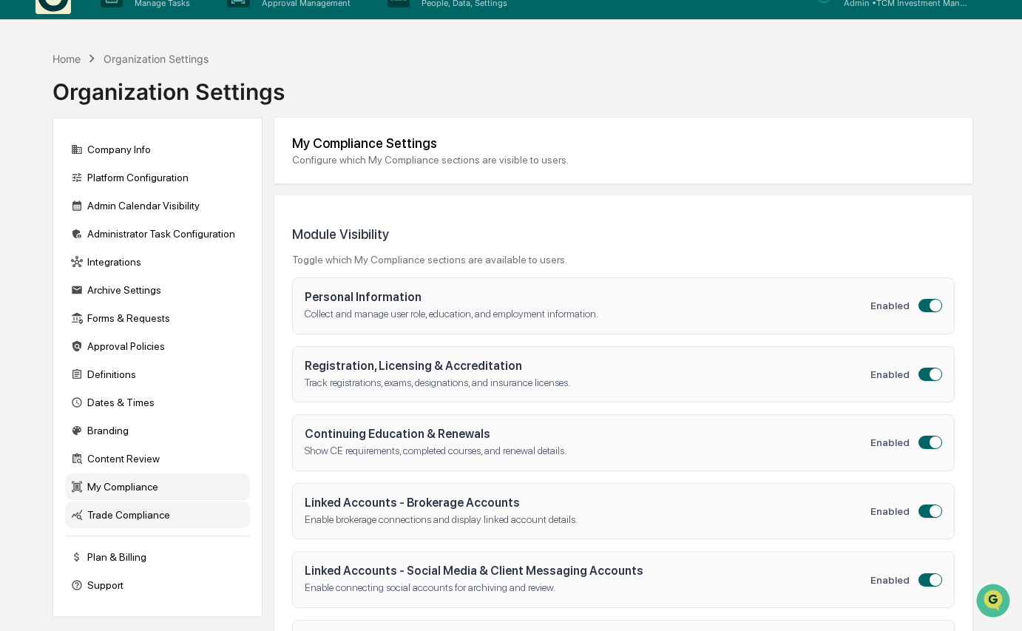
click at [135, 518] on div "Trade Compliance" at bounding box center [157, 514] width 185 height 27
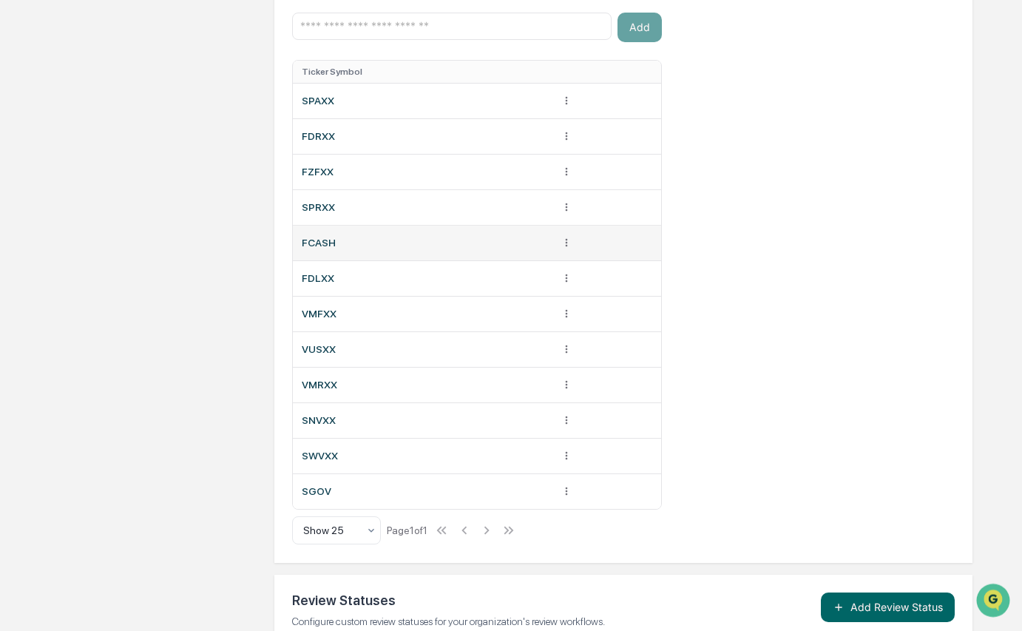
scroll to position [921, 0]
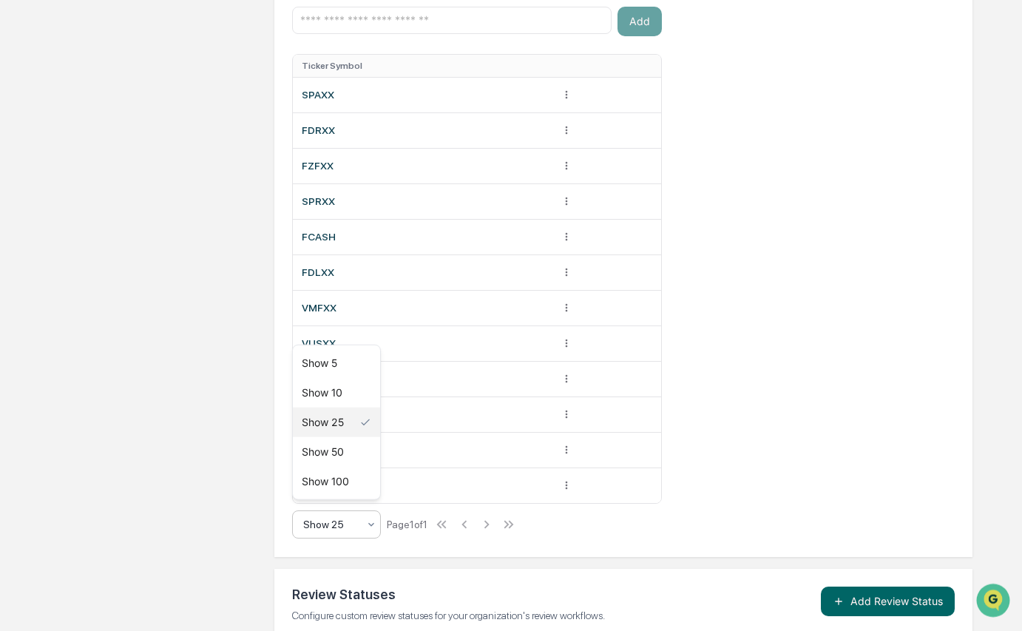
click at [367, 520] on icon at bounding box center [371, 524] width 12 height 12
click at [339, 456] on div "Show 50" at bounding box center [336, 452] width 87 height 30
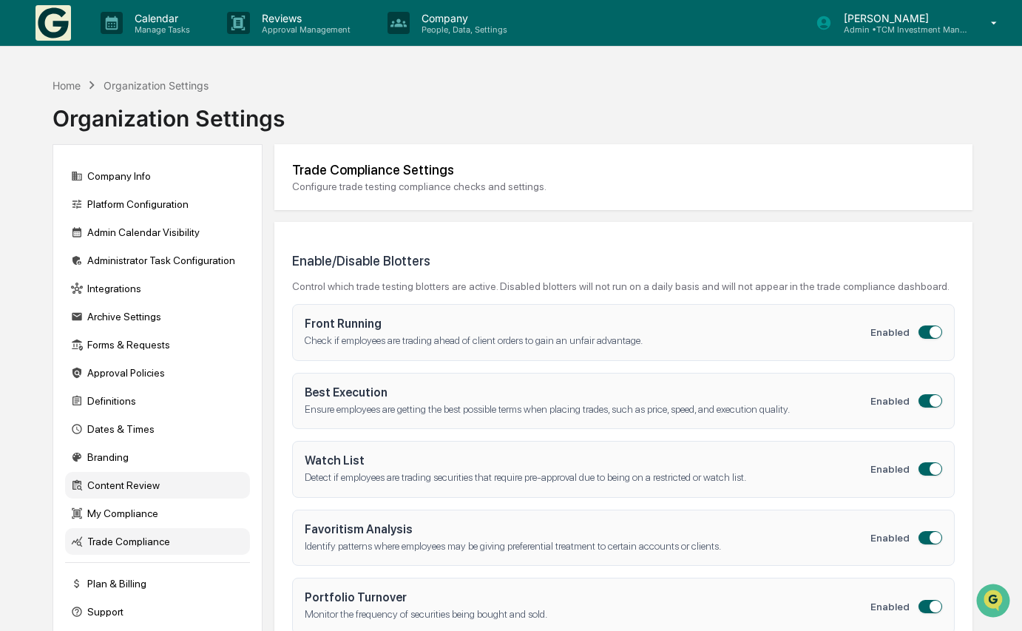
scroll to position [0, 0]
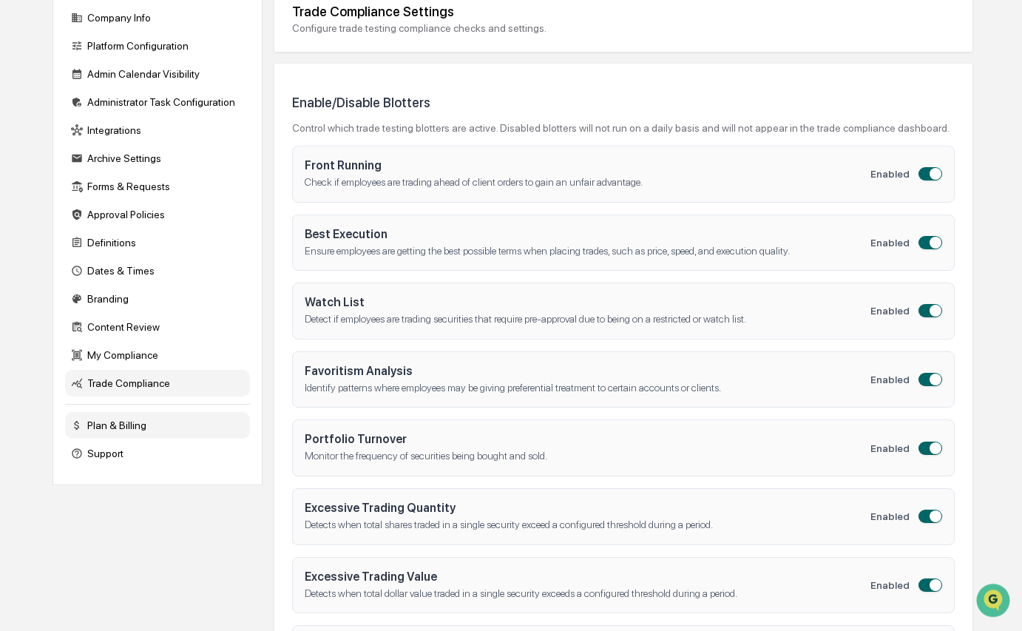
click at [135, 422] on div "Plan & Billing" at bounding box center [157, 425] width 185 height 27
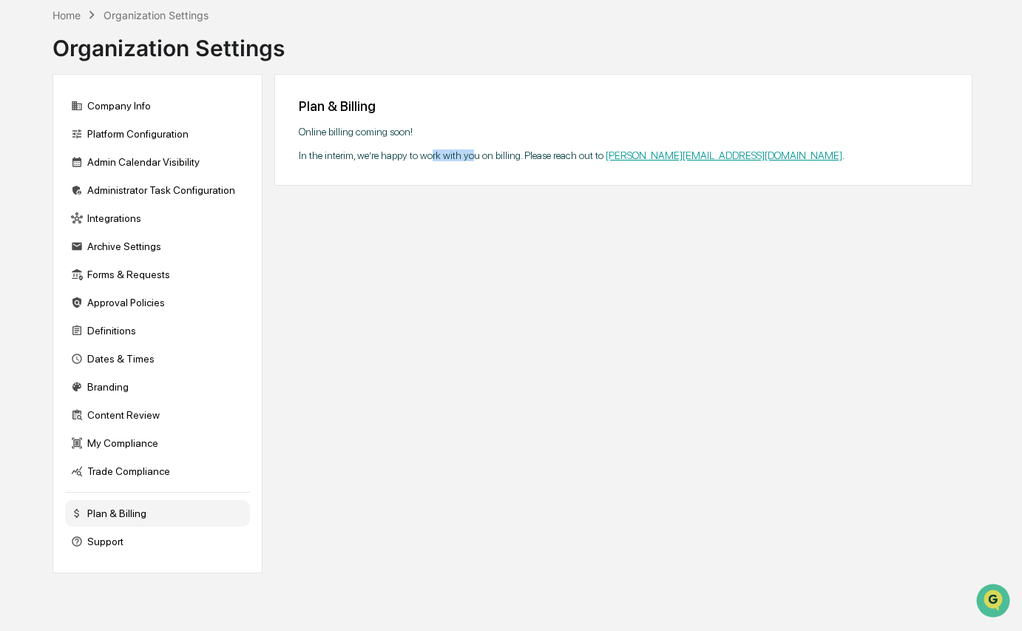
drag, startPoint x: 430, startPoint y: 142, endPoint x: 471, endPoint y: 142, distance: 41.4
click at [471, 142] on div "Online billing coming soon! In the interim, we’re happy to work with you on bil…" at bounding box center [623, 143] width 649 height 35
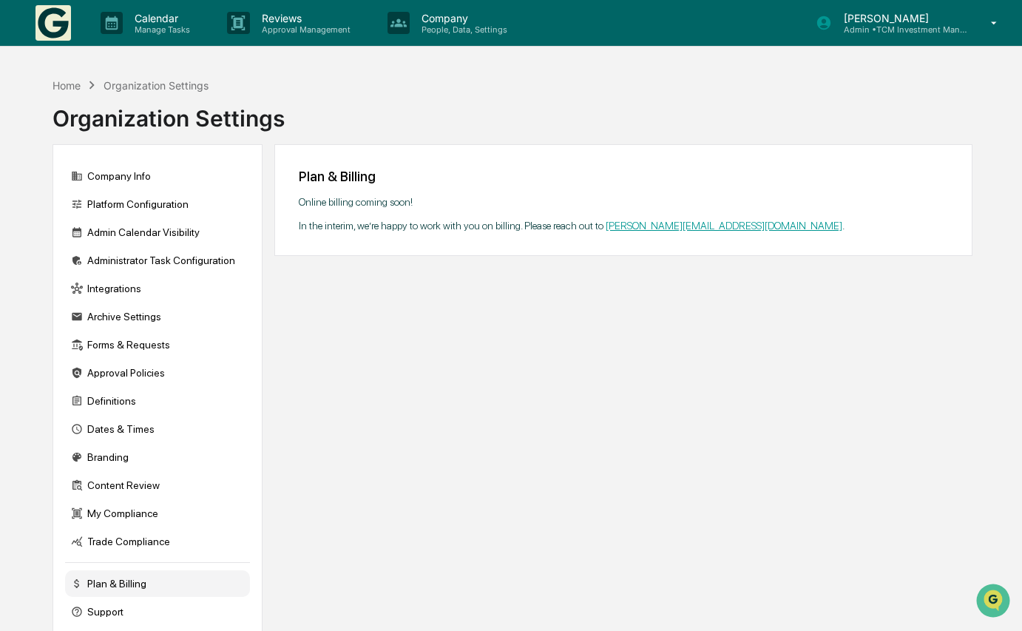
scroll to position [0, 0]
click at [61, 27] on img at bounding box center [52, 22] width 35 height 35
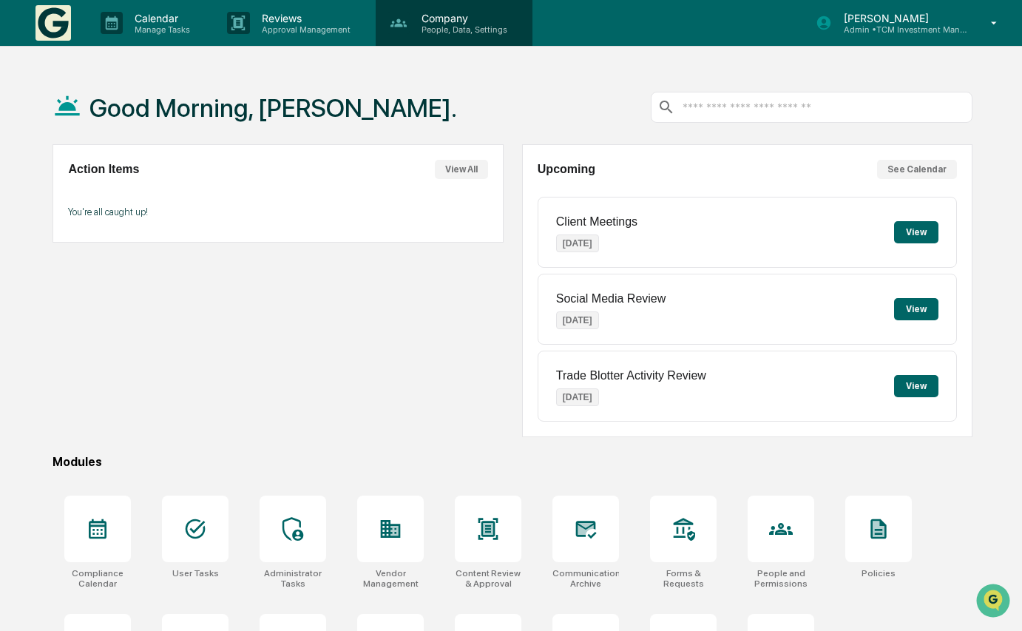
click at [472, 24] on p "People, Data, Settings" at bounding box center [462, 29] width 105 height 10
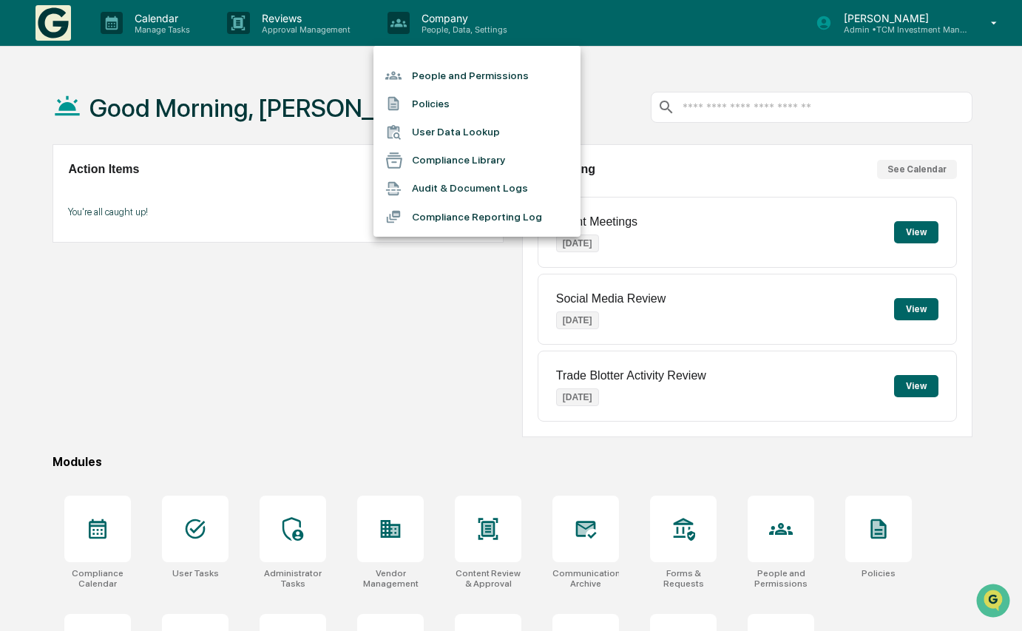
click at [322, 101] on div at bounding box center [511, 315] width 1022 height 631
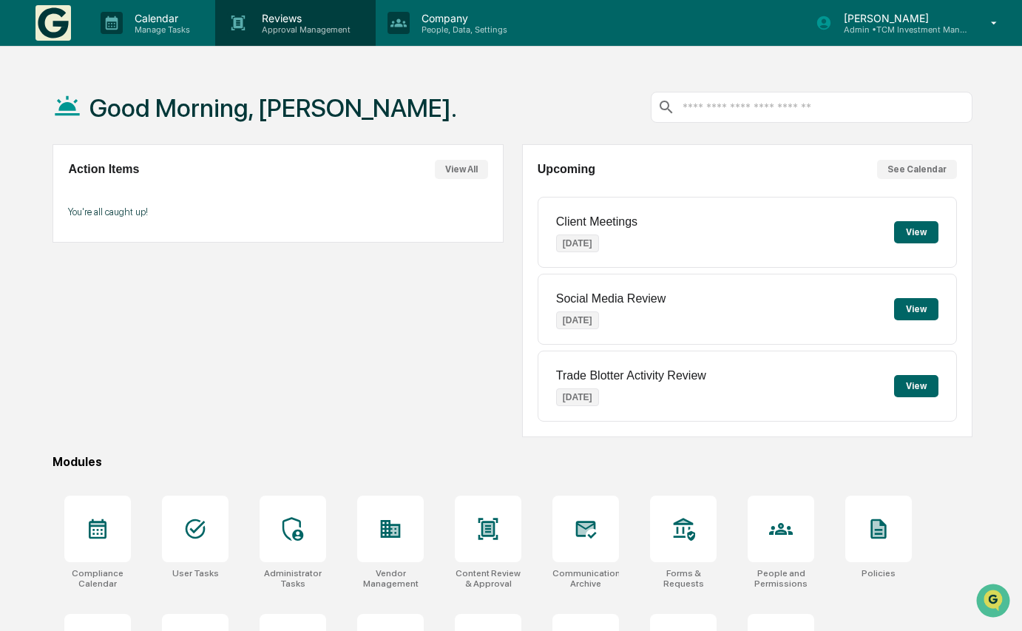
click at [313, 37] on div "Reviews Approval Management" at bounding box center [295, 23] width 160 height 46
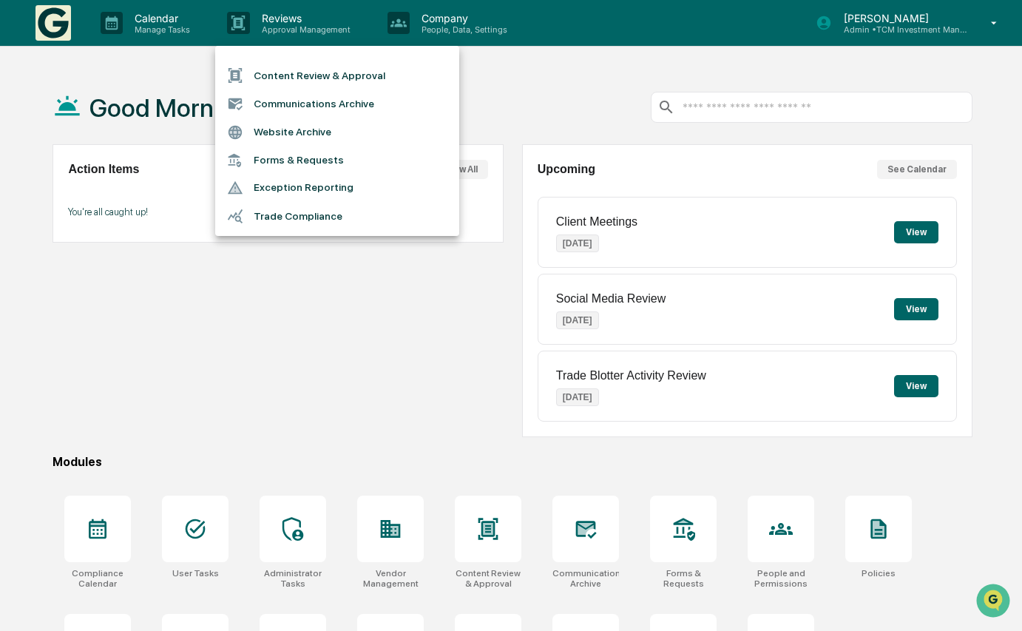
click at [158, 6] on div at bounding box center [511, 315] width 1022 height 631
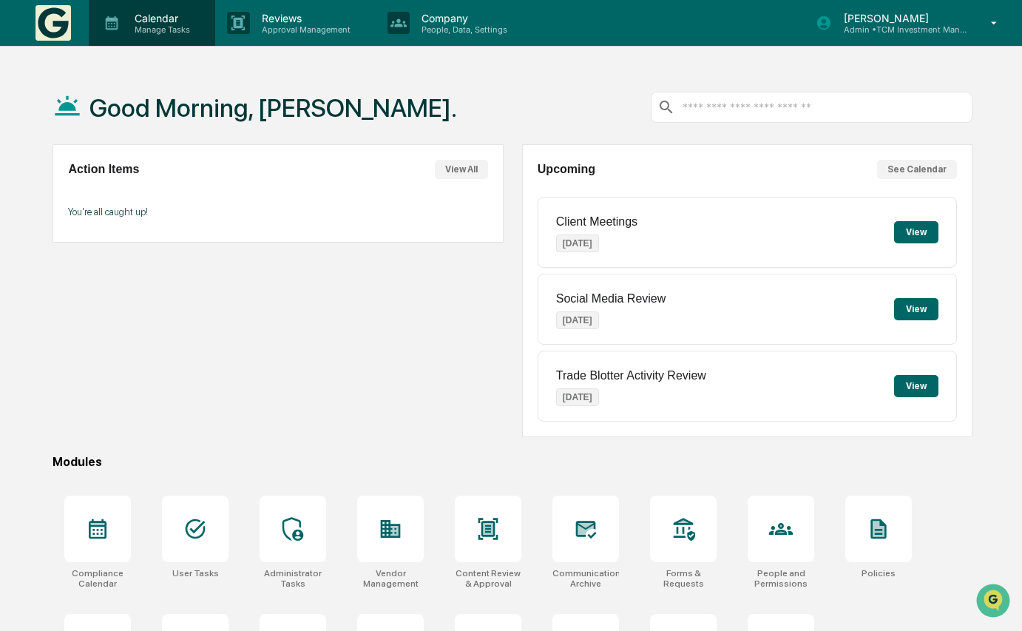
click at [152, 17] on p "Calendar" at bounding box center [160, 18] width 75 height 13
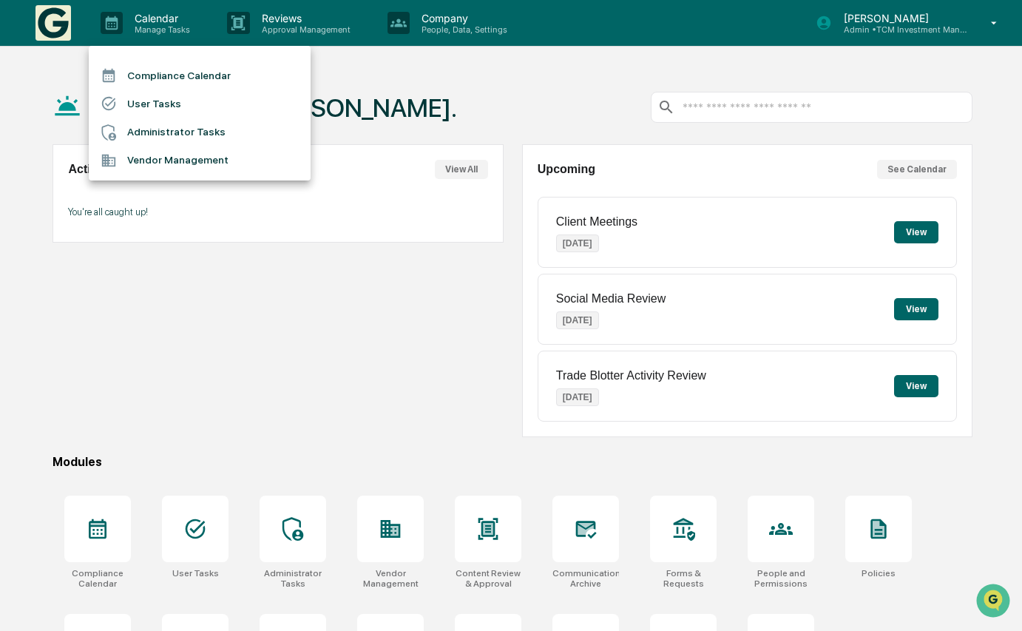
click at [170, 95] on li "User Tasks" at bounding box center [200, 103] width 222 height 28
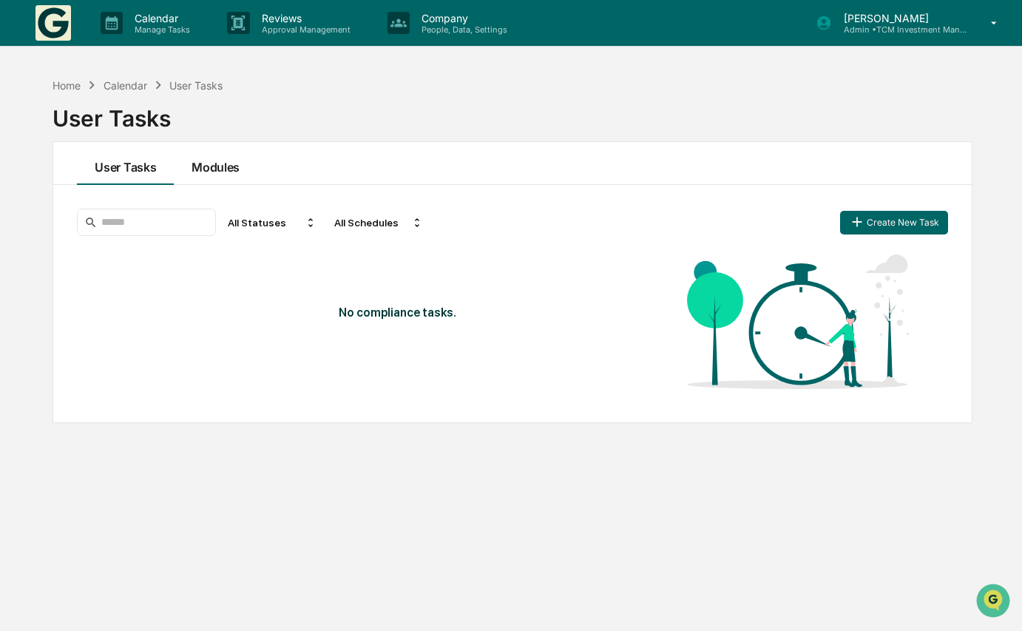
click at [223, 166] on button "Modules" at bounding box center [216, 163] width 84 height 43
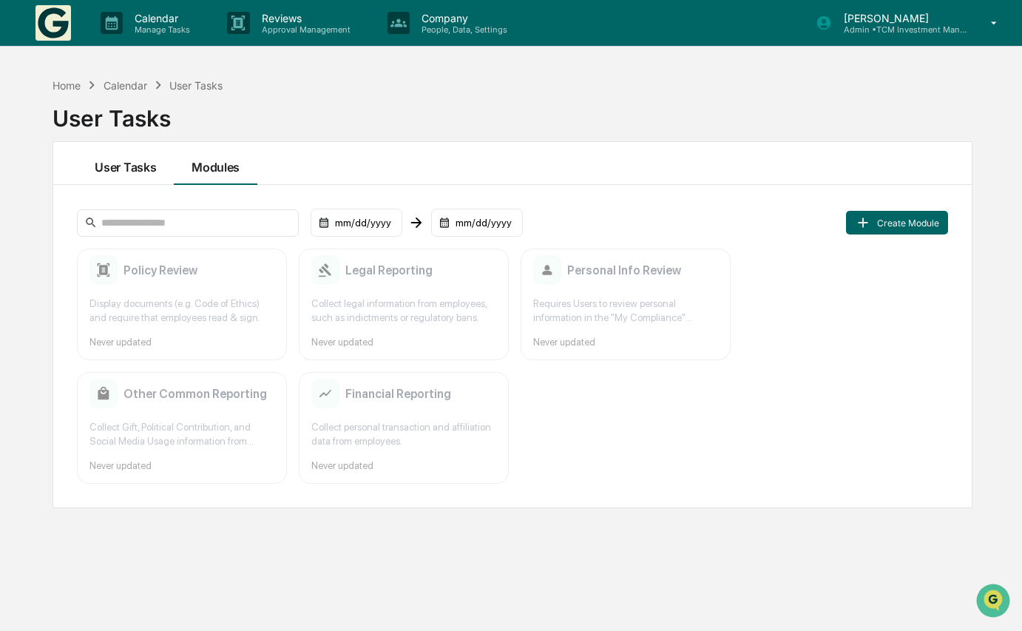
click at [132, 166] on button "User Tasks" at bounding box center [125, 163] width 97 height 43
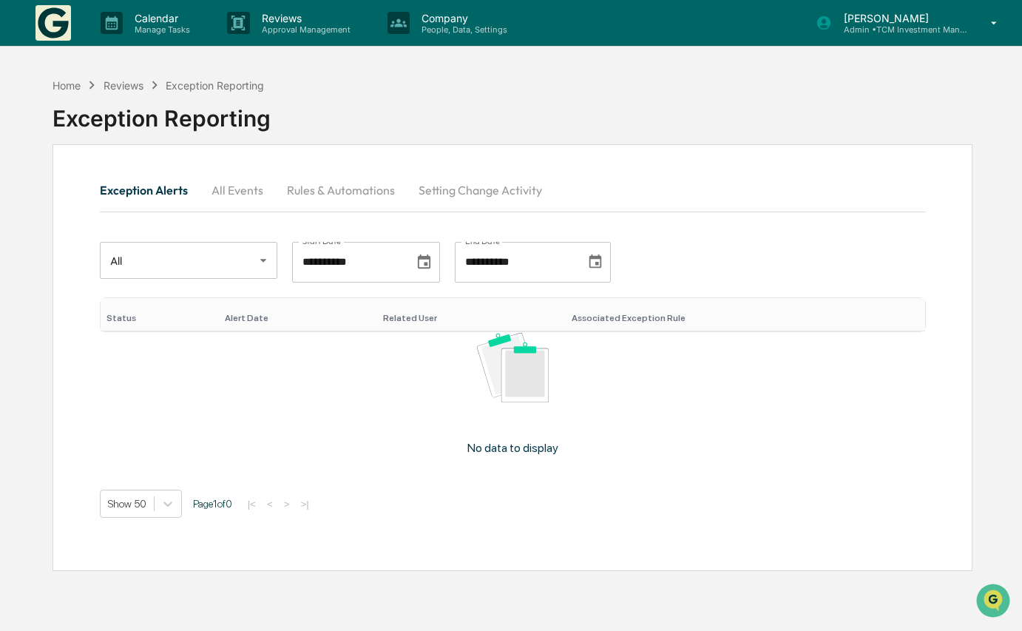
click at [251, 189] on button "All Events" at bounding box center [237, 189] width 75 height 35
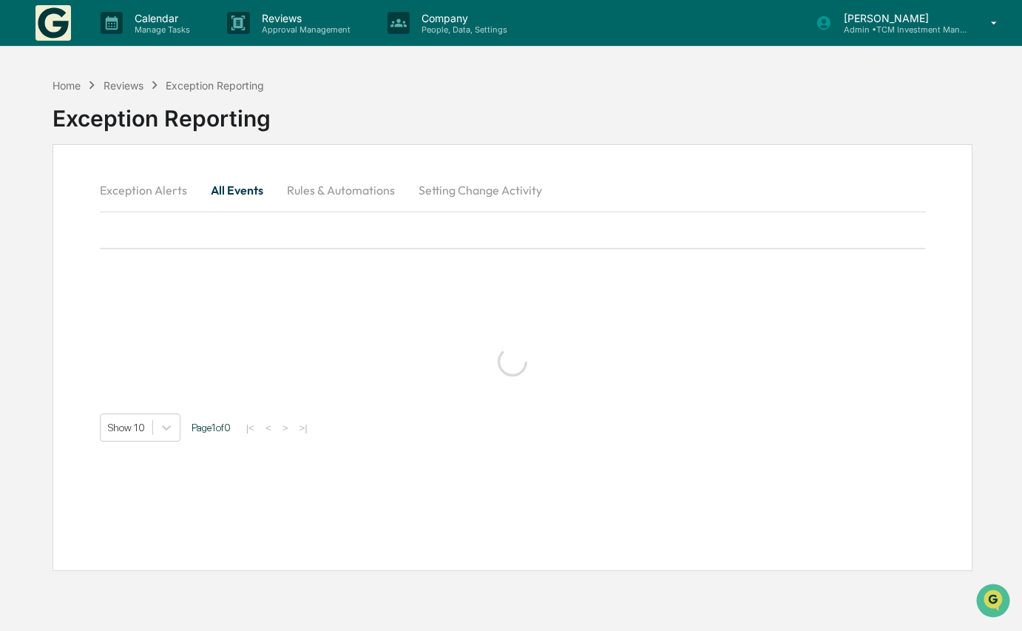
click at [362, 183] on button "Rules & Automations" at bounding box center [341, 189] width 132 height 35
